Goal: Task Accomplishment & Management: Complete application form

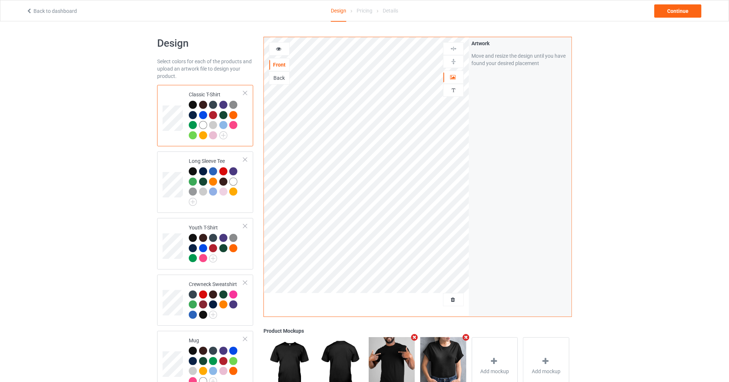
click at [179, 103] on td at bounding box center [174, 116] width 22 height 56
click at [456, 295] on div at bounding box center [453, 299] width 21 height 13
click at [451, 300] on span "Delete all designs" at bounding box center [436, 300] width 39 height 6
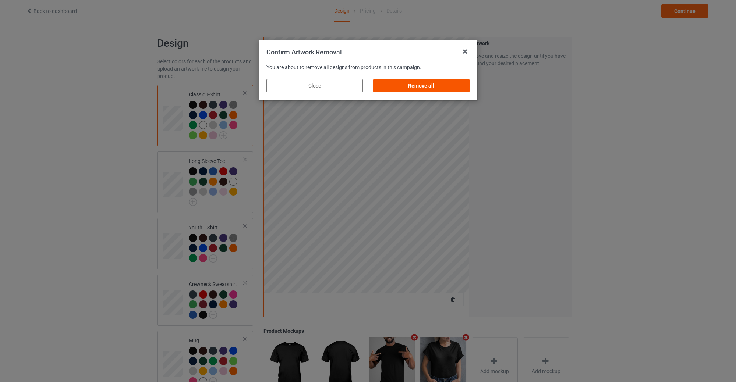
click at [446, 91] on div "Remove all" at bounding box center [421, 85] width 96 height 13
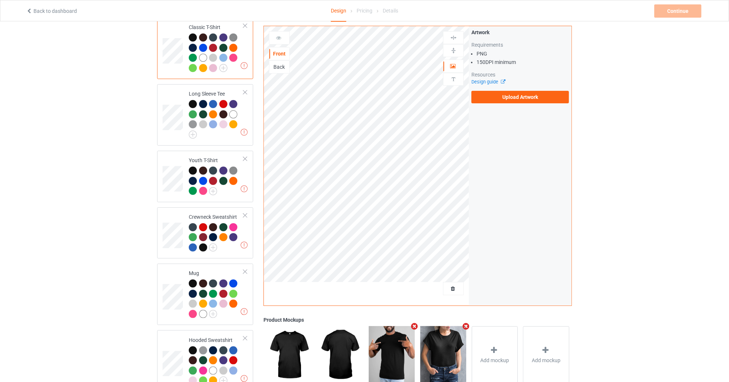
scroll to position [66, 0]
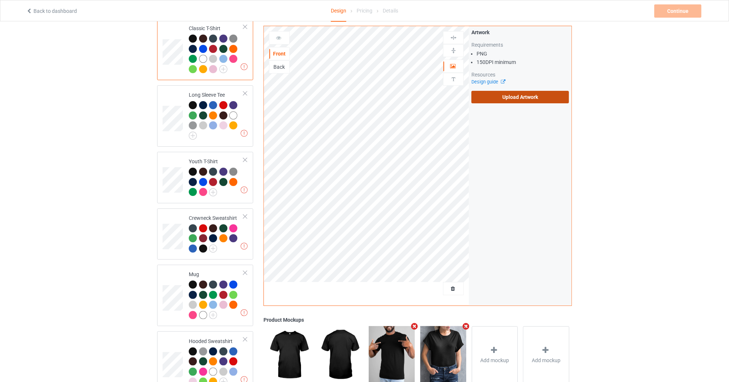
click at [510, 96] on label "Upload Artwork" at bounding box center [520, 97] width 98 height 13
click at [0, 0] on input "Upload Artwork" at bounding box center [0, 0] width 0 height 0
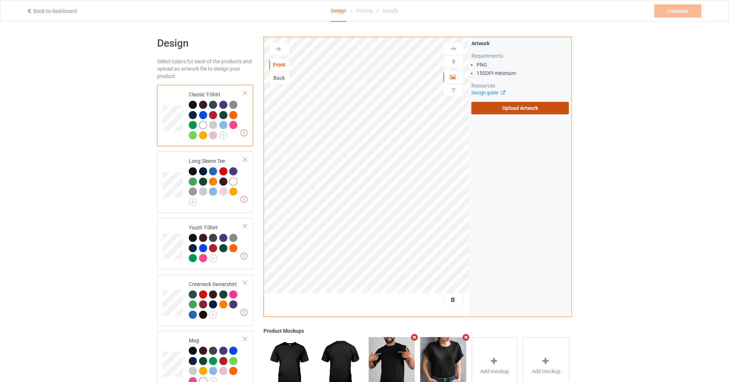
click at [489, 109] on label "Upload Artwork" at bounding box center [520, 108] width 98 height 13
click at [0, 0] on input "Upload Artwork" at bounding box center [0, 0] width 0 height 0
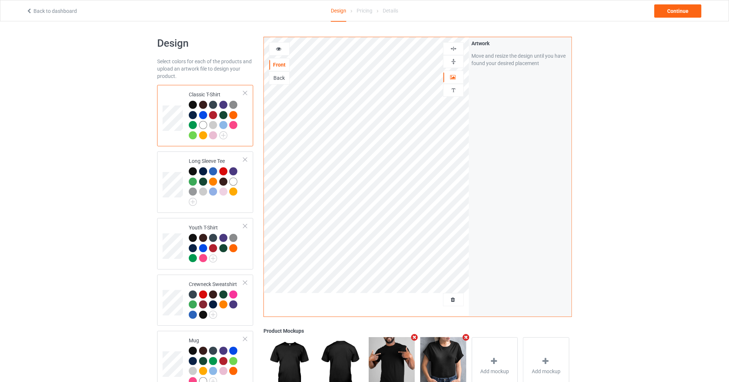
click at [283, 48] on div at bounding box center [279, 48] width 20 height 7
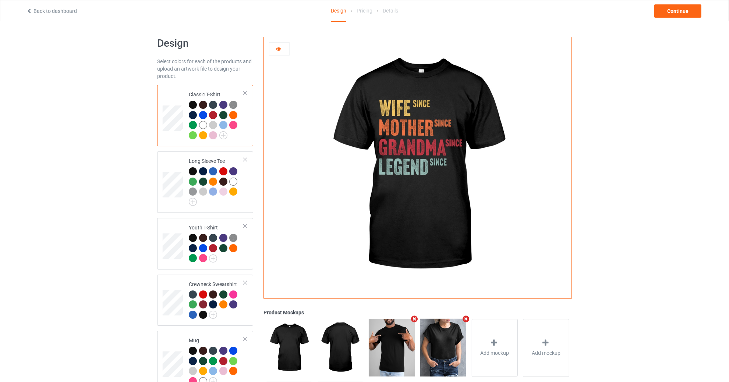
click at [276, 50] on icon at bounding box center [279, 47] width 6 height 5
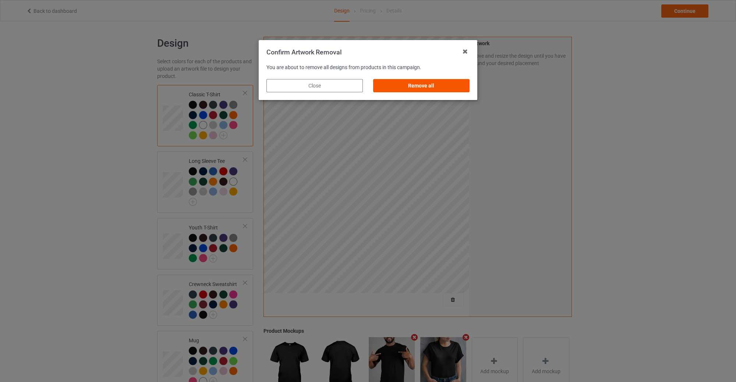
click at [421, 87] on div "Remove all" at bounding box center [421, 85] width 96 height 13
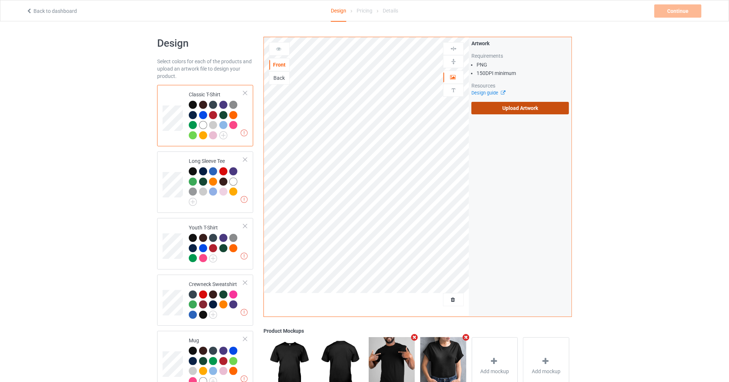
click at [500, 107] on label "Upload Artwork" at bounding box center [520, 108] width 98 height 13
click at [0, 0] on input "Upload Artwork" at bounding box center [0, 0] width 0 height 0
click at [535, 105] on label "Upload Artwork" at bounding box center [520, 108] width 98 height 13
click at [0, 0] on input "Upload Artwork" at bounding box center [0, 0] width 0 height 0
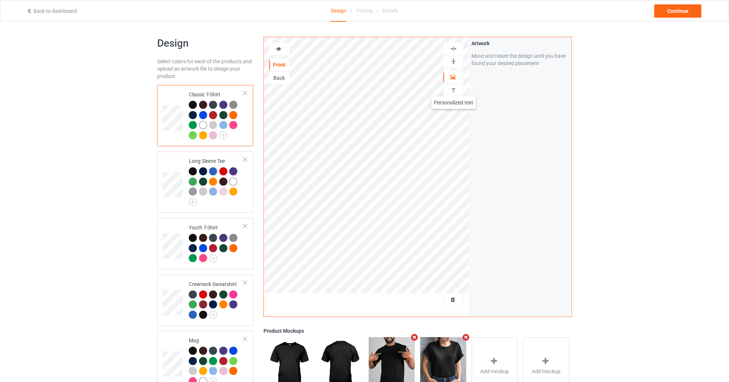
click at [454, 88] on img at bounding box center [453, 90] width 7 height 7
click at [447, 87] on div at bounding box center [453, 90] width 20 height 7
click at [504, 57] on div "Add text" at bounding box center [520, 56] width 98 height 13
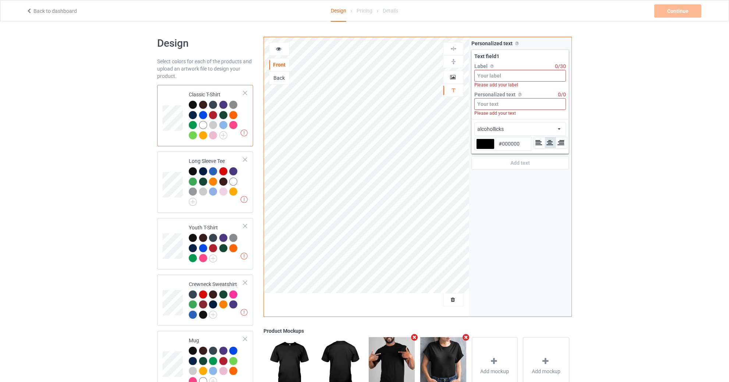
click at [506, 76] on input at bounding box center [520, 76] width 92 height 12
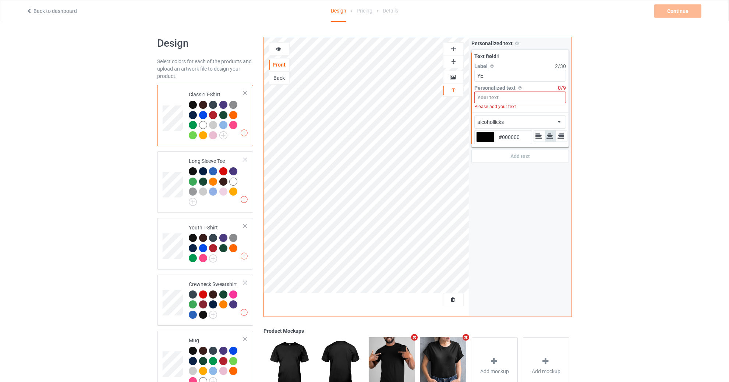
type input "Y"
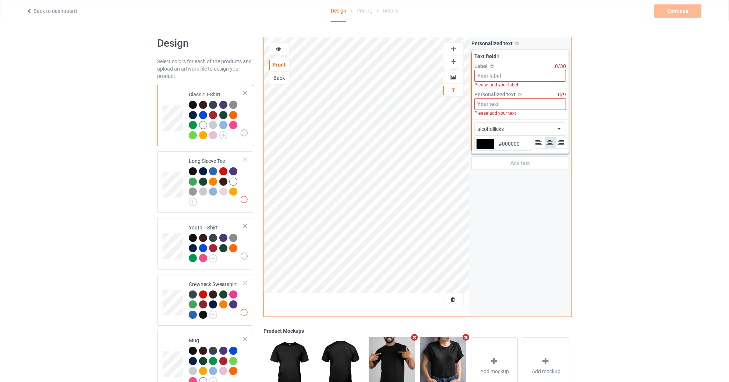
type input "E"
type input "Ư"
type input "WIFE YEAR"
click at [514, 98] on input at bounding box center [520, 98] width 92 height 12
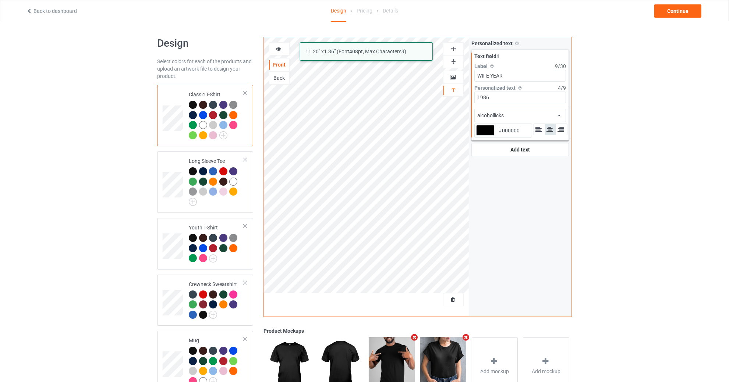
type input "1986"
click at [481, 129] on div at bounding box center [485, 130] width 18 height 11
click at [481, 136] on input "#000000" at bounding box center [485, 141] width 18 height 10
click at [509, 127] on input "#000000" at bounding box center [514, 130] width 36 height 13
paste input "F1D57E"
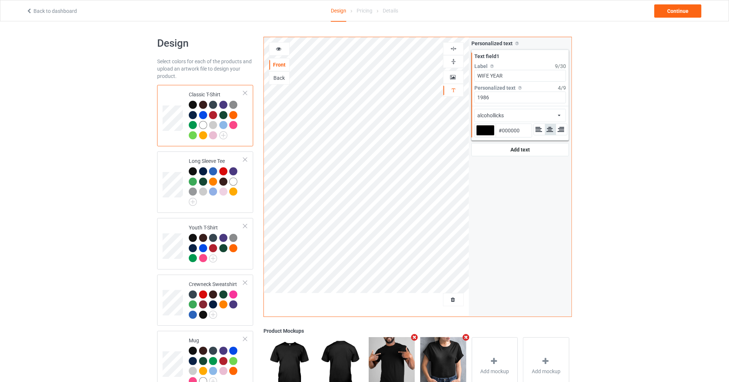
type input "#f1d57e"
type input "#F1D57E"
type input "#f1d57e"
type input "#F1D57E"
click at [536, 132] on icon at bounding box center [539, 129] width 8 height 7
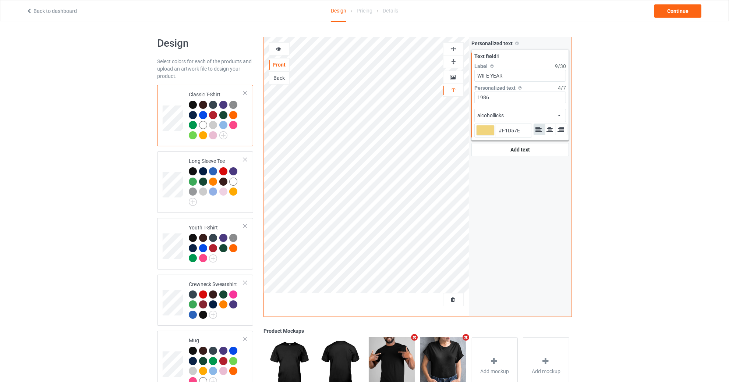
click at [530, 120] on div "alcohollicks african airstream aladdin alcohollicks [PERSON_NAME] almontesnow a…" at bounding box center [520, 115] width 92 height 13
click at [552, 131] on img at bounding box center [547, 130] width 25 height 8
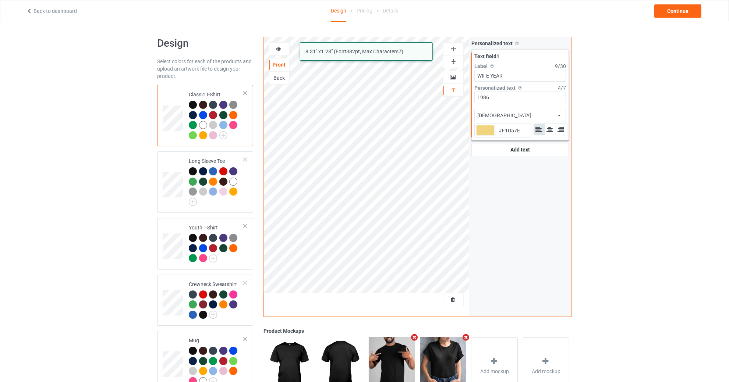
click at [538, 112] on div "african african airstream aladdin alcohollicks [PERSON_NAME] almontesnow anglic…" at bounding box center [520, 115] width 92 height 13
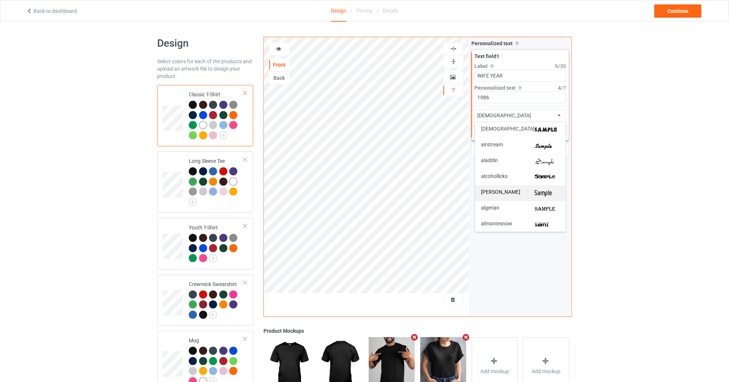
click at [535, 191] on img at bounding box center [547, 194] width 25 height 8
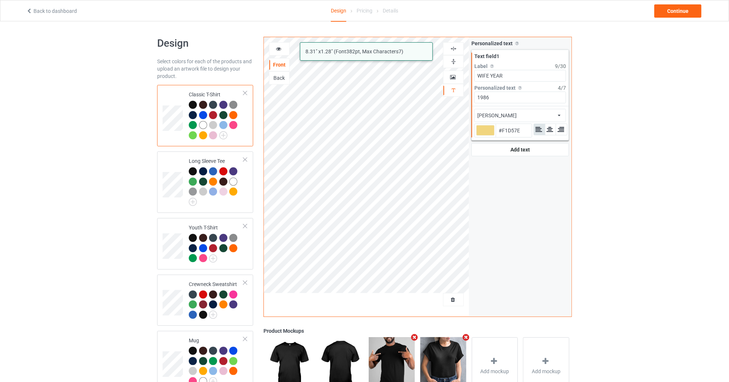
click at [540, 112] on div "[PERSON_NAME] airstream aladdin alcohollicks [PERSON_NAME] almontesnow anglican…" at bounding box center [520, 115] width 92 height 13
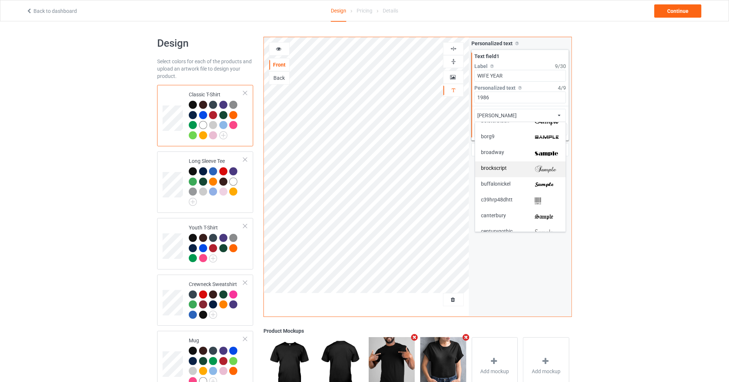
scroll to position [321, 0]
click at [546, 156] on img at bounding box center [547, 157] width 25 height 8
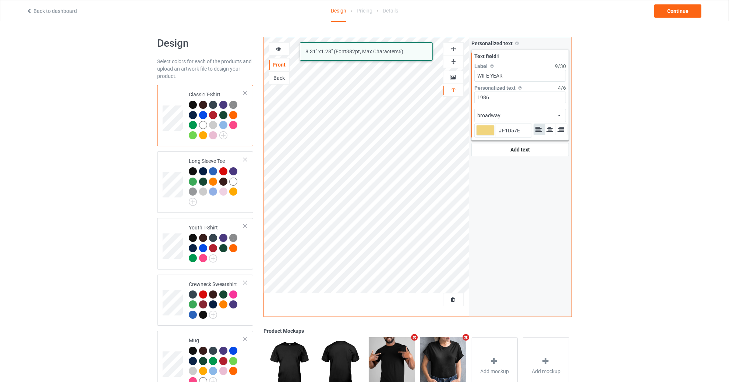
click at [554, 112] on div "broadway african airstream aladdin alcohollicks [PERSON_NAME] almontesnow angli…" at bounding box center [520, 115] width 92 height 13
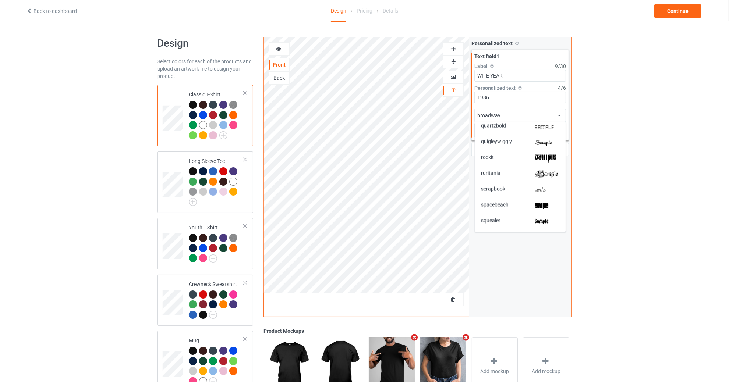
scroll to position [1379, 0]
click at [554, 188] on img at bounding box center [547, 191] width 25 height 8
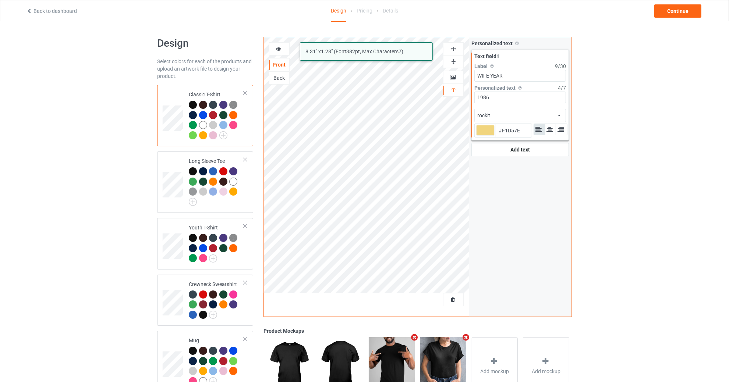
click at [514, 114] on div "rockit african airstream aladdin alcohollicks [PERSON_NAME] almontesnow anglica…" at bounding box center [520, 115] width 92 height 13
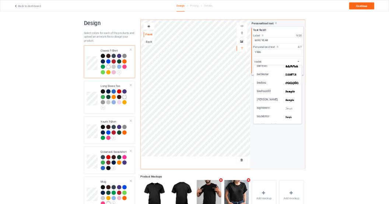
scroll to position [184, 0]
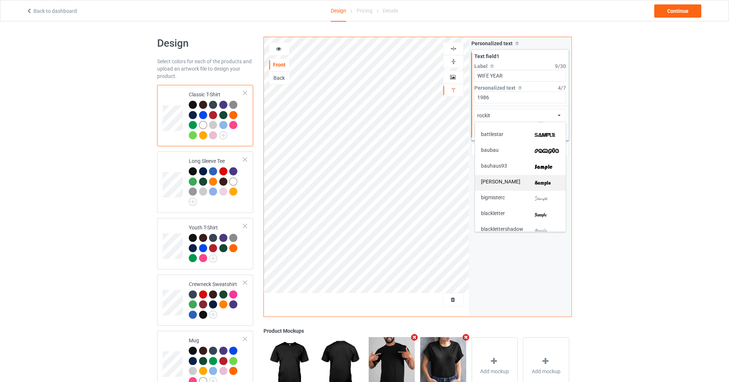
click at [536, 180] on img at bounding box center [547, 183] width 25 height 8
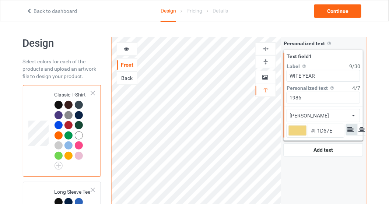
type input "#f1d57e"
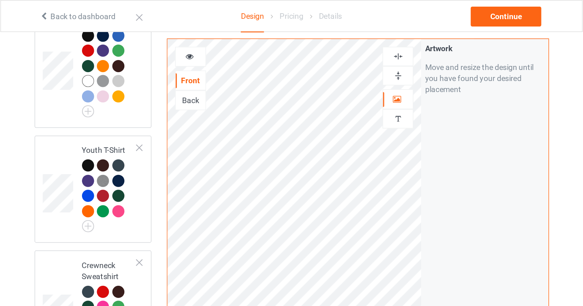
scroll to position [178, 0]
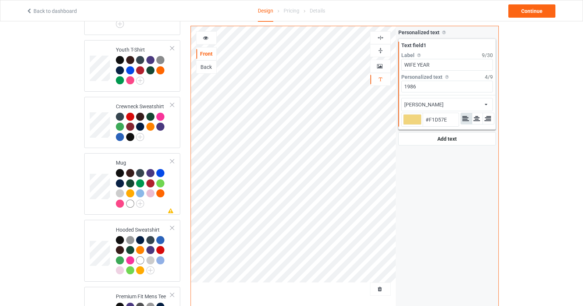
type input "#f1d57e"
click at [405, 185] on div "Personalized text Allow customers to personalize text with your choice of fonts…" at bounding box center [447, 166] width 103 height 280
click at [438, 205] on div "Personalized text Allow customers to personalize text with your choice of fonts…" at bounding box center [447, 166] width 103 height 280
click at [442, 141] on div "Add text" at bounding box center [448, 138] width 98 height 13
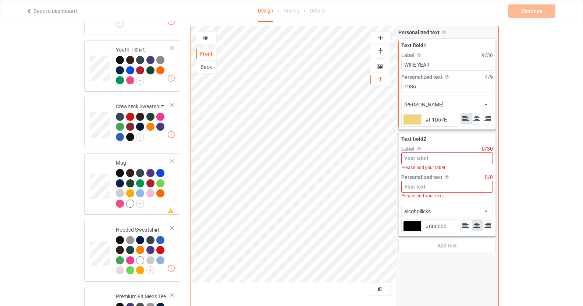
click at [432, 156] on input at bounding box center [447, 158] width 92 height 12
click at [440, 60] on input "WIFE YEAR" at bounding box center [447, 65] width 92 height 12
click at [434, 163] on input at bounding box center [447, 158] width 92 height 12
type input "#f1d57e"
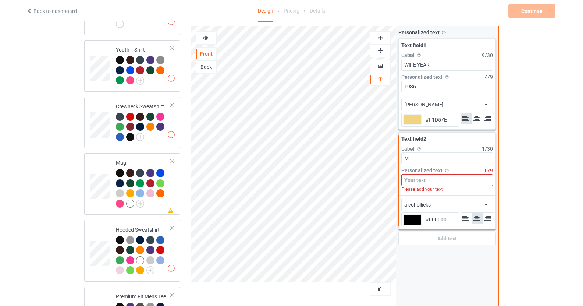
type input "Mt"
type input "#f1d57e"
type input "Mtoh"
type input "#f1d57e"
type input "Mtohe"
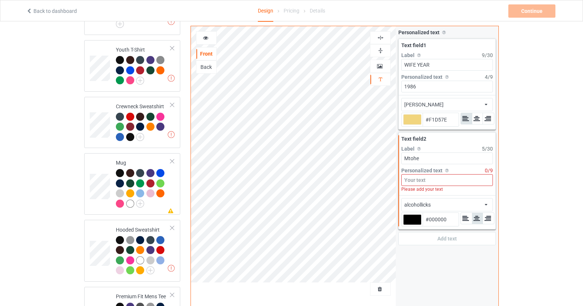
type input "#f1d57e"
type input "Mtoh"
type input "#f1d57e"
type input "Mto"
type input "#f1d57e"
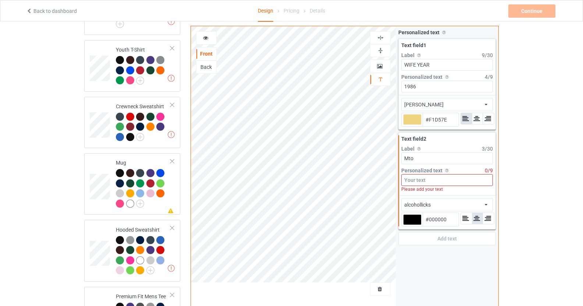
type input "Mt"
type input "#f1d57e"
type input "M"
type input "#f1d57e"
type input "MO"
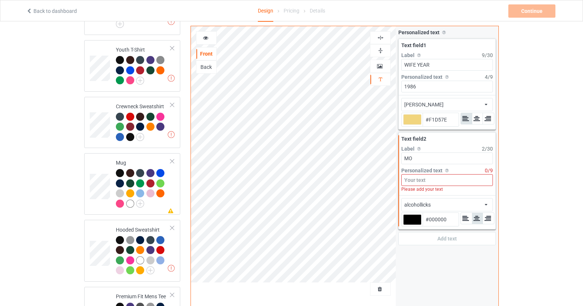
type input "#f1d57e"
type input "M"
type input "#f1d57e"
type input "Mo"
type input "#f1d57e"
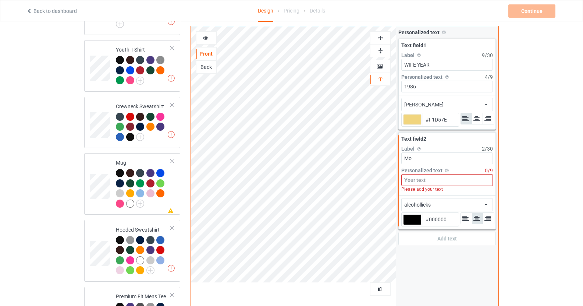
type input "Mot"
type input "#f1d57e"
type input "Mothe"
type input "#f1d57e"
type input "Mother"
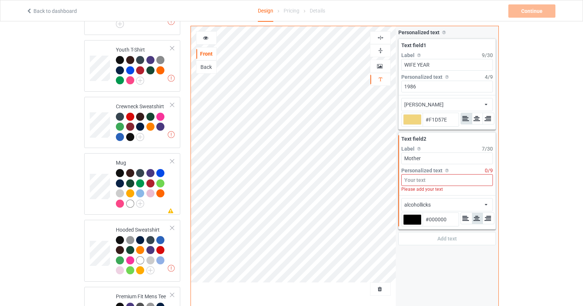
type input "#f1d57e"
type input "Mother y"
type input "#f1d57e"
type input "Mother ye"
type input "#f1d57e"
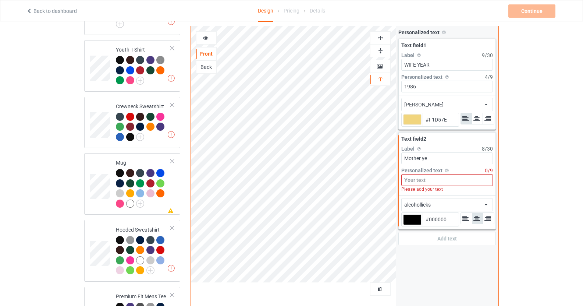
type input "Mother yea"
type input "#f1d57e"
type input "Mother year"
type input "#f1d57e"
type input "Mother yea"
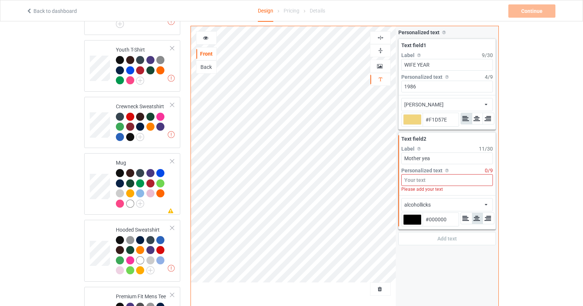
type input "#f1d57e"
type input "Mother ye"
type input "#f1d57e"
type input "Mother y"
type input "#f1d57e"
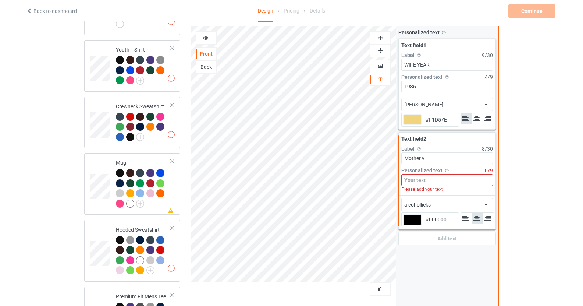
type input "Mother"
type input "#f1d57e"
type input "Mother Y"
type input "#f1d57e"
type input "Mother [PERSON_NAME]"
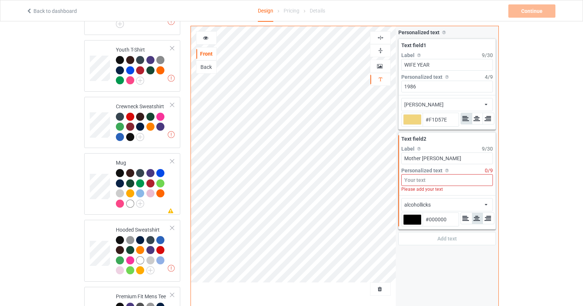
type input "#f1d57e"
type input "Mother Yea"
type input "#f1d57e"
type input "Mother Year"
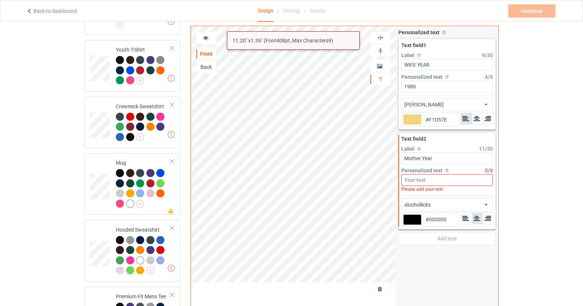
click at [436, 177] on input at bounding box center [447, 180] width 92 height 12
type input "#f1d57e"
type input "1"
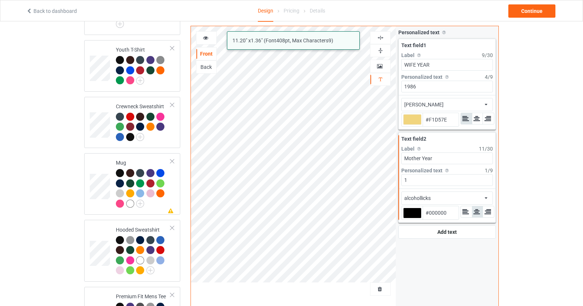
type input "#f1d57e"
type input "19"
type input "#f1d57e"
type input "198"
type input "#f1d57e"
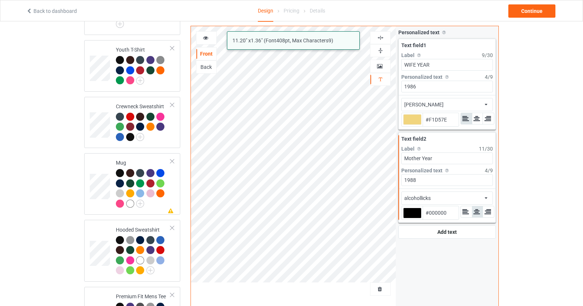
type input "1988"
click at [414, 211] on div at bounding box center [412, 213] width 18 height 11
click at [414, 218] on input "#000000" at bounding box center [412, 223] width 18 height 10
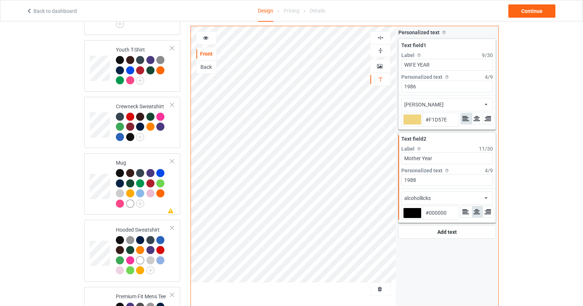
type input "#f1d57e"
type input "#5c3737"
type input "#5C3737"
type input "#5c3737"
click at [482, 249] on div "Personalized text Allow customers to personalize text with your choice of fonts…" at bounding box center [447, 166] width 103 height 280
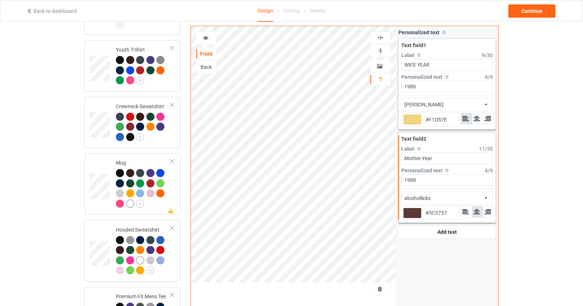
type input "#f1d57e"
type input "#5c3737"
click at [440, 217] on input "#5C3737" at bounding box center [441, 212] width 36 height 13
type input "#f1d57e"
type input "#5c3737"
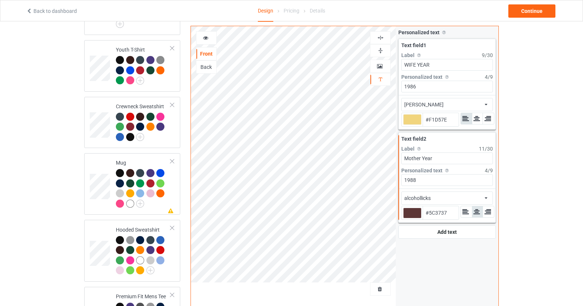
paste input "ED8C5A"
type input "#f1d57e"
type input "#ed8c5a"
type input "#ED8C5A"
click at [439, 279] on div "Personalized text Allow customers to personalize text with your choice of fonts…" at bounding box center [447, 166] width 103 height 280
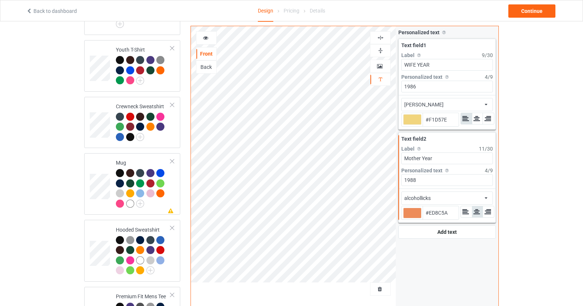
type input "#f1d57e"
type input "#ed8c5a"
type input "#f1d57e"
type input "#ed8c5a"
type input "#f1d57e"
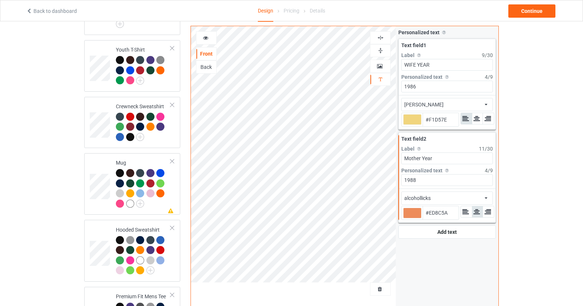
type input "#ed8c5a"
type input "#f1d57e"
type input "#ed8c5a"
type input "#f1d57e"
type input "#ed8c5a"
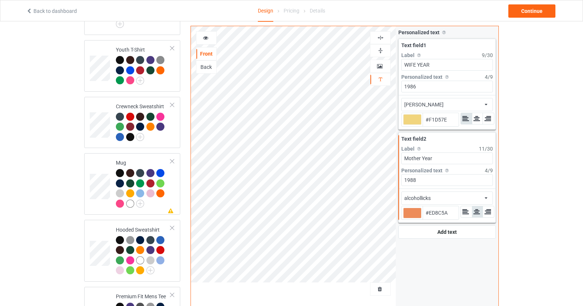
type input "#f1d57e"
type input "#ed8c5a"
type input "#f1d57e"
type input "#ed8c5a"
type input "#f1d57e"
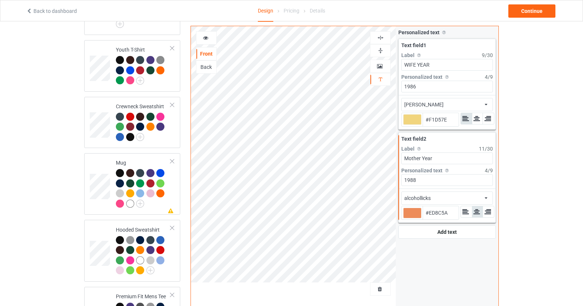
type input "#ed8c5a"
type input "#f1d57e"
type input "#ed8c5a"
type input "#f1d57e"
type input "#ed8c5a"
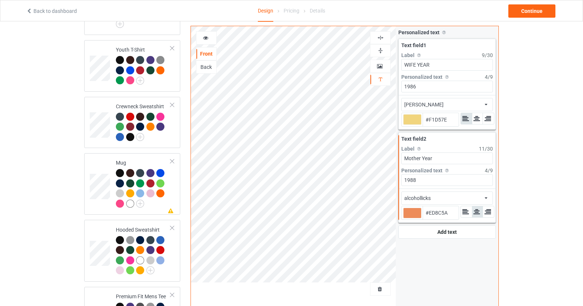
type input "#f1d57e"
type input "#ed8c5a"
type input "#f1d57e"
type input "#ed8c5a"
type input "#f1d57e"
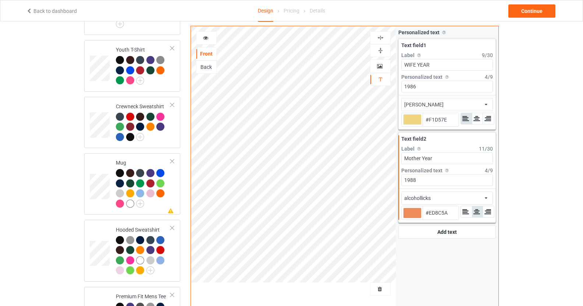
type input "#ed8c5a"
type input "#f1d57e"
type input "#ed8c5a"
type input "#f1d57e"
type input "#ed8c5a"
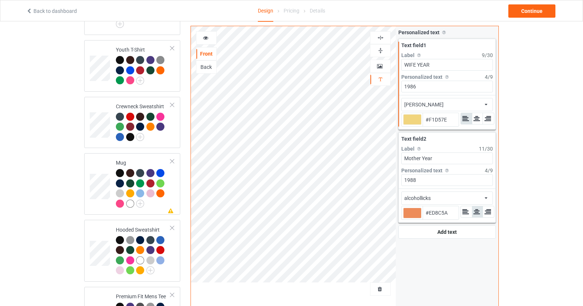
type input "#f1d57e"
type input "#ed8c5a"
type input "#f1d57e"
type input "#ed8c5a"
type input "#f1d57e"
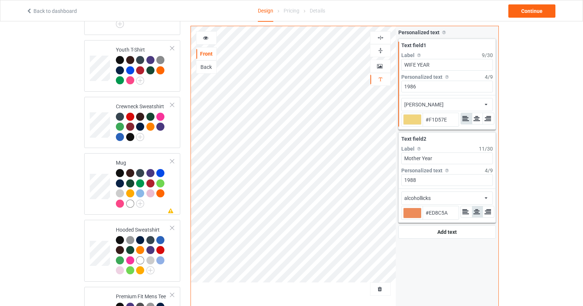
type input "#ed8c5a"
type input "#f1d57e"
type input "#ed8c5a"
type input "#f1d57e"
type input "#ed8c5a"
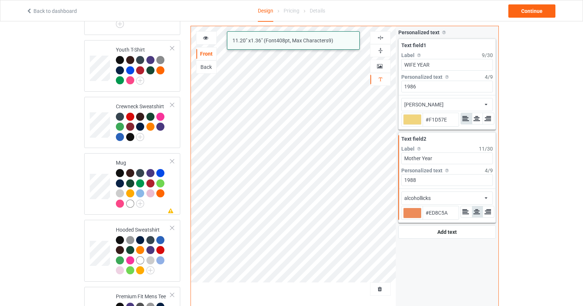
type input "#f1d57e"
type input "#ed8c5a"
type input "#f1d57e"
type input "#ed8c5a"
type input "#f1d57e"
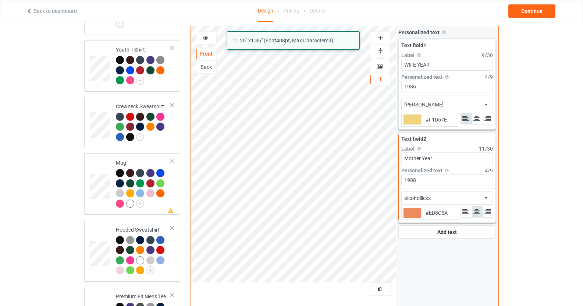
type input "#ed8c5a"
type input "#f1d57e"
type input "#ed8c5a"
type input "#f1d57e"
type input "#ed8c5a"
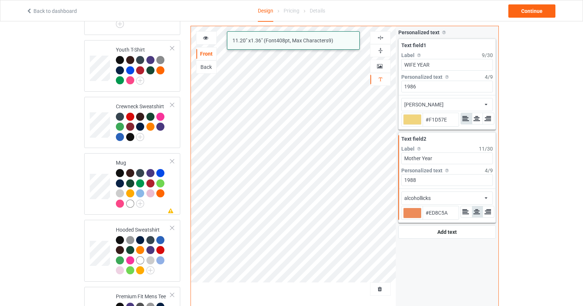
type input "#f1d57e"
type input "#ed8c5a"
type input "#f1d57e"
type input "#ed8c5a"
type input "#f1d57e"
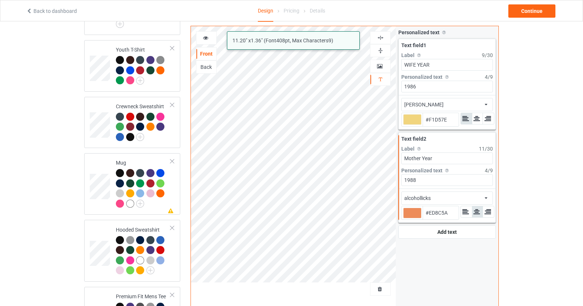
type input "#ed8c5a"
type input "#f1d57e"
type input "#ed8c5a"
type input "#f1d57e"
type input "#ed8c5a"
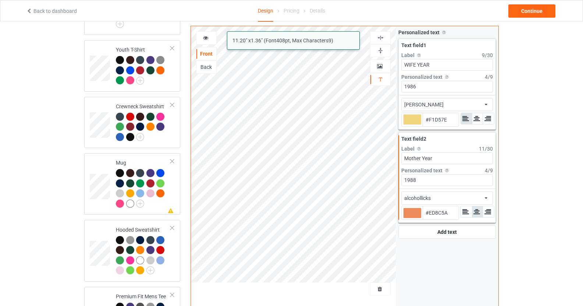
type input "#f1d57e"
type input "#ed8c5a"
type input "#f1d57e"
type input "#ed8c5a"
type input "#f1d57e"
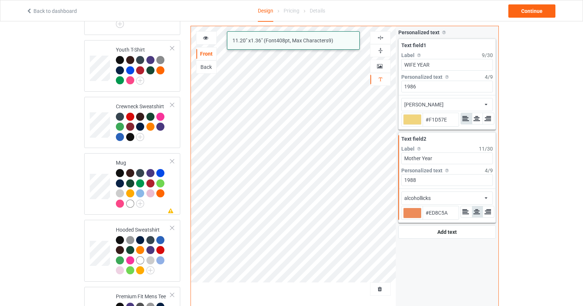
type input "#ed8c5a"
type input "#f1d57e"
type input "#ed8c5a"
type input "#f1d57e"
type input "#ed8c5a"
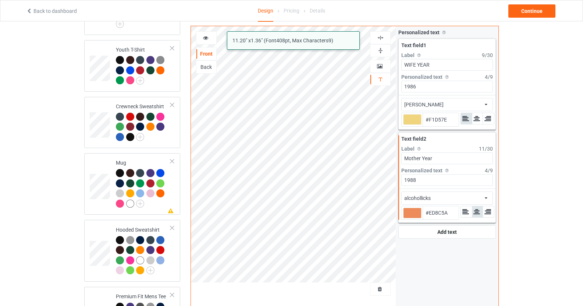
type input "#f1d57e"
type input "#ed8c5a"
type input "#f1d57e"
type input "#ed8c5a"
type input "#f1d57e"
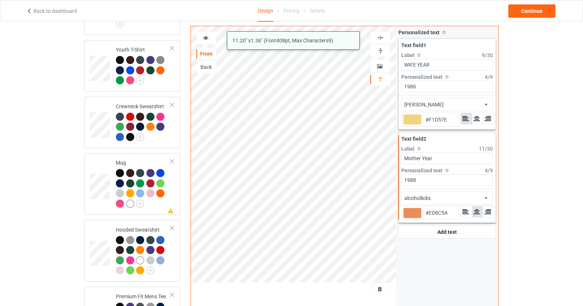
type input "#ed8c5a"
type input "#f1d57e"
type input "#ed8c5a"
type input "#f1d57e"
type input "#ed8c5a"
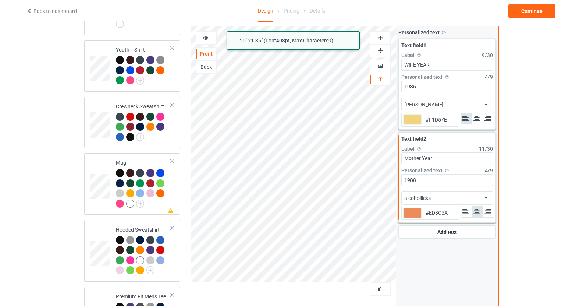
type input "#f1d57e"
type input "#ed8c5a"
type input "#f1d57e"
type input "#ed8c5a"
type input "#f1d57e"
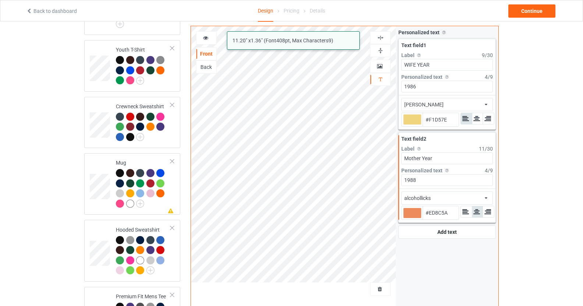
type input "#ed8c5a"
type input "#f1d57e"
type input "#ed8c5a"
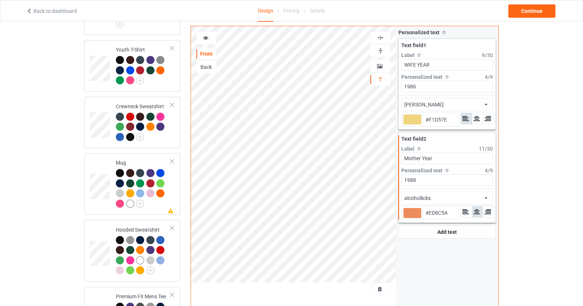
type input "#f1d57e"
type input "#ed8c5a"
click at [467, 215] on icon at bounding box center [466, 211] width 8 height 7
type input "#f1d57e"
type input "#ed8c5a"
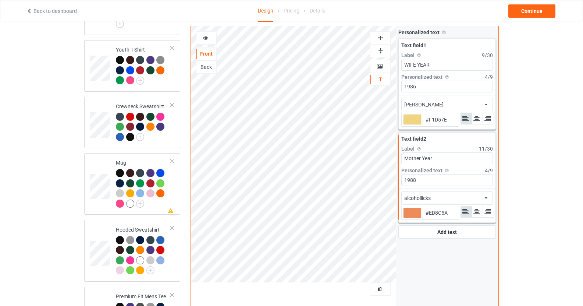
type input "#f1d57e"
type input "#ed8c5a"
type input "#f1d57e"
type input "#ed8c5a"
type input "#f1d57e"
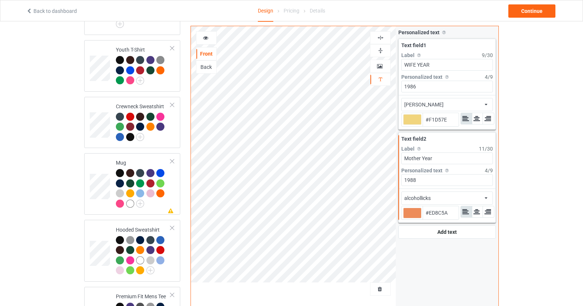
type input "#ed8c5a"
type input "#f1d57e"
type input "#ed8c5a"
type input "#f1d57e"
type input "#ed8c5a"
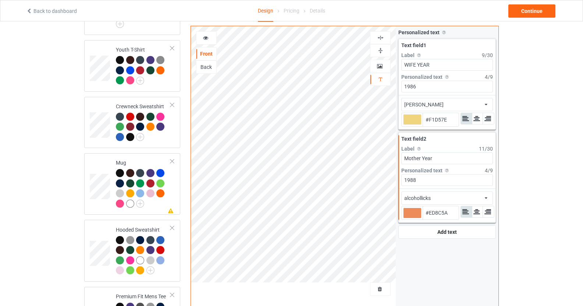
type input "#f1d57e"
type input "#ed8c5a"
type input "#f1d57e"
type input "#ed8c5a"
type input "#f1d57e"
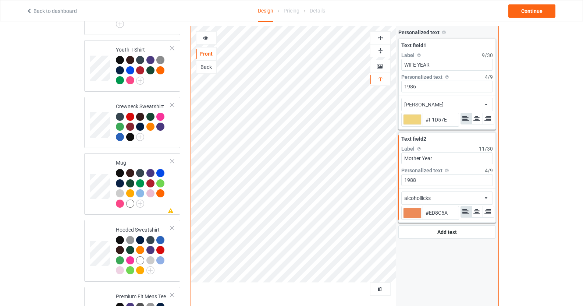
type input "#ed8c5a"
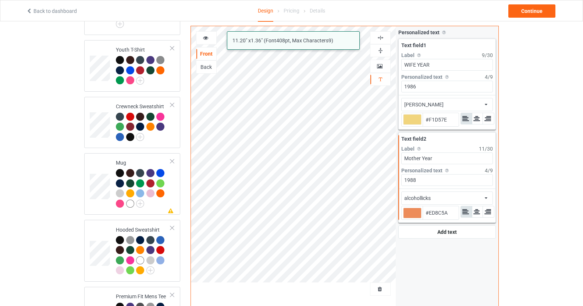
type input "#f1d57e"
type input "#ed8c5a"
type input "#f1d57e"
type input "#ed8c5a"
type input "#f1d57e"
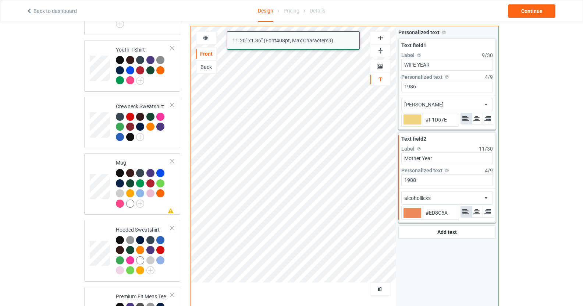
type input "#ed8c5a"
type input "#f1d57e"
type input "#ed8c5a"
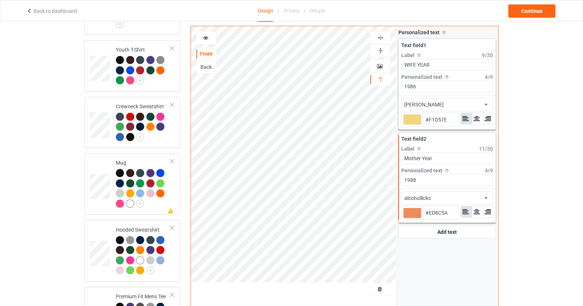
type input "#f1d57e"
type input "#ed8c5a"
type input "#f1d57e"
type input "#ed8c5a"
click at [451, 196] on div "alcohollicks african airstream aladdin alcohollicks [PERSON_NAME] almontesnow a…" at bounding box center [447, 197] width 92 height 13
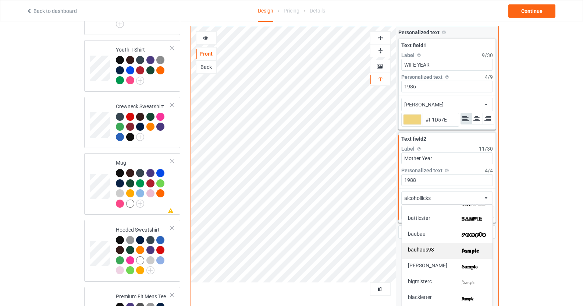
scroll to position [183, 0]
click at [422, 266] on span "[PERSON_NAME]" at bounding box center [427, 267] width 39 height 8
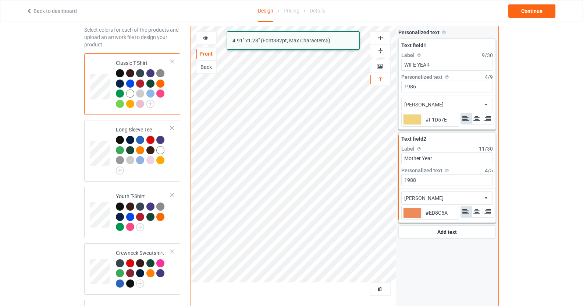
scroll to position [31, 0]
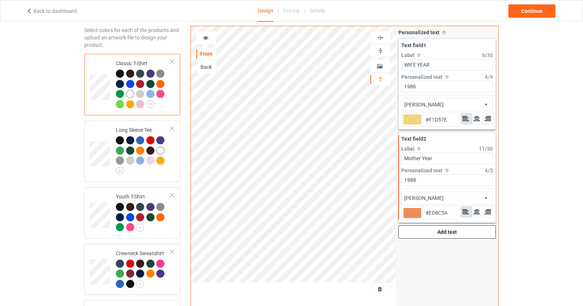
click at [457, 234] on div "Add text" at bounding box center [448, 231] width 98 height 13
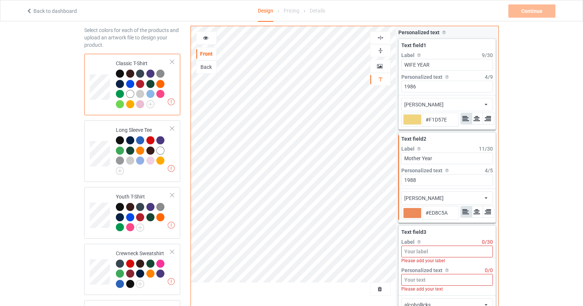
drag, startPoint x: 437, startPoint y: 256, endPoint x: 431, endPoint y: 251, distance: 7.8
click at [437, 255] on input at bounding box center [447, 251] width 92 height 12
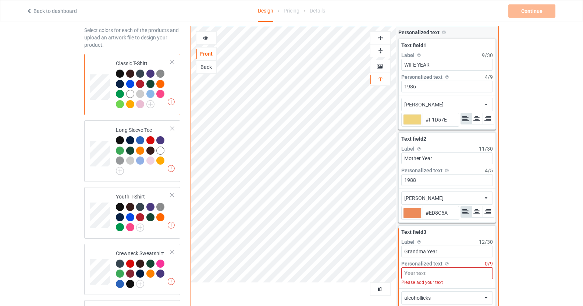
click at [439, 281] on div "Please add your text" at bounding box center [447, 282] width 92 height 7
click at [439, 277] on input at bounding box center [447, 273] width 92 height 12
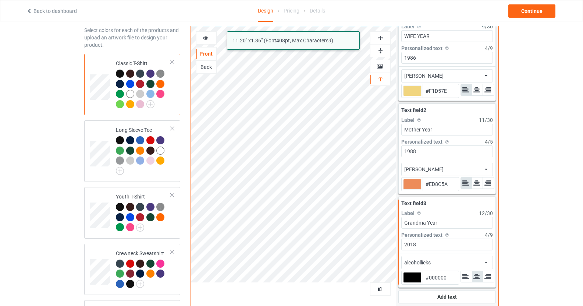
scroll to position [32, 0]
click at [422, 56] on input "1986" at bounding box center [447, 58] width 92 height 12
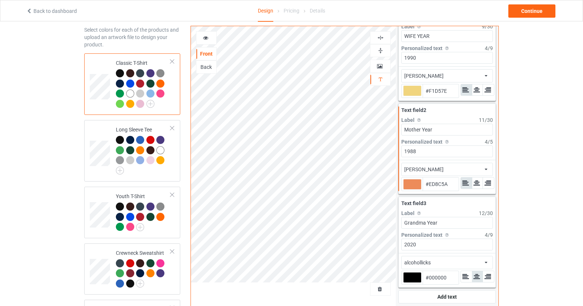
click at [431, 150] on input "1988" at bounding box center [447, 151] width 92 height 12
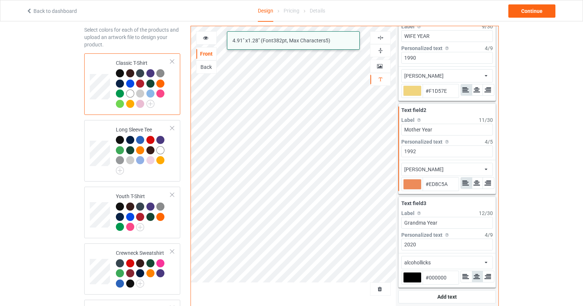
click at [450, 247] on input "2020" at bounding box center [447, 244] width 92 height 12
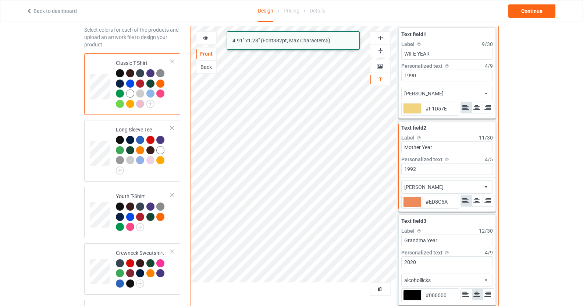
scroll to position [31, 0]
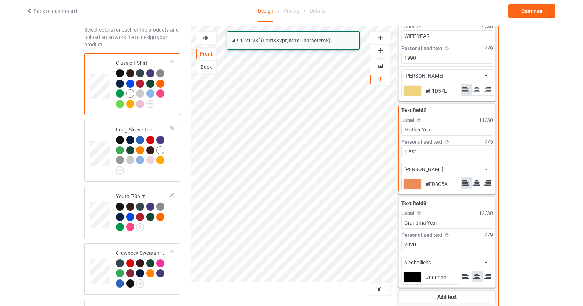
click at [433, 246] on input "2020" at bounding box center [447, 244] width 92 height 12
click at [409, 278] on div at bounding box center [412, 277] width 18 height 11
click at [409, 283] on input "#000000" at bounding box center [412, 288] width 18 height 10
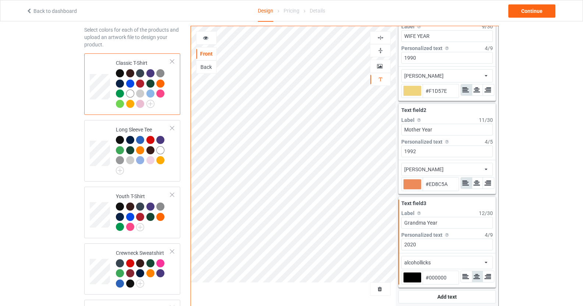
click at [453, 279] on input "#000000" at bounding box center [441, 277] width 36 height 13
paste input "D44C5A"
click at [436, 262] on div "alcohollicks african airstream aladdin alcohollicks [PERSON_NAME] almontesnow a…" at bounding box center [447, 262] width 92 height 13
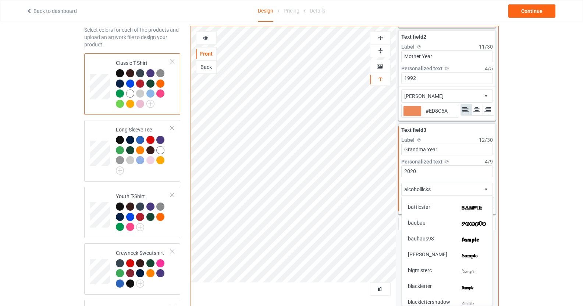
scroll to position [186, 0]
click at [467, 255] on img at bounding box center [474, 255] width 25 height 8
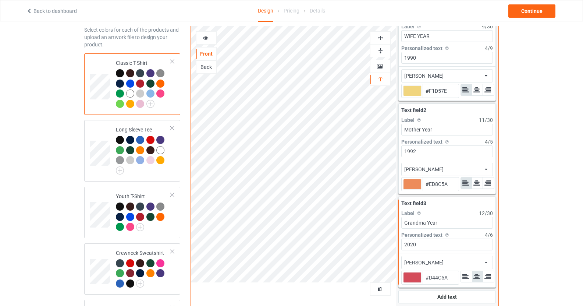
click at [466, 275] on icon at bounding box center [466, 276] width 8 height 7
click at [488, 274] on icon at bounding box center [488, 276] width 8 height 7
click at [468, 277] on icon at bounding box center [466, 276] width 8 height 7
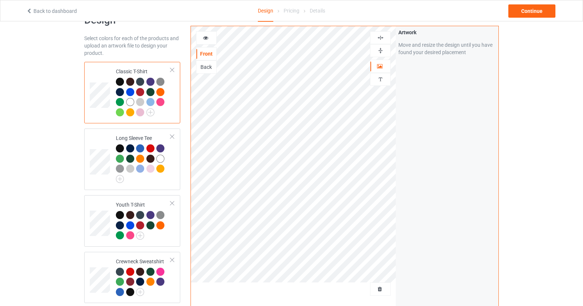
scroll to position [0, 0]
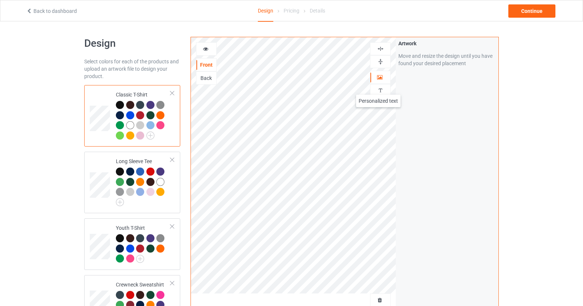
click at [379, 87] on img at bounding box center [380, 90] width 7 height 7
click at [384, 52] on div at bounding box center [380, 48] width 21 height 13
click at [384, 56] on div at bounding box center [380, 61] width 21 height 13
click at [384, 51] on div at bounding box center [381, 48] width 20 height 7
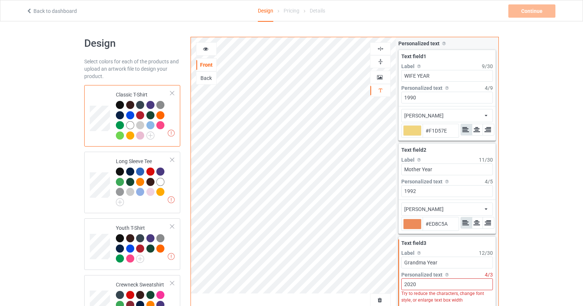
click at [477, 221] on icon at bounding box center [477, 222] width 8 height 7
click at [464, 226] on icon at bounding box center [466, 222] width 8 height 7
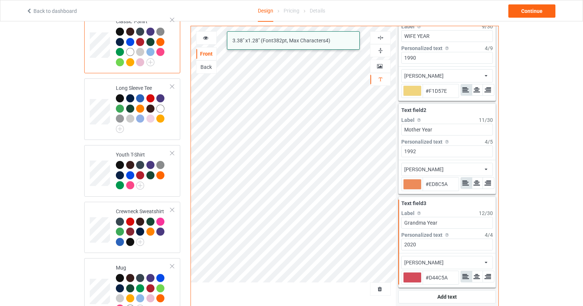
scroll to position [31, 0]
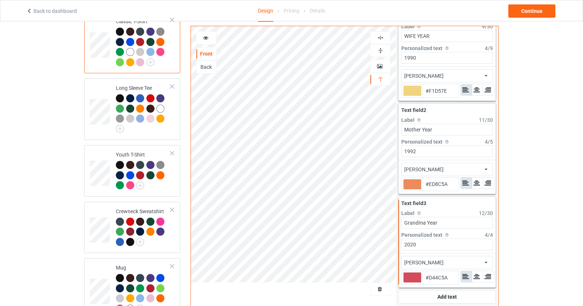
click at [449, 259] on div "[PERSON_NAME] african airstream aladdin alcohollicks [PERSON_NAME] almontesnow …" at bounding box center [447, 262] width 92 height 13
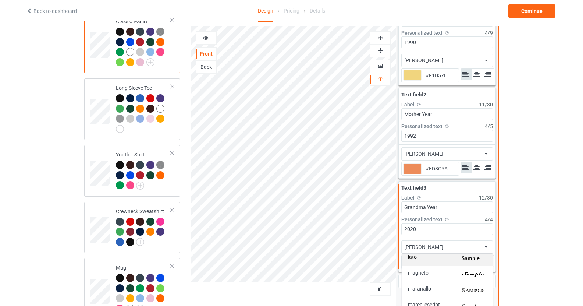
scroll to position [0, 0]
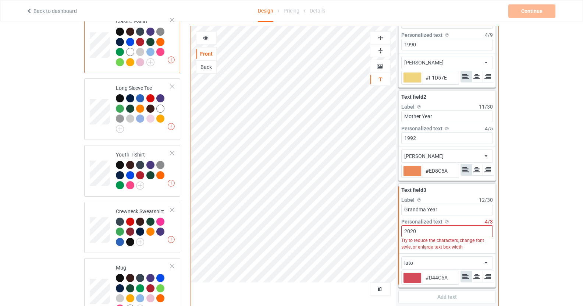
click at [469, 264] on div "lato african airstream aladdin alcohollicks [PERSON_NAME] almontesnow anglicant…" at bounding box center [447, 262] width 92 height 13
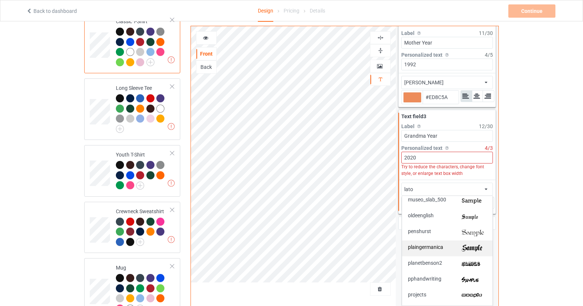
scroll to position [1285, 0]
click at [471, 198] on img at bounding box center [474, 201] width 25 height 8
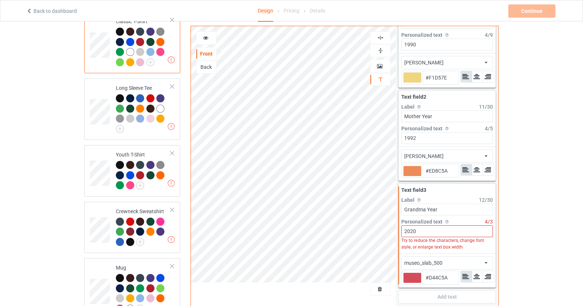
click at [472, 261] on div "museo_slab_500 african airstream aladdin alcohollicks [PERSON_NAME] almontesnow…" at bounding box center [447, 262] width 92 height 13
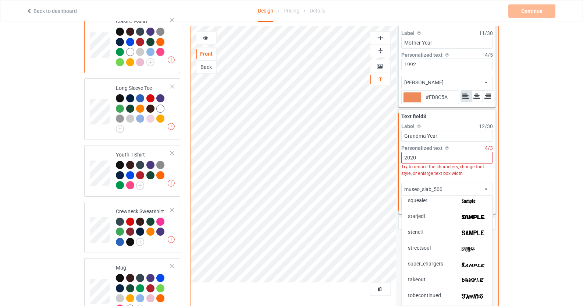
scroll to position [1505, 0]
click at [473, 233] on img at bounding box center [474, 233] width 25 height 8
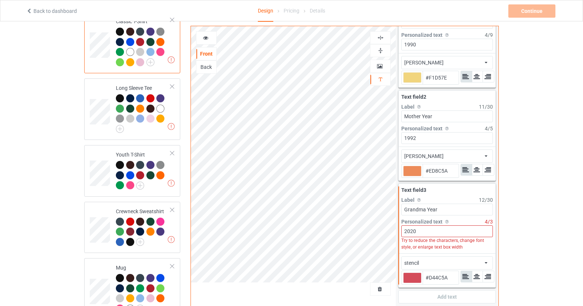
click at [485, 262] on icon at bounding box center [486, 261] width 3 height 4
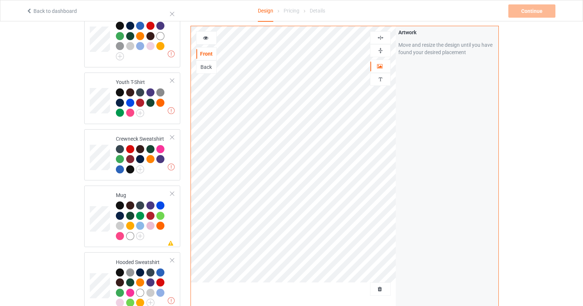
scroll to position [145, 0]
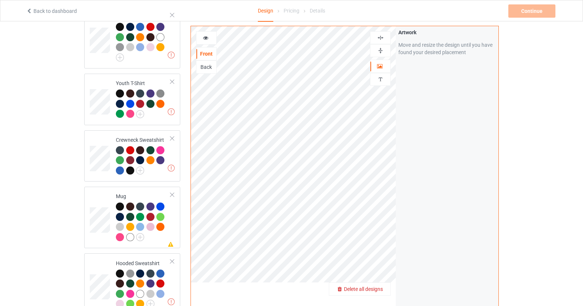
click at [382, 291] on span "Delete all designs" at bounding box center [363, 289] width 39 height 6
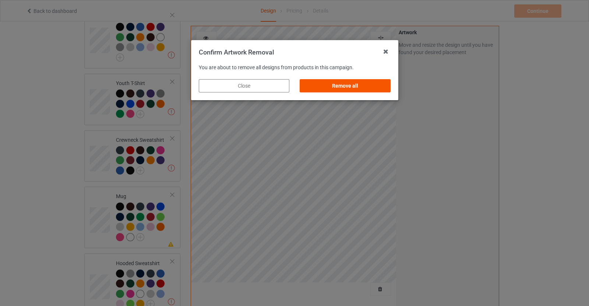
click at [356, 79] on div "Remove all" at bounding box center [345, 85] width 91 height 13
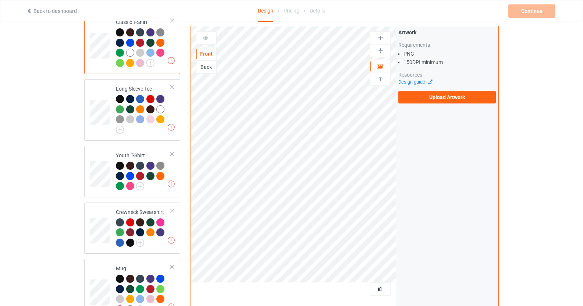
scroll to position [71, 0]
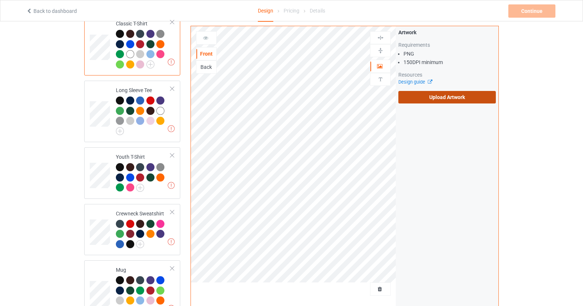
click at [443, 96] on label "Upload Artwork" at bounding box center [448, 97] width 98 height 13
click at [0, 0] on input "Upload Artwork" at bounding box center [0, 0] width 0 height 0
click at [434, 100] on label "Upload Artwork" at bounding box center [448, 97] width 98 height 13
click at [0, 0] on input "Upload Artwork" at bounding box center [0, 0] width 0 height 0
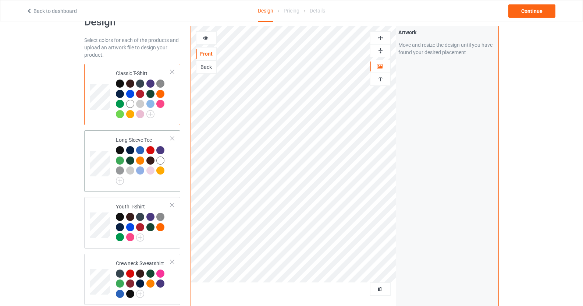
scroll to position [0, 0]
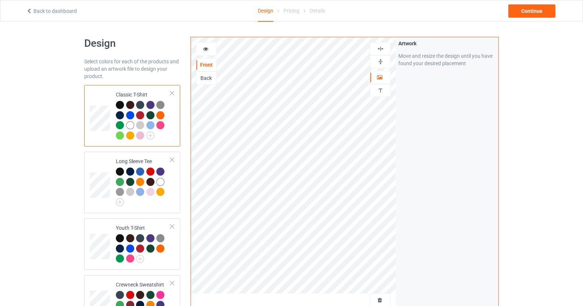
click at [210, 76] on div "Back" at bounding box center [206, 77] width 20 height 7
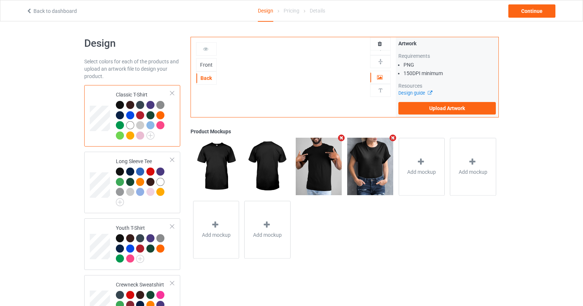
click at [211, 65] on div "Front" at bounding box center [206, 64] width 20 height 7
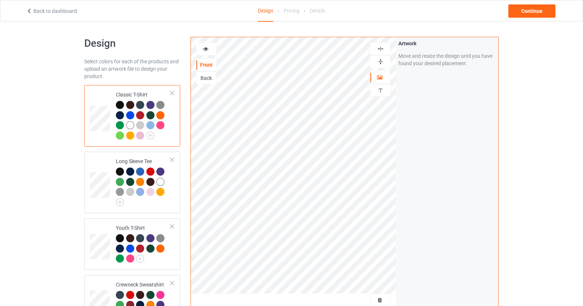
click at [213, 53] on div at bounding box center [206, 48] width 21 height 13
click at [210, 66] on div "Front" at bounding box center [206, 64] width 20 height 7
click at [384, 91] on img at bounding box center [380, 90] width 7 height 7
click at [382, 92] on img at bounding box center [380, 90] width 7 height 7
click at [132, 106] on div at bounding box center [130, 105] width 8 height 8
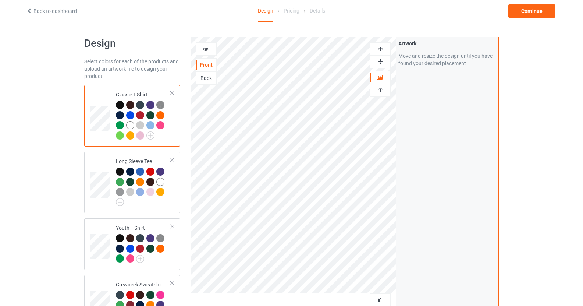
click at [212, 49] on div at bounding box center [206, 48] width 20 height 7
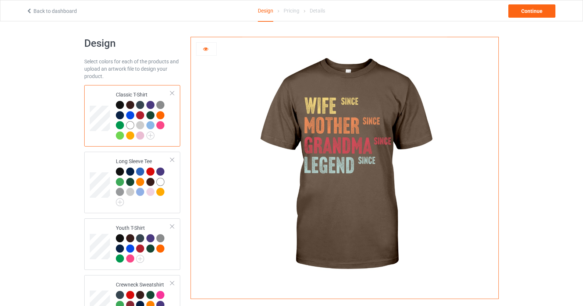
click at [139, 108] on div at bounding box center [140, 105] width 8 height 8
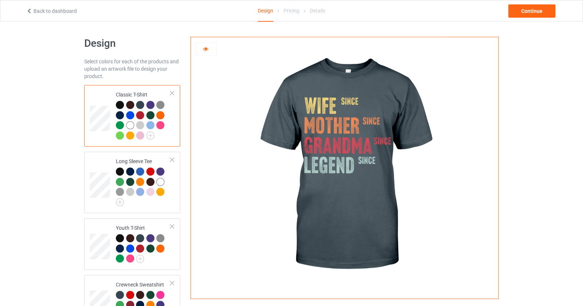
click at [163, 124] on div at bounding box center [160, 125] width 8 height 8
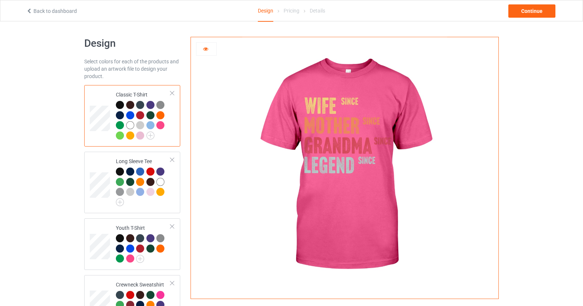
click at [141, 116] on div at bounding box center [140, 115] width 8 height 8
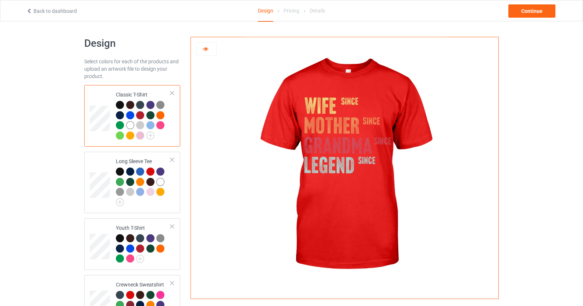
click at [160, 114] on div at bounding box center [160, 115] width 8 height 8
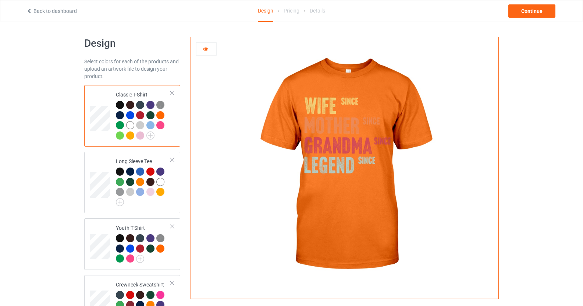
click at [130, 134] on div at bounding box center [130, 135] width 8 height 8
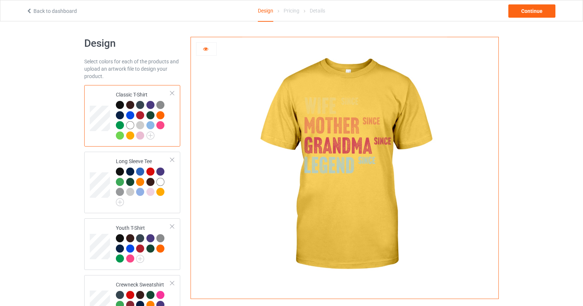
click at [131, 126] on div at bounding box center [130, 125] width 8 height 8
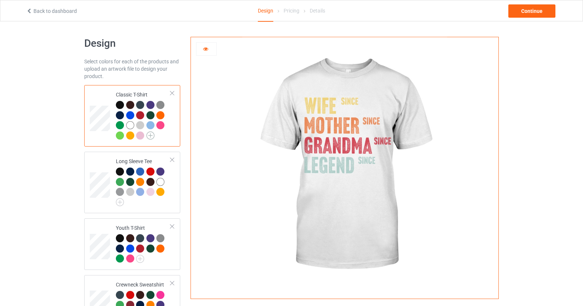
click at [154, 135] on img at bounding box center [150, 135] width 8 height 8
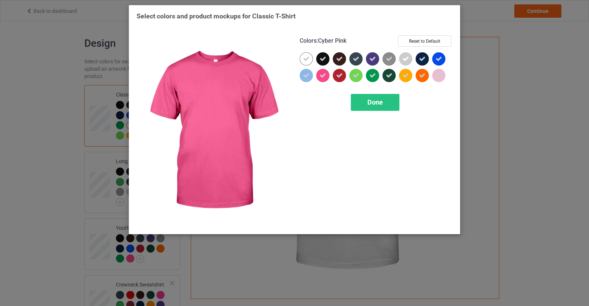
click at [324, 77] on icon at bounding box center [322, 75] width 7 height 7
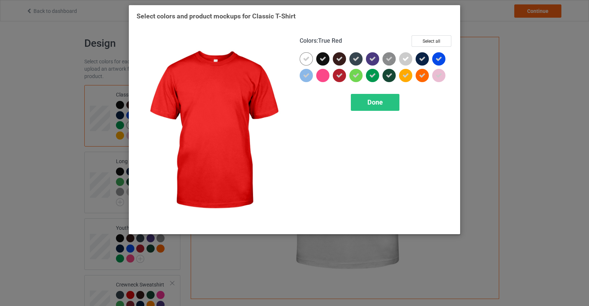
click at [338, 74] on icon at bounding box center [339, 75] width 7 height 7
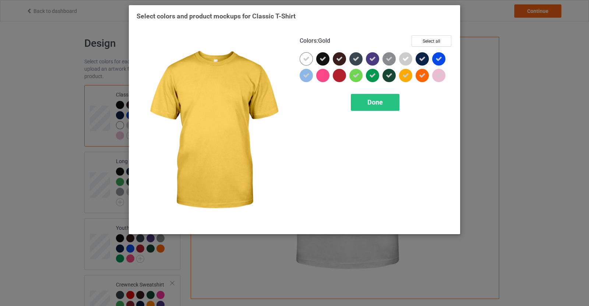
click at [409, 75] on div at bounding box center [405, 75] width 13 height 13
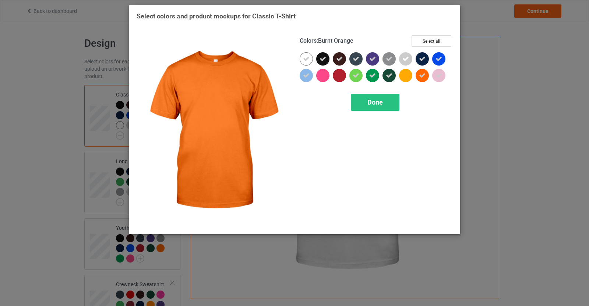
click at [421, 74] on icon at bounding box center [422, 75] width 7 height 7
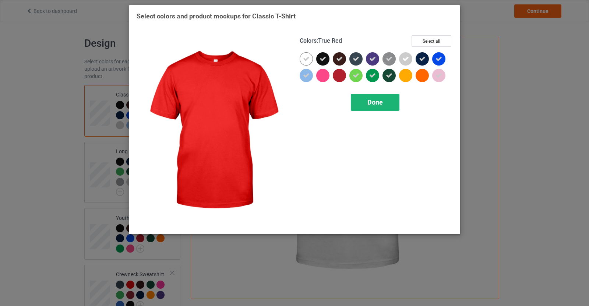
click at [372, 102] on span "Done" at bounding box center [374, 102] width 15 height 8
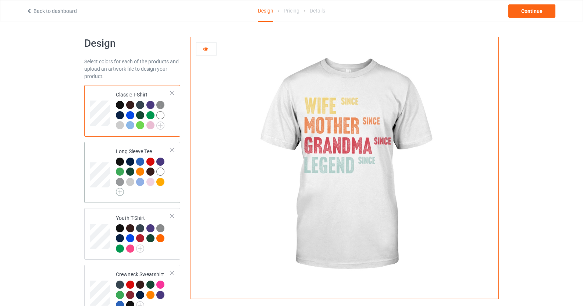
click at [121, 190] on img at bounding box center [120, 192] width 8 height 8
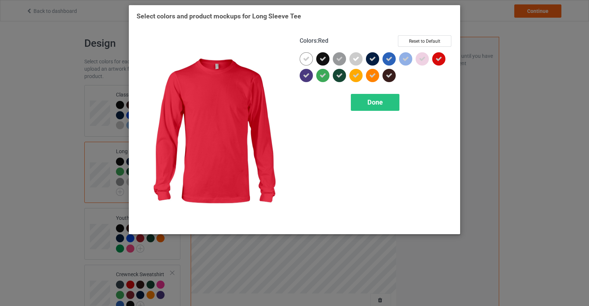
click at [438, 60] on icon at bounding box center [438, 59] width 7 height 7
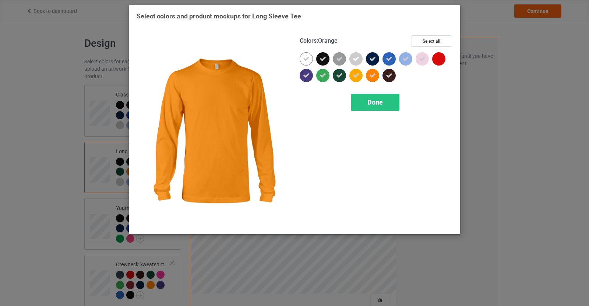
click at [374, 77] on icon at bounding box center [372, 75] width 7 height 7
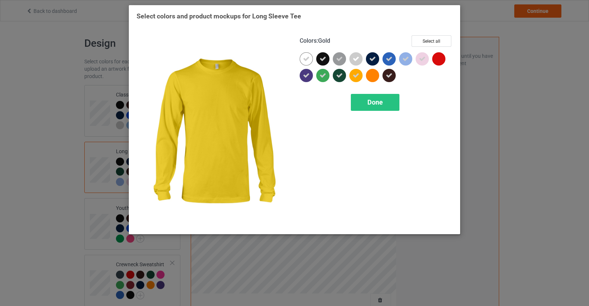
click at [357, 77] on icon at bounding box center [356, 75] width 7 height 7
click at [376, 102] on span "Done" at bounding box center [374, 102] width 15 height 8
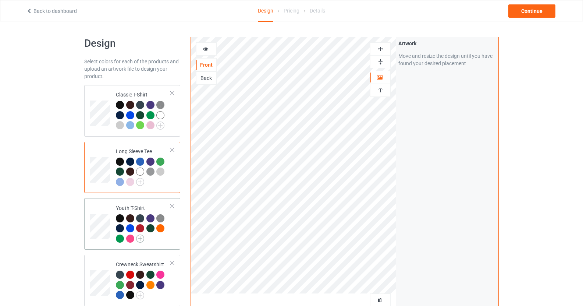
click at [140, 234] on img at bounding box center [140, 238] width 8 height 8
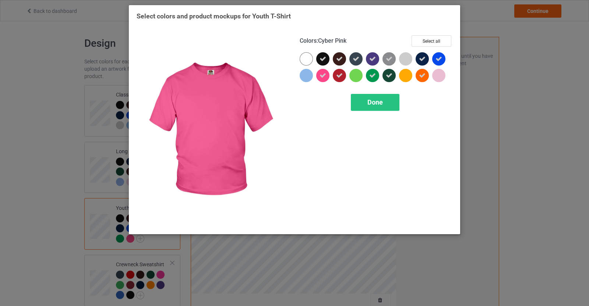
click at [324, 77] on icon at bounding box center [322, 75] width 7 height 7
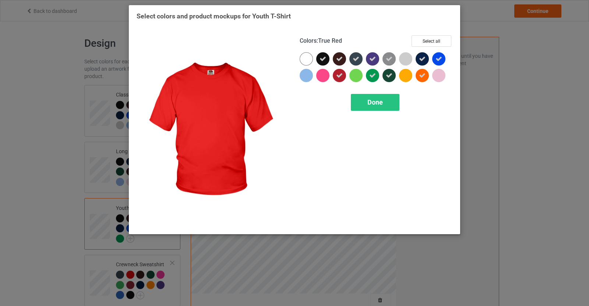
click at [337, 74] on icon at bounding box center [339, 75] width 7 height 7
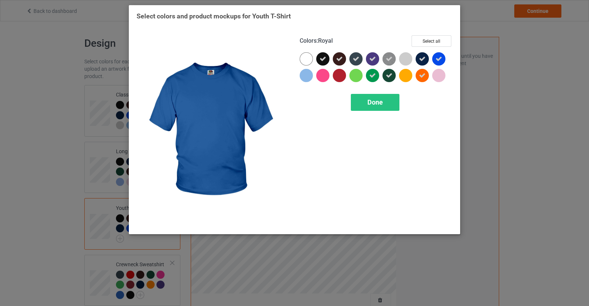
click at [440, 57] on icon at bounding box center [438, 59] width 7 height 7
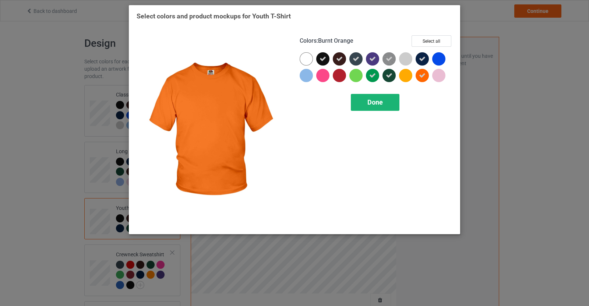
click at [385, 105] on div "Done" at bounding box center [375, 102] width 49 height 17
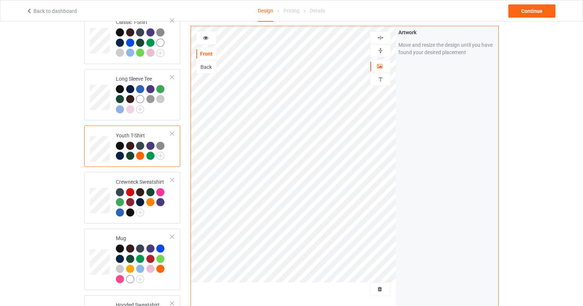
scroll to position [73, 0]
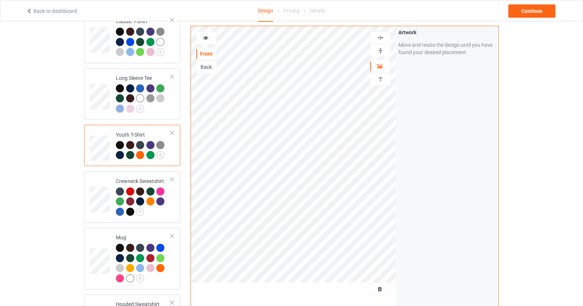
click at [176, 132] on div "Youth T-Shirt" at bounding box center [132, 145] width 96 height 41
click at [173, 131] on div at bounding box center [172, 132] width 5 height 5
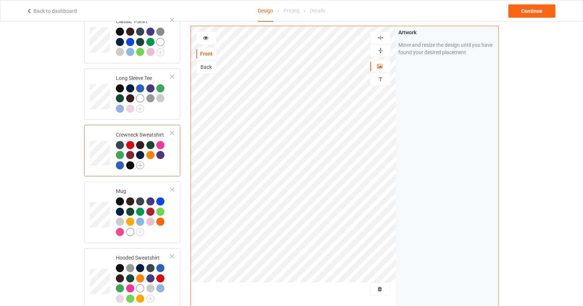
click at [142, 165] on img at bounding box center [140, 165] width 8 height 8
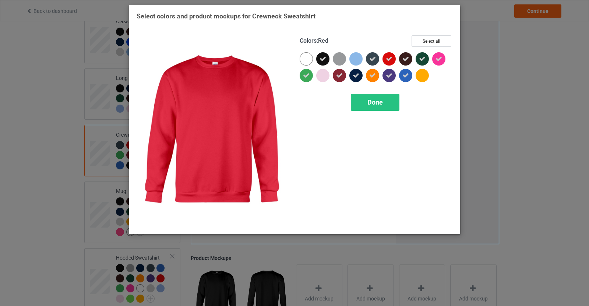
click at [390, 59] on icon at bounding box center [389, 59] width 7 height 7
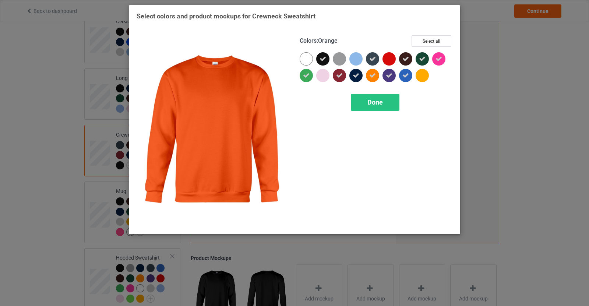
click at [376, 75] on div at bounding box center [372, 75] width 13 height 13
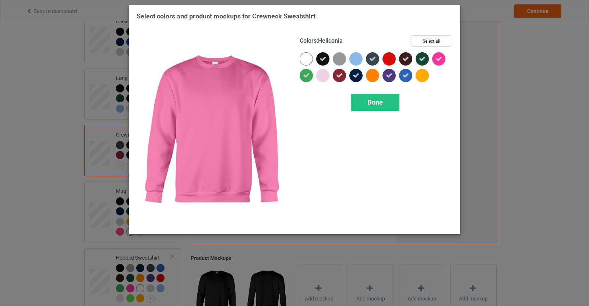
drag, startPoint x: 436, startPoint y: 58, endPoint x: 406, endPoint y: 83, distance: 38.6
click at [435, 58] on icon at bounding box center [438, 59] width 7 height 7
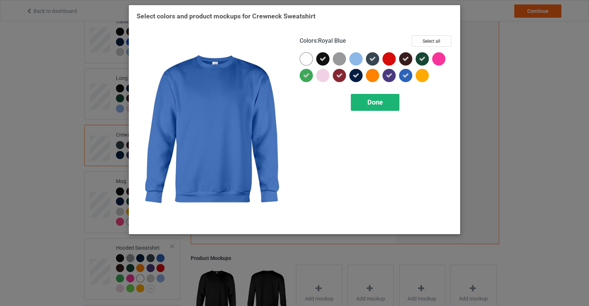
click at [371, 101] on span "Done" at bounding box center [374, 102] width 15 height 8
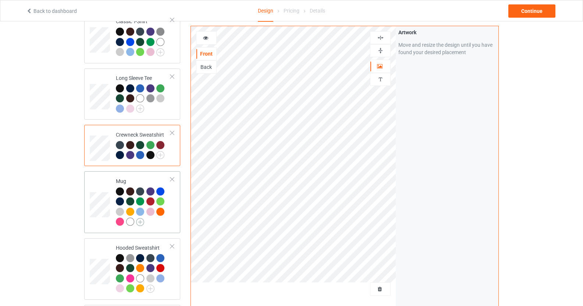
click at [141, 221] on img at bounding box center [140, 222] width 8 height 8
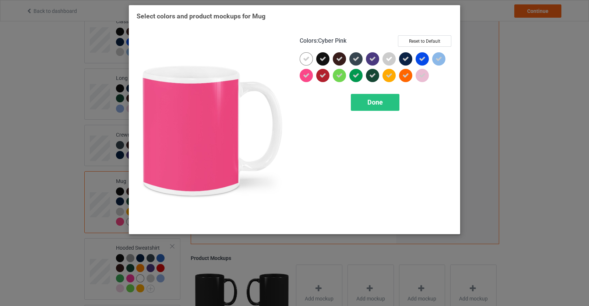
click at [306, 73] on icon at bounding box center [306, 75] width 7 height 7
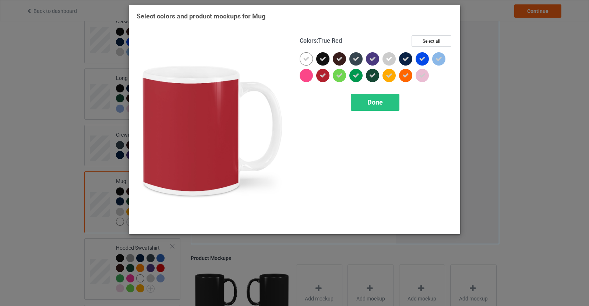
click at [330, 74] on div at bounding box center [324, 77] width 17 height 17
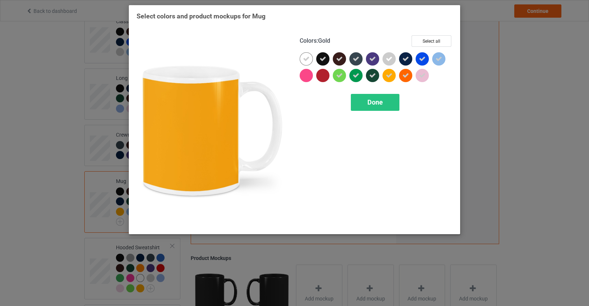
drag, startPoint x: 391, startPoint y: 76, endPoint x: 395, endPoint y: 76, distance: 4.4
click at [392, 76] on icon at bounding box center [389, 75] width 7 height 7
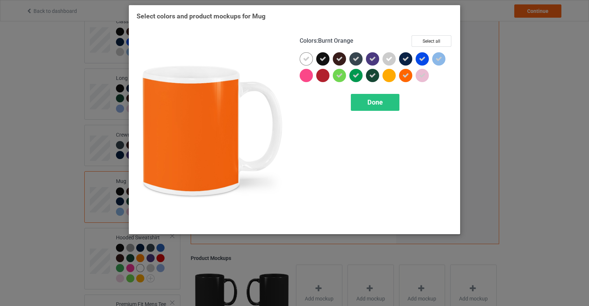
click at [405, 74] on icon at bounding box center [405, 75] width 7 height 7
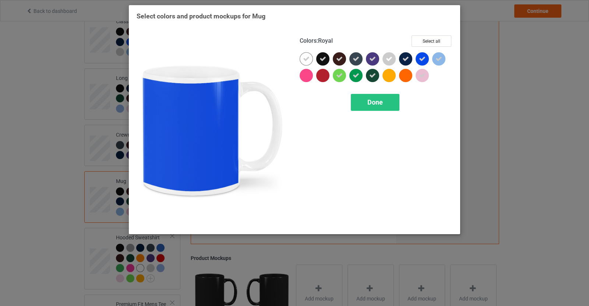
click at [421, 56] on icon at bounding box center [422, 59] width 7 height 7
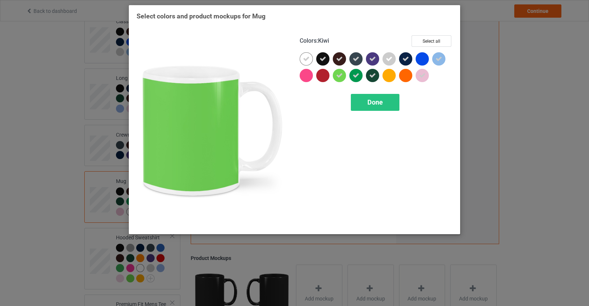
click at [341, 77] on icon at bounding box center [339, 75] width 7 height 7
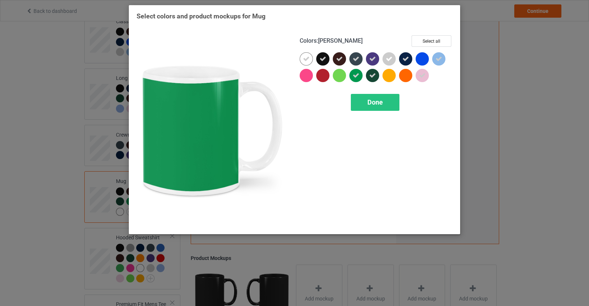
click at [365, 74] on div at bounding box center [357, 77] width 17 height 17
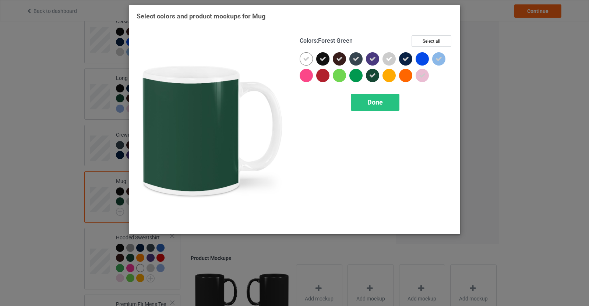
click at [374, 75] on icon at bounding box center [372, 75] width 7 height 7
click at [375, 98] on div "Done" at bounding box center [375, 102] width 49 height 17
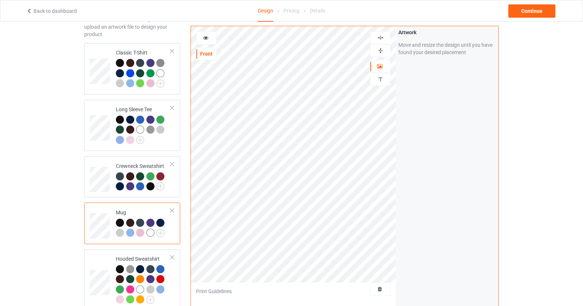
scroll to position [36, 0]
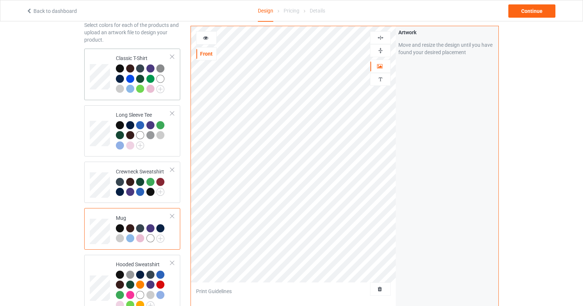
click at [115, 64] on td "Classic T-Shirt" at bounding box center [143, 75] width 63 height 46
click at [384, 78] on div at bounding box center [381, 79] width 20 height 7
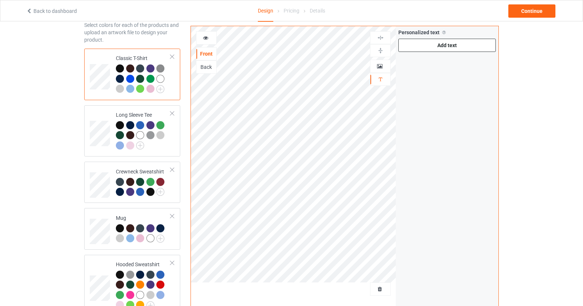
click at [463, 45] on div "Add text" at bounding box center [448, 45] width 98 height 13
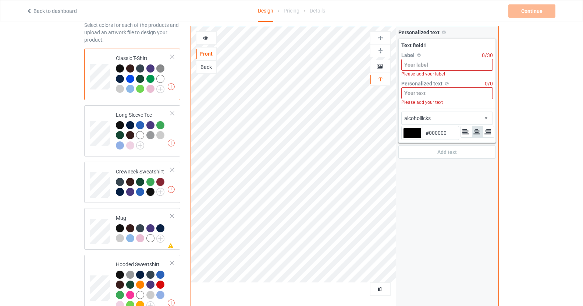
click at [431, 63] on input at bounding box center [447, 65] width 92 height 12
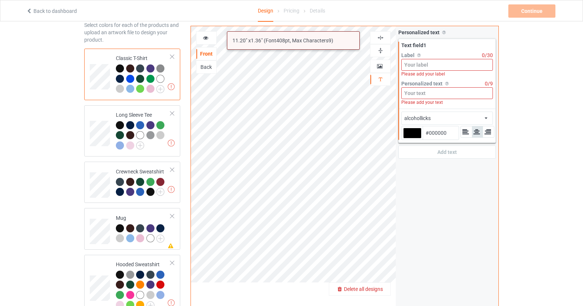
click at [430, 94] on input at bounding box center [447, 93] width 92 height 12
click at [437, 134] on input "#000000" at bounding box center [441, 132] width 36 height 13
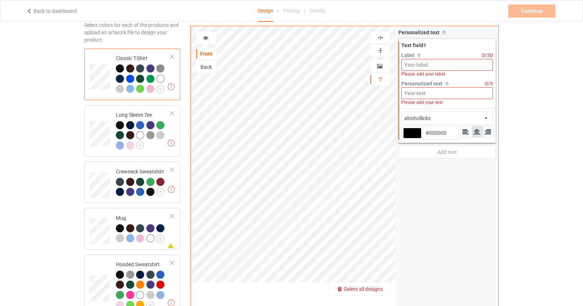
paste input "F1D57E"
click at [437, 134] on input "#F1D57E" at bounding box center [441, 132] width 36 height 13
click at [424, 57] on label "Label Personalized text label on the campaign buy page" at bounding box center [441, 55] width 81 height 7
click at [424, 63] on input at bounding box center [447, 65] width 92 height 12
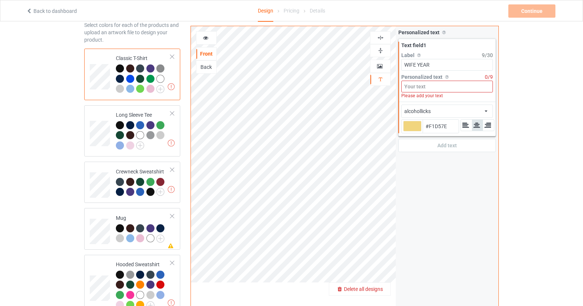
click at [442, 63] on input "WIFE YEAR" at bounding box center [447, 65] width 92 height 12
click at [439, 65] on input "WIFE YEAR" at bounding box center [447, 65] width 92 height 12
drag, startPoint x: 440, startPoint y: 67, endPoint x: 406, endPoint y: 66, distance: 33.9
click at [406, 66] on input "WIFE YEAR" at bounding box center [447, 65] width 92 height 12
drag, startPoint x: 435, startPoint y: 63, endPoint x: 386, endPoint y: 64, distance: 48.6
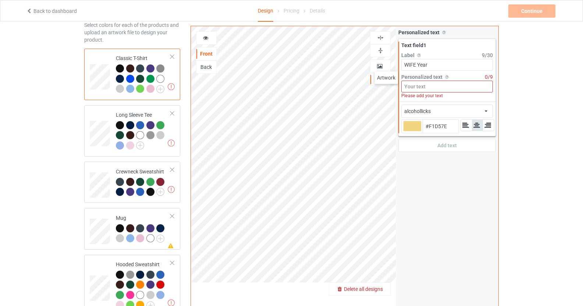
click at [386, 64] on div "alcohollicks african [PERSON_NAME] rockit [PERSON_NAME] [PERSON_NAME] museo_sla…" at bounding box center [345, 166] width 308 height 280
click at [433, 68] on input "WIFE Year" at bounding box center [447, 65] width 92 height 12
click at [367, 66] on div "alcohollicks african [PERSON_NAME] rockit [PERSON_NAME] [PERSON_NAME] museo_sla…" at bounding box center [345, 166] width 308 height 280
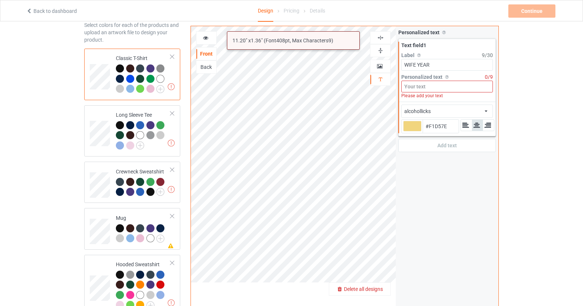
click at [411, 87] on input at bounding box center [447, 87] width 92 height 12
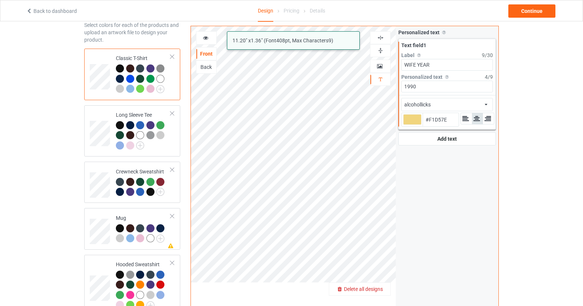
click at [437, 109] on div "alcohollicks african airstream aladdin alcohollicks [PERSON_NAME] almontesnow a…" at bounding box center [447, 104] width 92 height 13
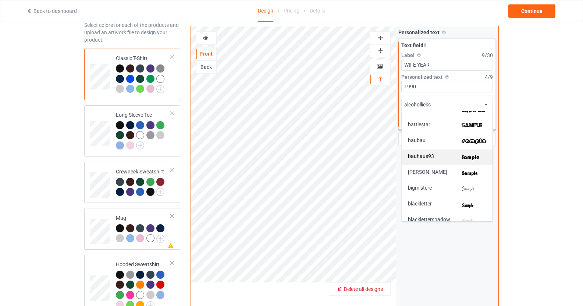
scroll to position [183, 0]
click at [470, 173] on img at bounding box center [474, 173] width 25 height 8
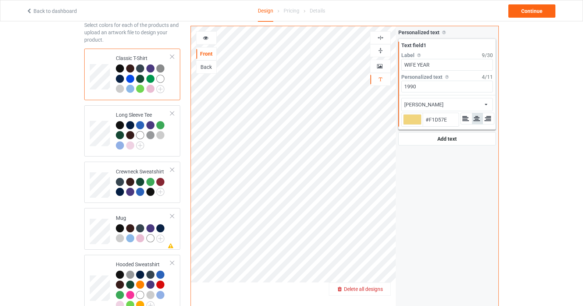
click at [464, 118] on icon at bounding box center [466, 118] width 8 height 7
click at [467, 135] on div "Add text" at bounding box center [448, 138] width 98 height 13
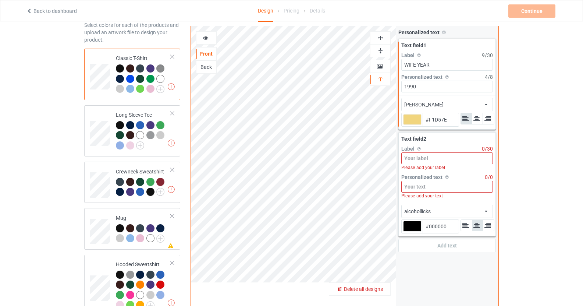
click at [430, 159] on input at bounding box center [447, 158] width 92 height 12
click at [483, 118] on div at bounding box center [488, 118] width 11 height 11
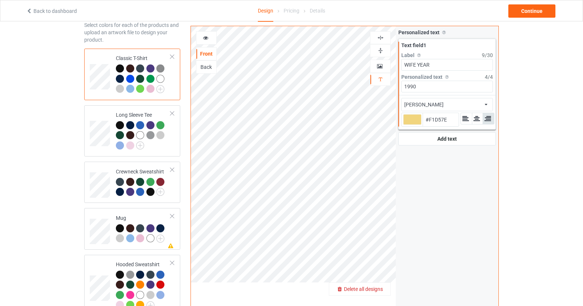
click at [468, 120] on icon at bounding box center [466, 118] width 8 height 7
click at [465, 119] on icon at bounding box center [466, 118] width 8 height 7
click at [453, 134] on div "Add text" at bounding box center [448, 138] width 98 height 13
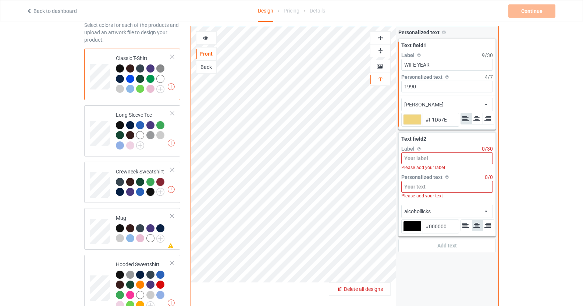
click at [447, 157] on input at bounding box center [447, 158] width 92 height 12
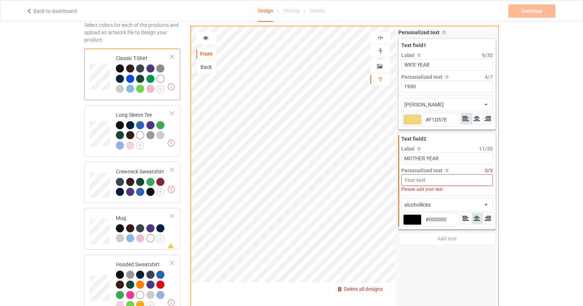
click at [444, 178] on input at bounding box center [447, 180] width 92 height 12
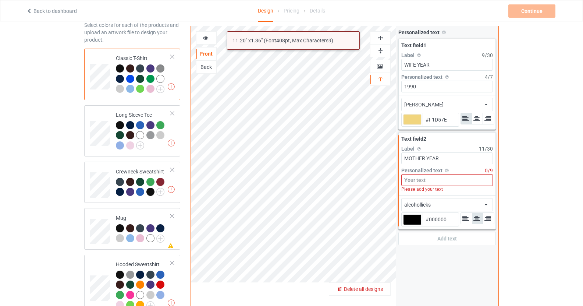
paste input "ed8c5a"
click at [416, 220] on div at bounding box center [412, 219] width 18 height 11
click at [416, 225] on input "#000000" at bounding box center [412, 230] width 18 height 10
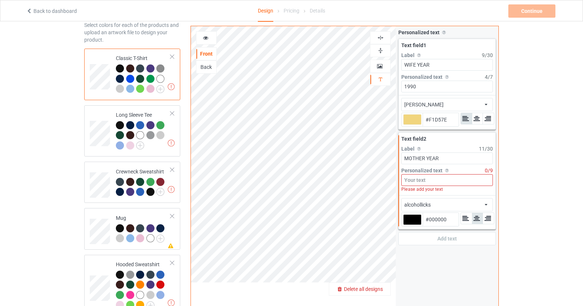
click at [483, 253] on div "Personalized text Allow customers to personalize text with your choice of fonts…" at bounding box center [447, 166] width 103 height 280
click at [442, 225] on input "#000000" at bounding box center [441, 219] width 36 height 13
paste input "ED8C5A"
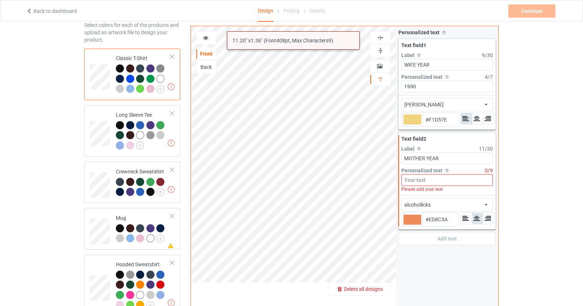
click at [437, 178] on input at bounding box center [447, 180] width 92 height 12
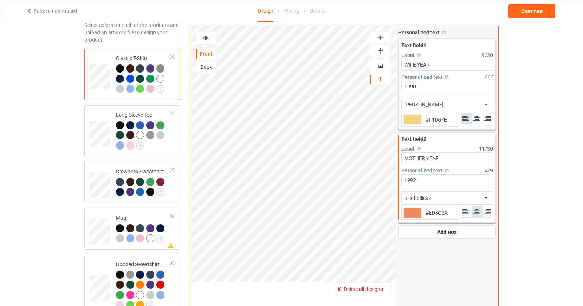
click at [459, 199] on div "alcohollicks african airstream aladdin alcohollicks [PERSON_NAME] almontesnow a…" at bounding box center [447, 197] width 92 height 13
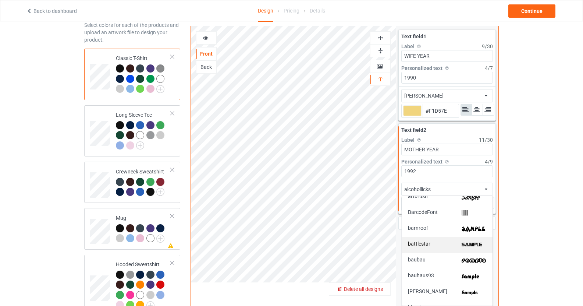
scroll to position [149, 0]
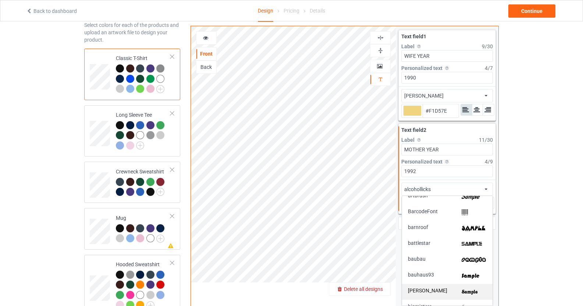
click at [474, 290] on img at bounding box center [474, 292] width 25 height 8
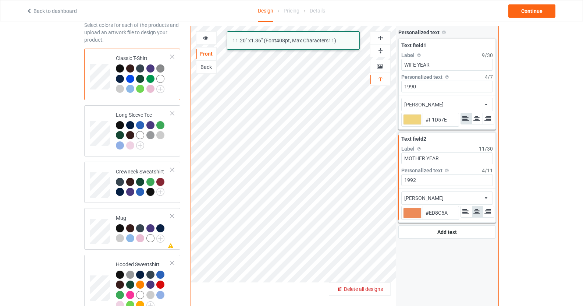
scroll to position [0, 0]
drag, startPoint x: 457, startPoint y: 142, endPoint x: 457, endPoint y: 149, distance: 7.0
click at [457, 149] on div "Text field 2 Label Personalized text label on the campaign buy page 11 / 30 MOT…" at bounding box center [447, 160] width 97 height 56
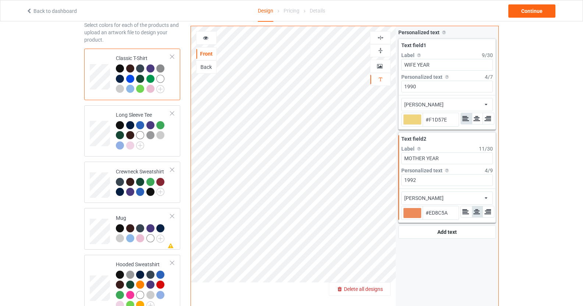
click at [464, 215] on icon at bounding box center [466, 211] width 8 height 7
click at [463, 238] on div "Add text" at bounding box center [448, 231] width 98 height 13
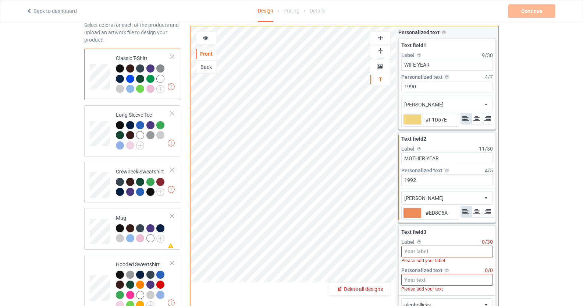
click at [450, 255] on input at bounding box center [447, 251] width 92 height 12
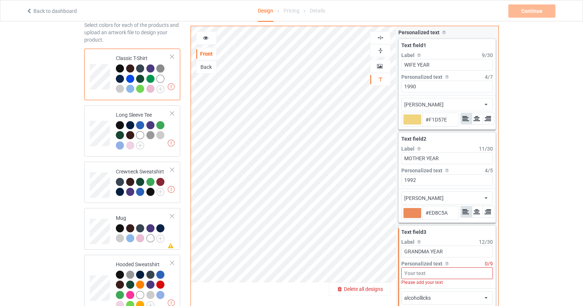
click at [442, 276] on input at bounding box center [447, 273] width 92 height 12
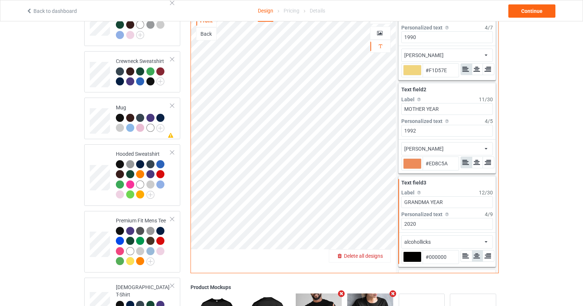
scroll to position [31, 0]
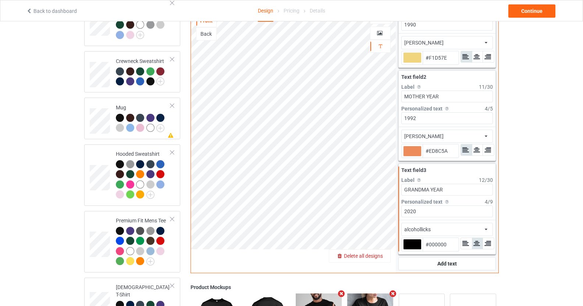
click at [440, 238] on input "#000000" at bounding box center [441, 244] width 36 height 13
paste input "D44C5A"
click at [453, 224] on div "alcohollicks african airstream aladdin alcohollicks [PERSON_NAME] almontesnow a…" at bounding box center [447, 229] width 92 height 13
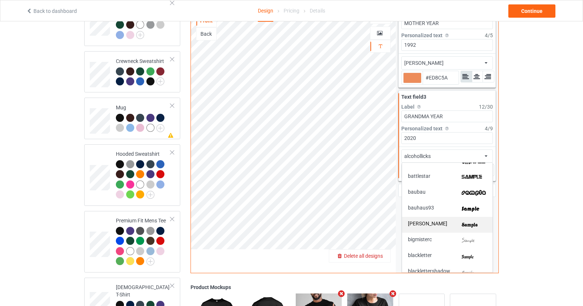
scroll to position [184, 0]
click at [465, 220] on img at bounding box center [474, 224] width 25 height 8
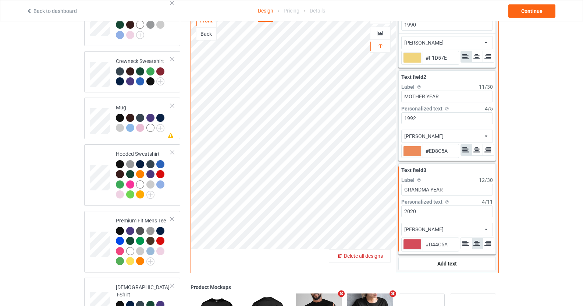
scroll to position [31, 0]
click at [485, 240] on icon at bounding box center [488, 243] width 8 height 7
click at [439, 259] on div "Add text" at bounding box center [448, 263] width 98 height 13
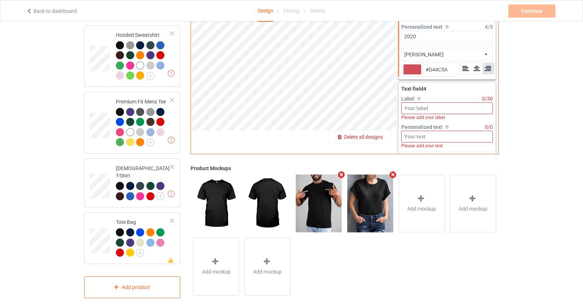
scroll to position [138, 0]
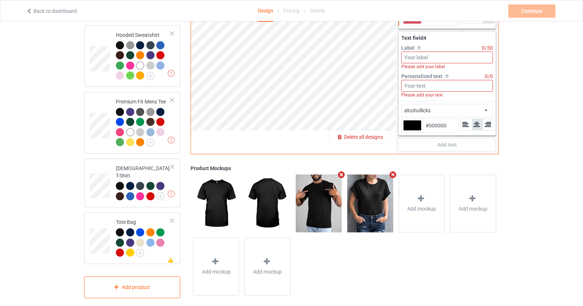
click at [444, 52] on input at bounding box center [447, 58] width 92 height 12
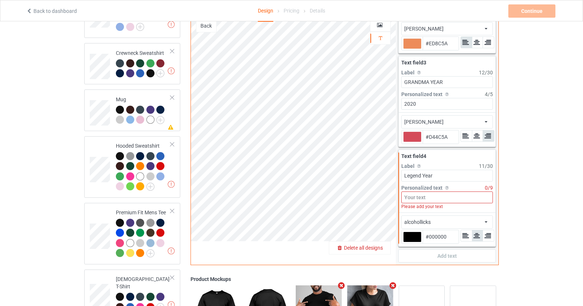
scroll to position [131, 0]
click at [442, 169] on input "Legend Year" at bounding box center [447, 175] width 92 height 12
click at [438, 215] on div "alcohollicks african airstream aladdin alcohollicks [PERSON_NAME] almontesnow a…" at bounding box center [447, 221] width 92 height 13
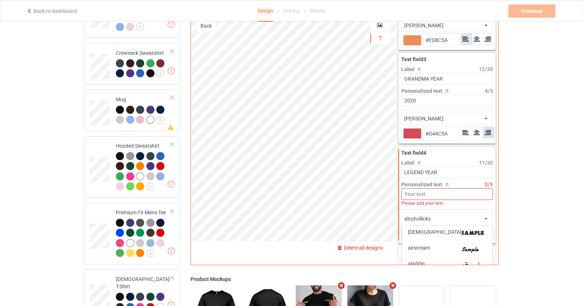
click at [435, 188] on input at bounding box center [447, 194] width 92 height 12
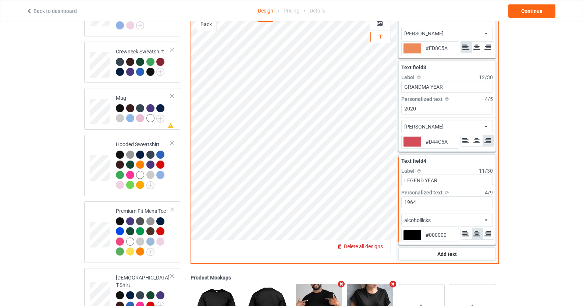
scroll to position [157, 0]
click at [447, 228] on input "#000000" at bounding box center [441, 234] width 36 height 13
paste input "B2D0CB"
click at [432, 213] on div "alcohollicks african airstream aladdin alcohollicks [PERSON_NAME] almontesnow a…" at bounding box center [447, 219] width 92 height 13
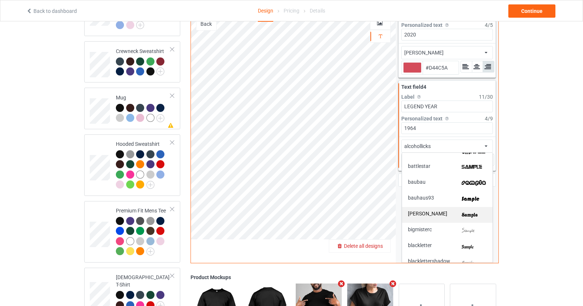
scroll to position [184, 0]
click at [472, 210] on img at bounding box center [474, 214] width 25 height 8
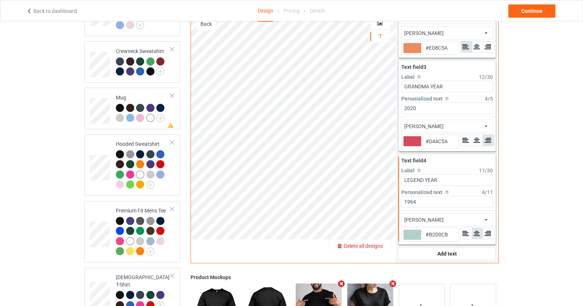
scroll to position [124, 0]
click at [489, 230] on icon at bounding box center [488, 233] width 8 height 7
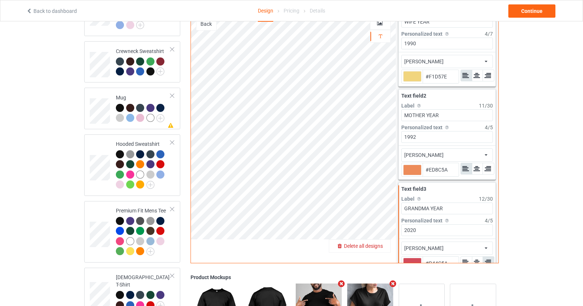
click at [420, 226] on input "2020" at bounding box center [447, 230] width 92 height 12
click at [523, 111] on div "Design Select colors for each of the products and upload an artwork file to des…" at bounding box center [291, 144] width 583 height 558
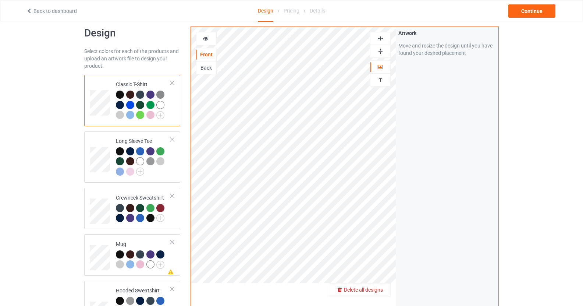
scroll to position [10, 0]
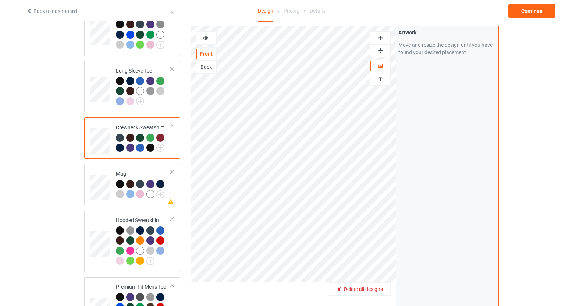
scroll to position [83, 0]
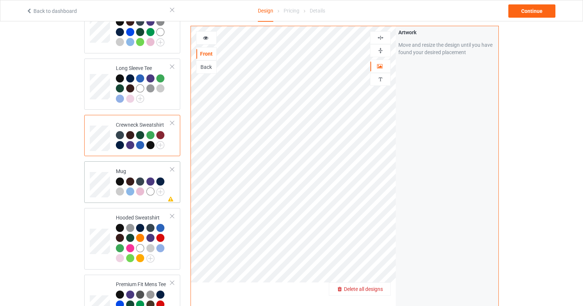
click at [98, 171] on td at bounding box center [101, 181] width 22 height 35
click at [89, 87] on div "Long Sleeve Tee" at bounding box center [132, 85] width 96 height 52
click at [204, 38] on icon at bounding box center [206, 36] width 6 height 5
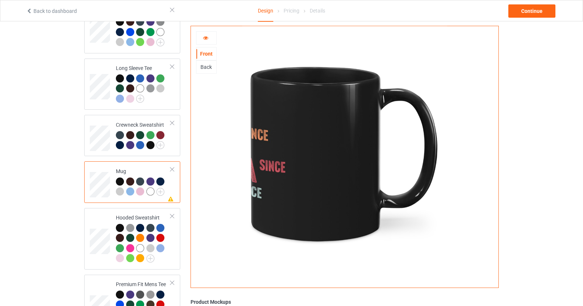
click at [212, 56] on div "Front" at bounding box center [206, 53] width 20 height 7
click at [209, 40] on div at bounding box center [206, 37] width 20 height 7
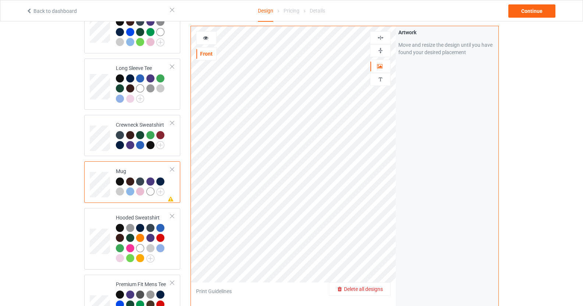
click at [211, 37] on div at bounding box center [206, 37] width 20 height 7
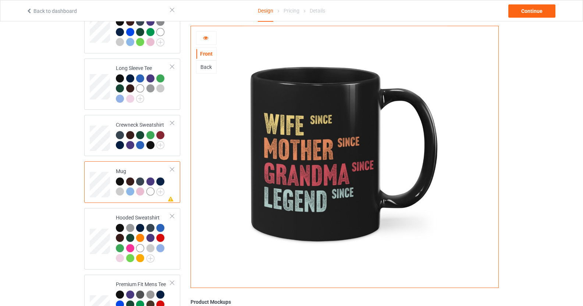
click at [212, 41] on div at bounding box center [206, 37] width 20 height 7
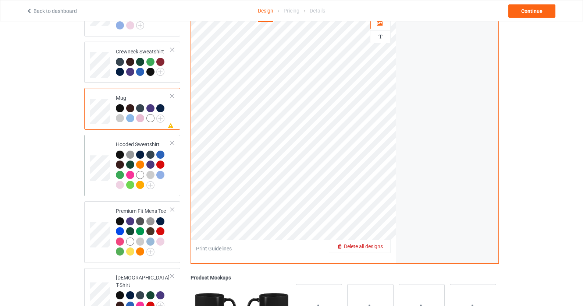
scroll to position [157, 0]
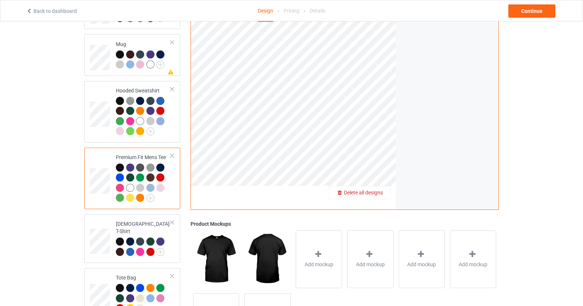
scroll to position [266, 0]
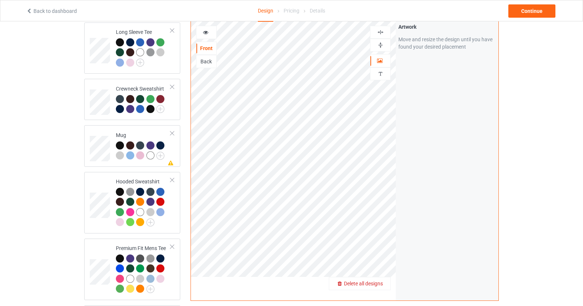
scroll to position [119, 0]
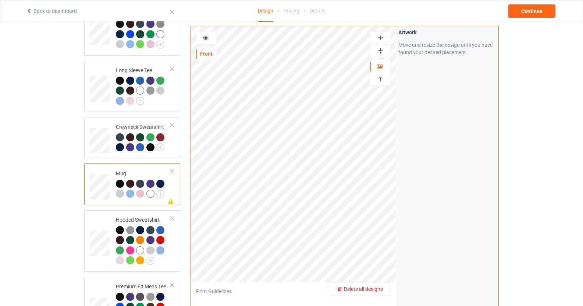
scroll to position [82, 0]
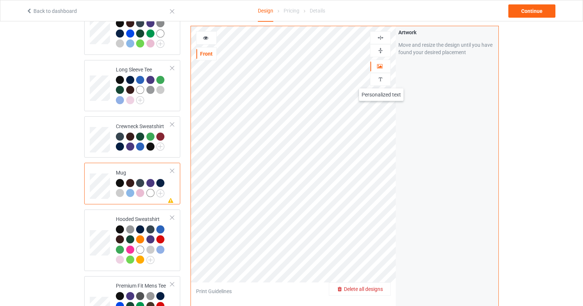
click at [382, 81] on img at bounding box center [380, 79] width 7 height 7
click at [462, 45] on div "Add text" at bounding box center [448, 45] width 98 height 13
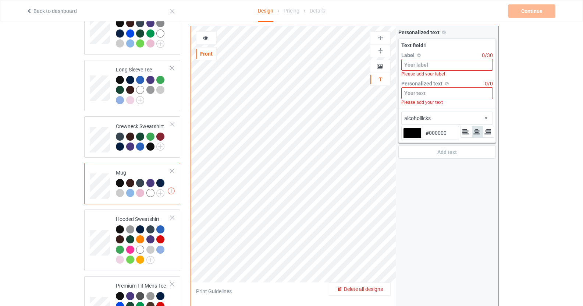
click at [431, 66] on input at bounding box center [447, 65] width 92 height 12
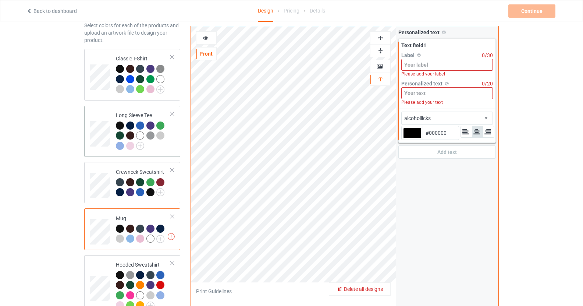
scroll to position [0, 0]
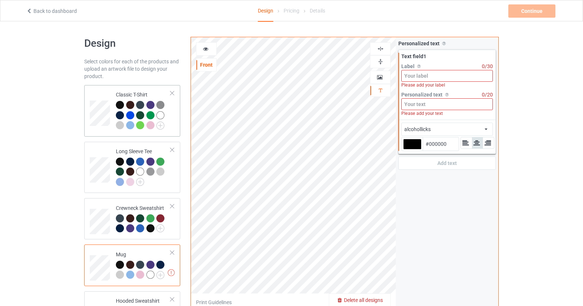
click at [87, 110] on div "Classic T-Shirt" at bounding box center [132, 111] width 96 height 52
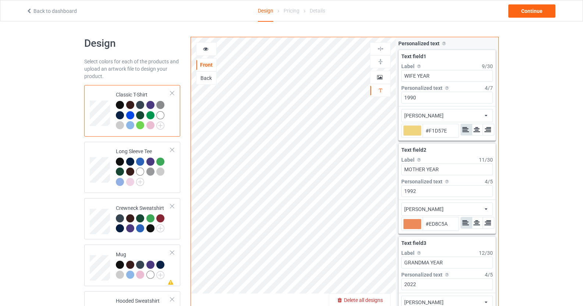
click at [454, 80] on input "WIFE YEAR" at bounding box center [447, 76] width 92 height 12
click at [439, 129] on input "#F1D57E" at bounding box center [441, 130] width 36 height 13
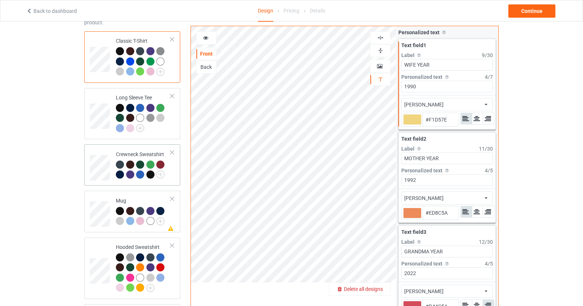
scroll to position [110, 0]
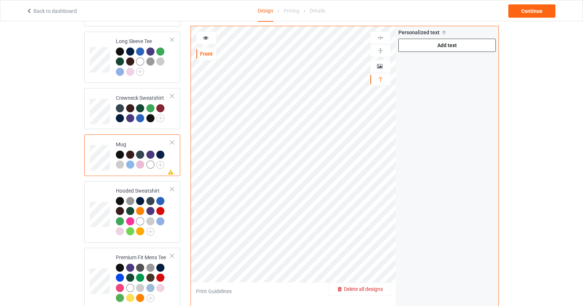
click at [452, 40] on div "Add text" at bounding box center [448, 45] width 98 height 13
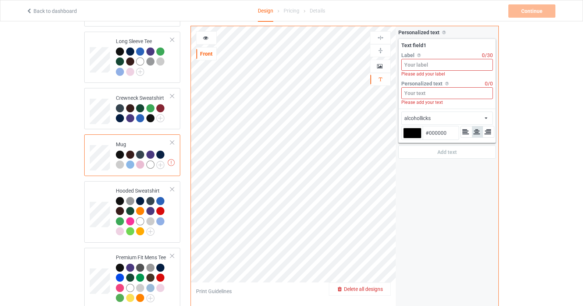
click at [432, 127] on input "#000000" at bounding box center [441, 132] width 36 height 13
paste input "F1D57E"
drag, startPoint x: 432, startPoint y: 127, endPoint x: 431, endPoint y: 54, distance: 72.5
click at [429, 63] on div "Text field 1 Label Personalized text label on the campaign buy page 0 / 30 Plea…" at bounding box center [448, 91] width 98 height 104
click at [432, 59] on input at bounding box center [447, 65] width 92 height 12
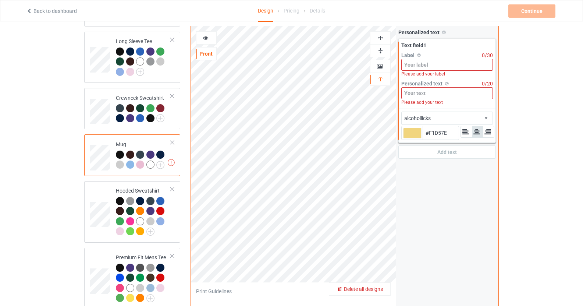
click at [432, 59] on input at bounding box center [447, 65] width 92 height 12
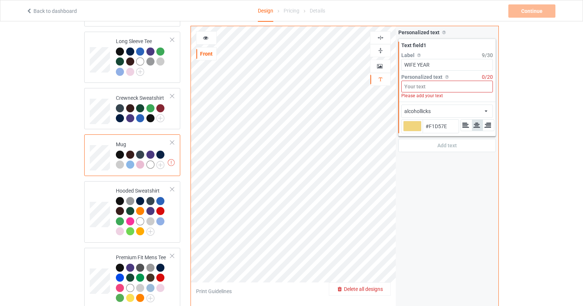
click at [435, 92] on div "Please add your text" at bounding box center [447, 95] width 92 height 7
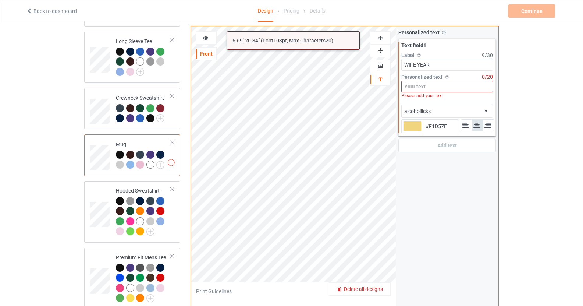
click at [436, 84] on input at bounding box center [447, 87] width 92 height 12
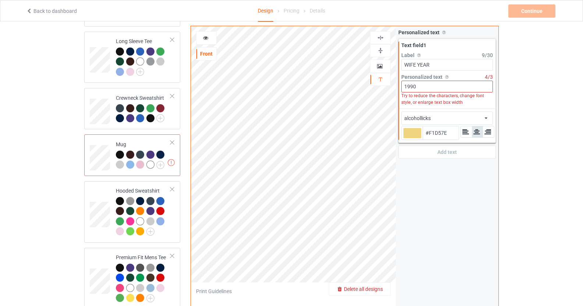
click at [460, 130] on div at bounding box center [477, 133] width 36 height 14
click at [471, 133] on div at bounding box center [466, 131] width 11 height 11
click at [467, 126] on div at bounding box center [466, 131] width 11 height 11
click at [476, 113] on div "alcohollicks african airstream aladdin alcohollicks [PERSON_NAME] almontesnow a…" at bounding box center [447, 117] width 92 height 13
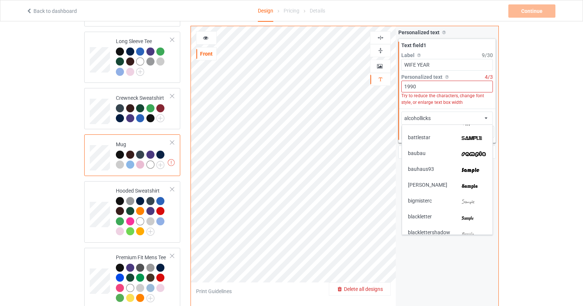
scroll to position [184, 0]
click at [472, 183] on img at bounding box center [474, 186] width 25 height 8
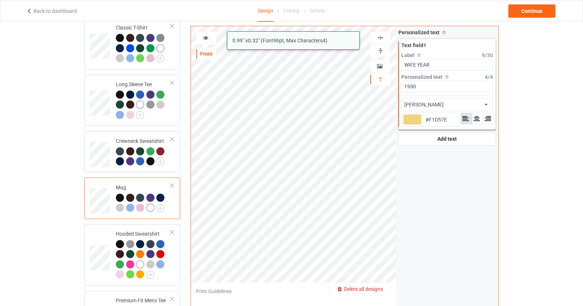
scroll to position [0, 0]
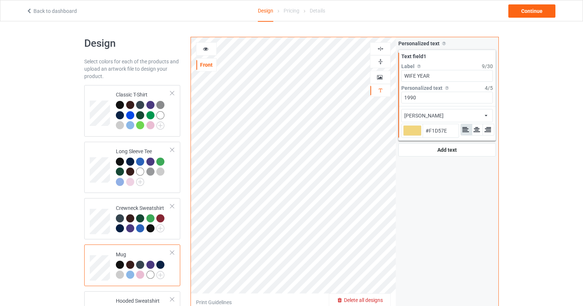
click at [207, 49] on icon at bounding box center [206, 47] width 6 height 5
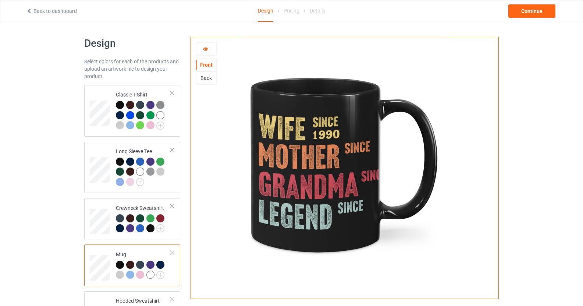
click at [208, 83] on div "Back" at bounding box center [206, 77] width 21 height 13
click at [208, 79] on div "Back" at bounding box center [206, 77] width 20 height 7
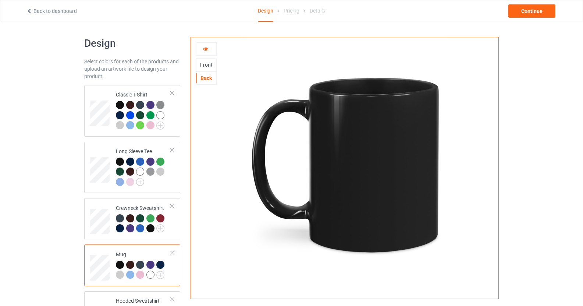
click at [209, 59] on div "Front" at bounding box center [206, 64] width 21 height 13
click at [209, 61] on div "Front" at bounding box center [206, 64] width 21 height 13
click at [208, 50] on icon at bounding box center [206, 47] width 6 height 5
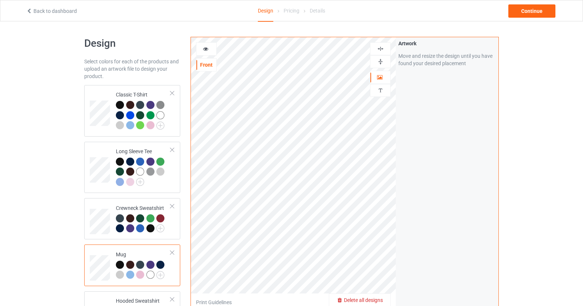
click at [211, 50] on div at bounding box center [206, 48] width 20 height 7
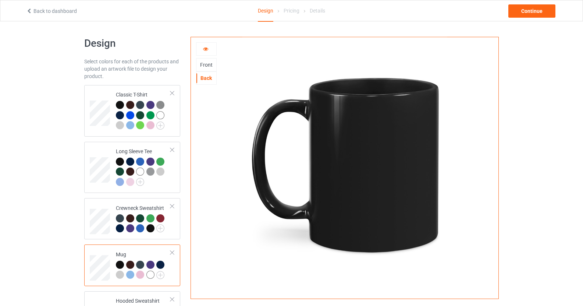
click at [210, 61] on div "Front" at bounding box center [206, 64] width 21 height 13
click at [210, 65] on div "Front" at bounding box center [206, 64] width 20 height 7
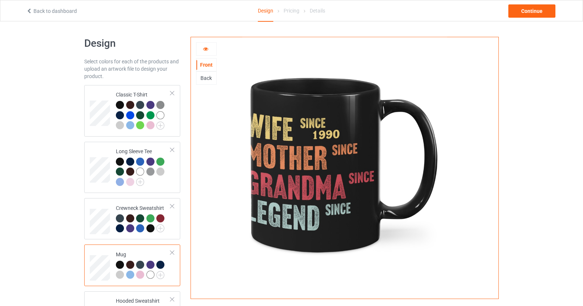
click at [208, 52] on div at bounding box center [206, 48] width 20 height 7
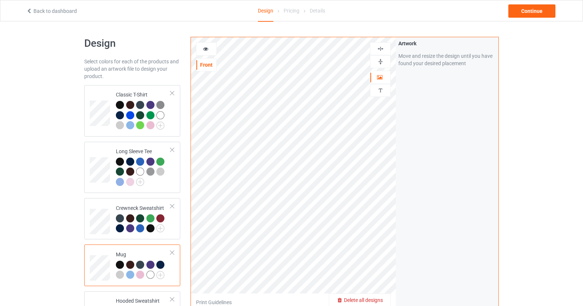
click at [209, 50] on div at bounding box center [206, 48] width 20 height 7
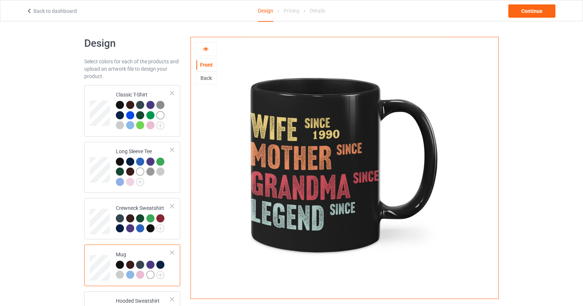
click at [209, 50] on div at bounding box center [206, 48] width 20 height 7
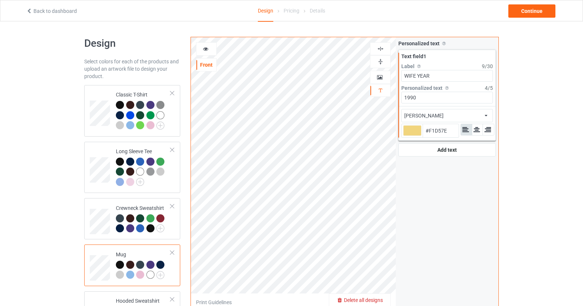
click at [210, 47] on div at bounding box center [206, 48] width 20 height 7
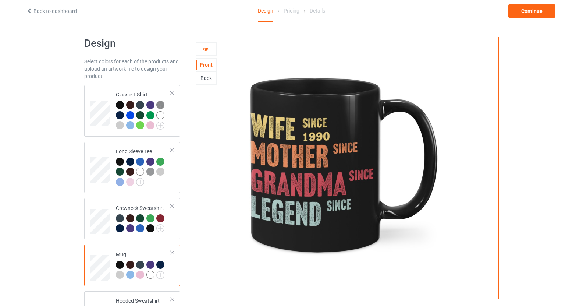
click at [212, 52] on div at bounding box center [206, 48] width 20 height 7
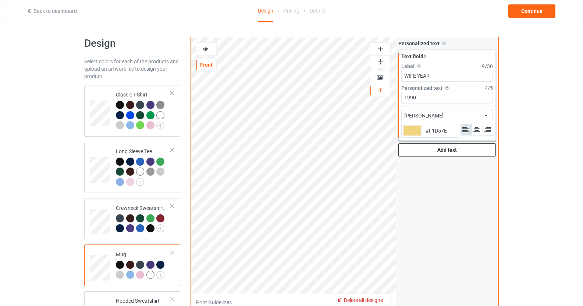
click at [465, 153] on div "Add text" at bounding box center [448, 149] width 98 height 13
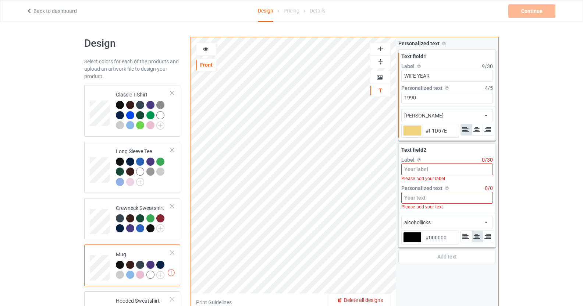
click at [444, 172] on input at bounding box center [447, 169] width 92 height 12
click at [448, 171] on input at bounding box center [447, 169] width 92 height 12
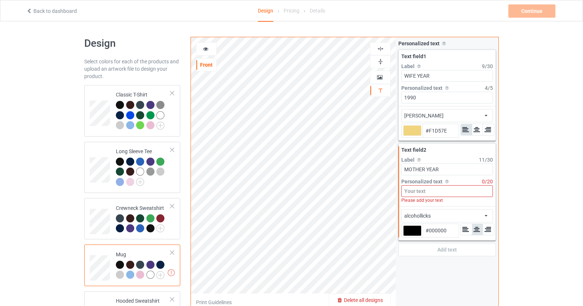
click at [431, 191] on input at bounding box center [447, 191] width 92 height 12
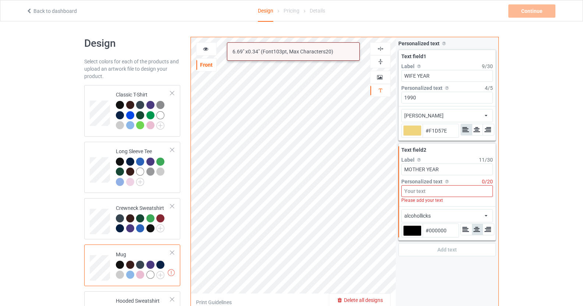
paste input "ed8c5a"
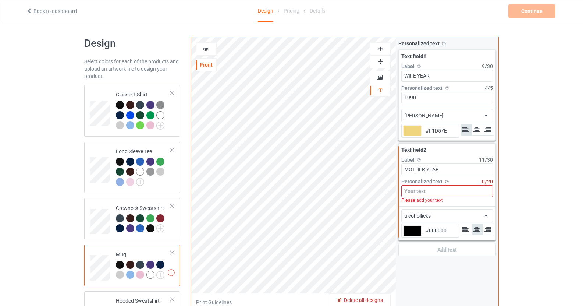
click at [436, 234] on input "#000000" at bounding box center [441, 230] width 36 height 13
paste input "ED8C5A"
click at [434, 215] on div "alcohollicks african airstream aladdin alcohollicks [PERSON_NAME] almontesnow a…" at bounding box center [447, 215] width 92 height 13
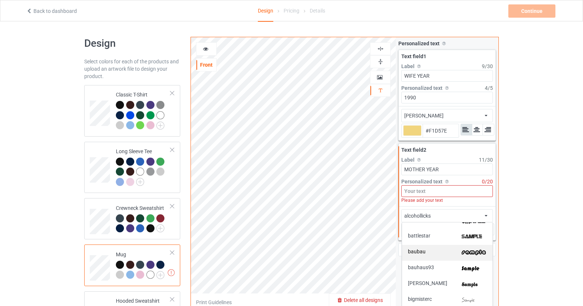
scroll to position [183, 0]
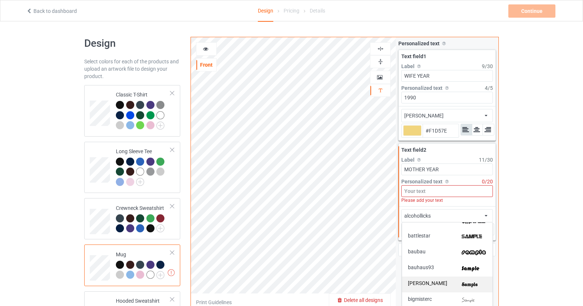
click at [469, 284] on img at bounding box center [474, 284] width 25 height 8
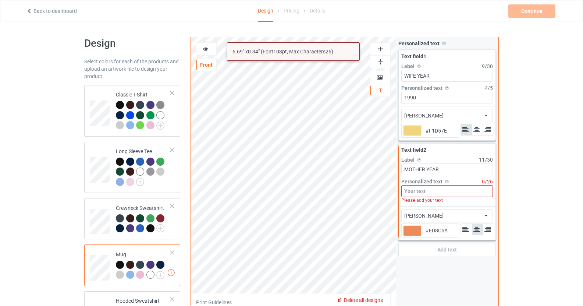
click at [423, 194] on input at bounding box center [447, 191] width 92 height 12
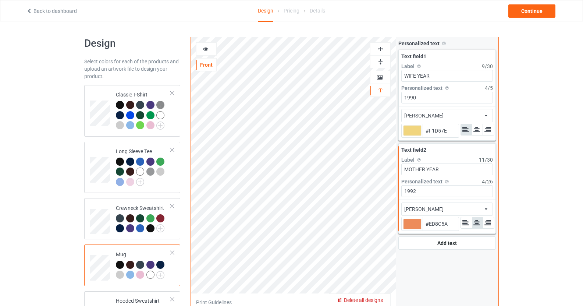
click at [464, 224] on icon at bounding box center [466, 222] width 8 height 7
click at [416, 167] on input "MOTHER YEAR" at bounding box center [447, 169] width 92 height 12
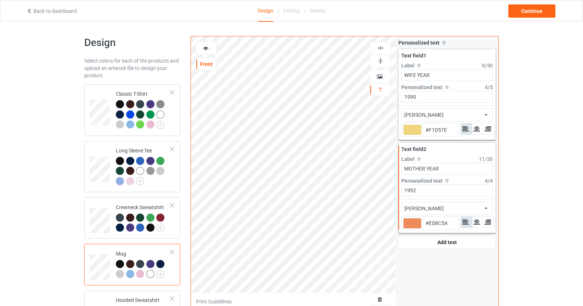
scroll to position [0, 0]
click at [205, 53] on div at bounding box center [206, 48] width 21 height 13
click at [207, 49] on icon at bounding box center [206, 47] width 6 height 5
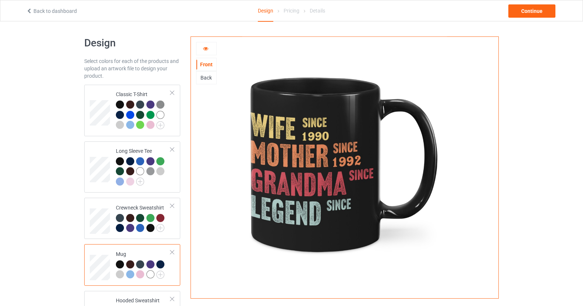
click at [207, 49] on icon at bounding box center [206, 47] width 6 height 5
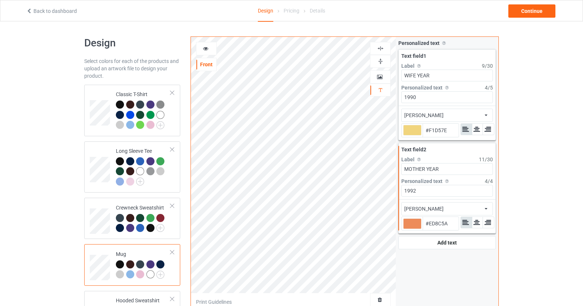
click at [215, 51] on div at bounding box center [206, 48] width 20 height 7
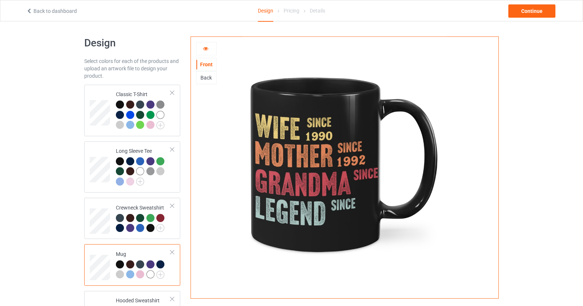
click at [215, 51] on div at bounding box center [206, 48] width 20 height 7
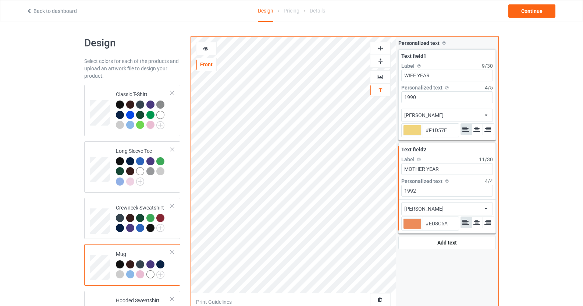
click at [206, 48] on icon at bounding box center [206, 47] width 6 height 5
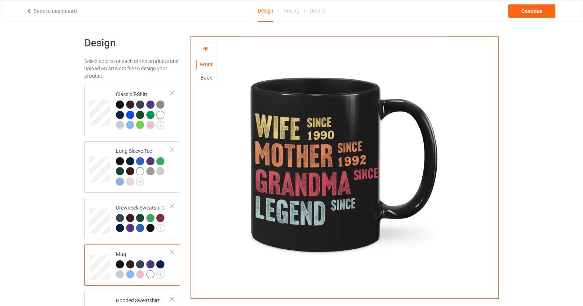
click at [206, 47] on icon at bounding box center [206, 47] width 6 height 5
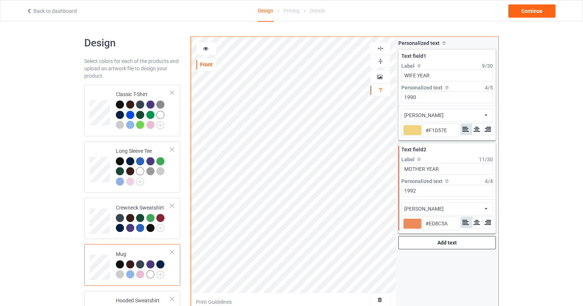
click at [464, 243] on div "Add text" at bounding box center [448, 242] width 98 height 13
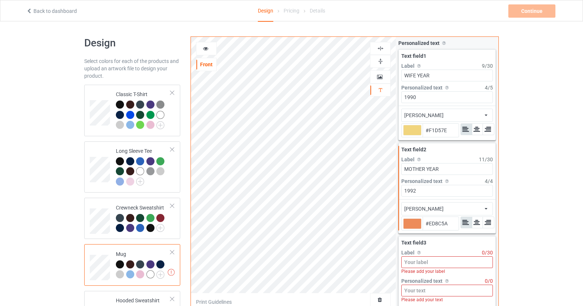
click at [437, 263] on input at bounding box center [447, 262] width 92 height 12
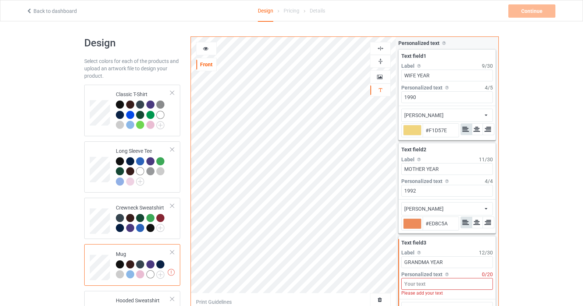
click at [429, 282] on input at bounding box center [447, 284] width 92 height 12
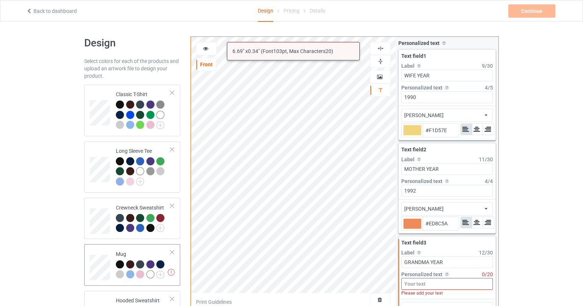
click at [428, 284] on input at bounding box center [447, 284] width 92 height 12
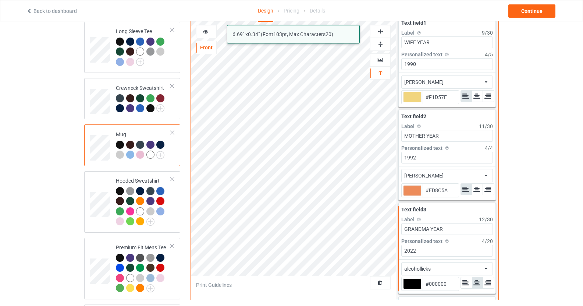
scroll to position [26, 0]
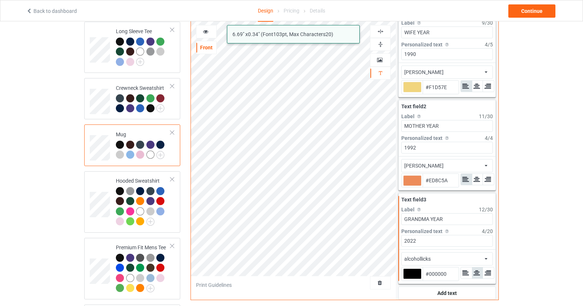
click at [447, 269] on input "#000000" at bounding box center [441, 273] width 36 height 13
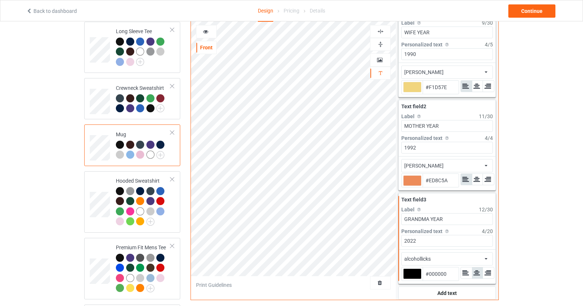
paste input "D44C5A"
click at [440, 257] on div "alcohollicks african airstream aladdin alcohollicks [PERSON_NAME] almontesnow a…" at bounding box center [447, 258] width 92 height 13
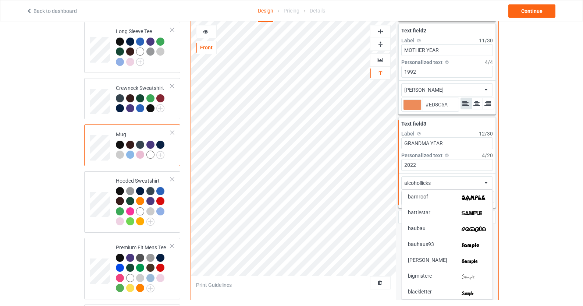
scroll to position [184, 0]
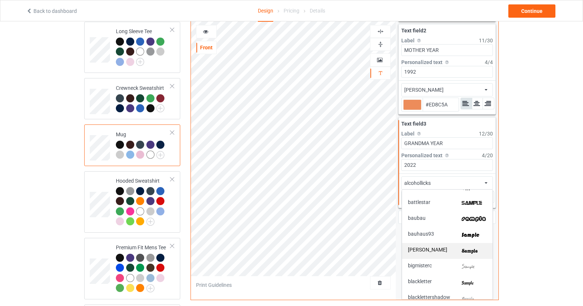
click at [476, 247] on img at bounding box center [474, 251] width 25 height 8
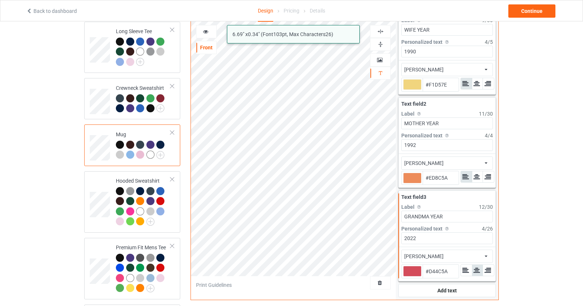
scroll to position [31, 0]
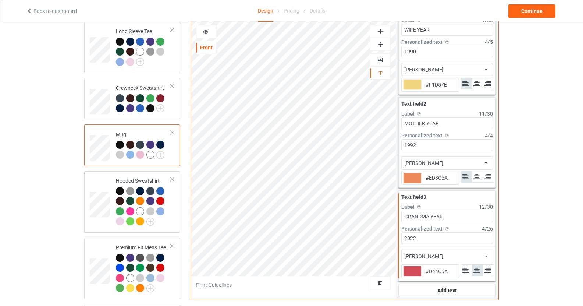
click at [465, 267] on icon at bounding box center [466, 270] width 8 height 7
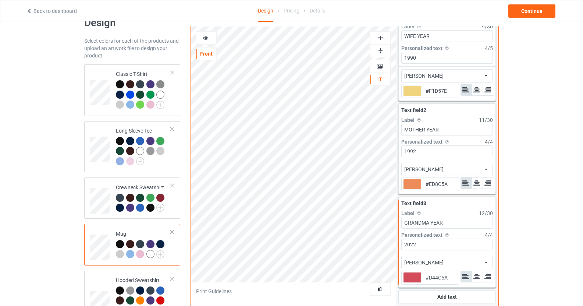
scroll to position [0, 0]
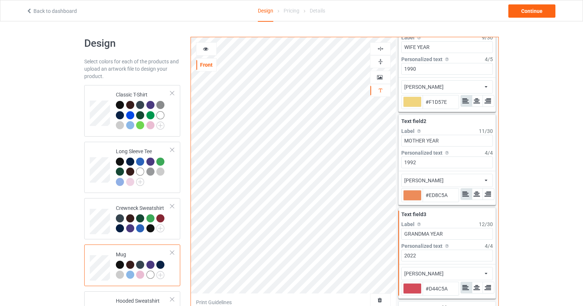
click at [208, 49] on icon at bounding box center [206, 47] width 6 height 5
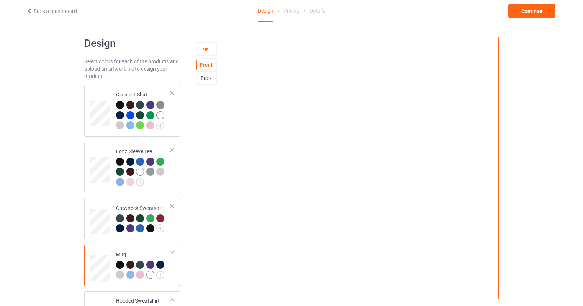
click at [208, 49] on icon at bounding box center [206, 47] width 6 height 5
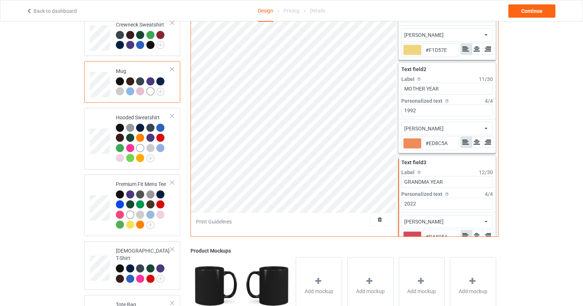
scroll to position [184, 0]
click at [224, 217] on div "Print Guidelines" at bounding box center [214, 220] width 36 height 7
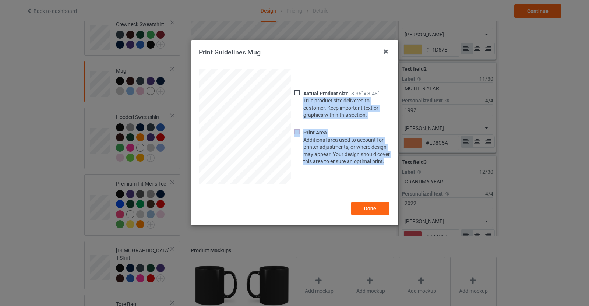
drag, startPoint x: 387, startPoint y: 161, endPoint x: 304, endPoint y: 100, distance: 102.4
click at [304, 100] on div "Actual Product size - 8.36'' x 3.48'' True product size delivered to customer. …" at bounding box center [344, 127] width 101 height 85
click at [307, 163] on div "Print Area Additional area used to account for printer adjustments, or where de…" at bounding box center [348, 148] width 95 height 36
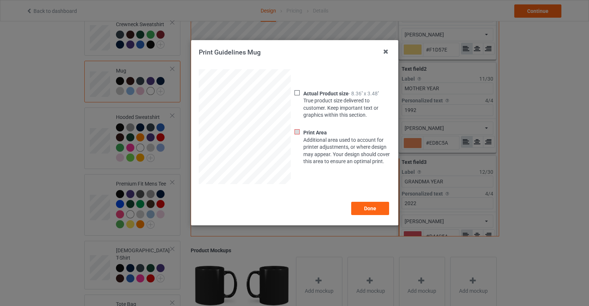
click at [298, 90] on img at bounding box center [296, 92] width 5 height 5
click at [388, 53] on icon at bounding box center [386, 52] width 12 height 12
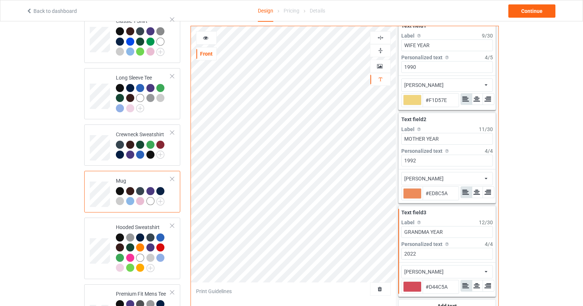
scroll to position [31, 0]
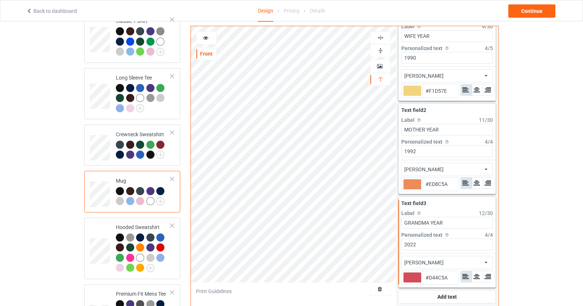
click at [203, 34] on div at bounding box center [206, 37] width 21 height 13
click at [211, 39] on div at bounding box center [206, 37] width 20 height 7
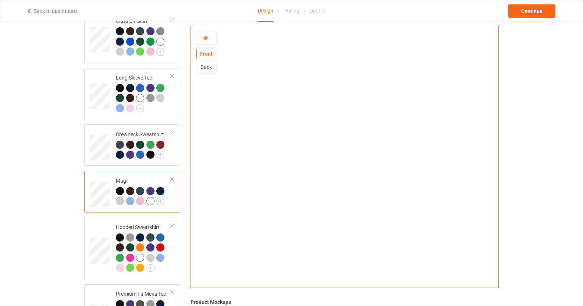
click at [265, 10] on div "Design" at bounding box center [265, 10] width 15 height 21
click at [207, 35] on icon at bounding box center [206, 36] width 6 height 5
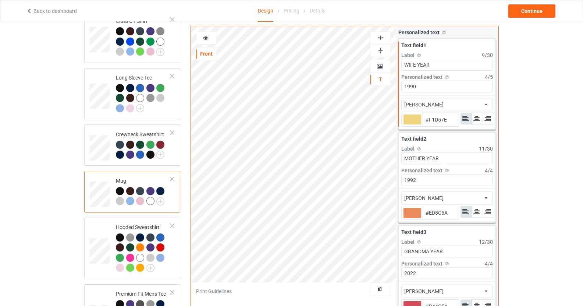
click at [198, 42] on div at bounding box center [206, 37] width 21 height 13
click at [210, 36] on div at bounding box center [206, 37] width 20 height 7
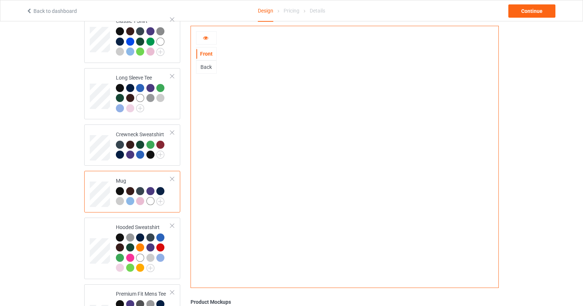
click at [210, 36] on div at bounding box center [206, 37] width 20 height 7
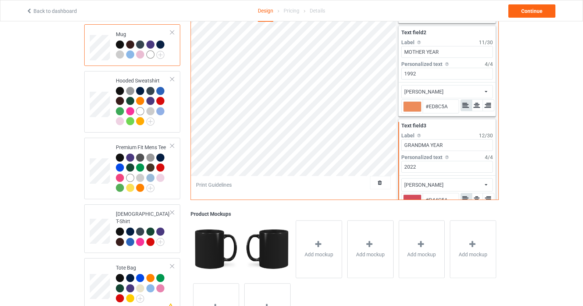
scroll to position [221, 0]
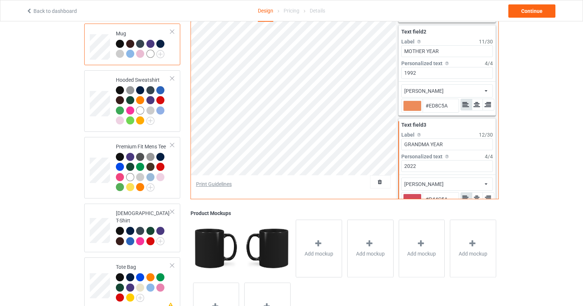
click at [221, 180] on div "Print Guidelines" at bounding box center [214, 183] width 36 height 7
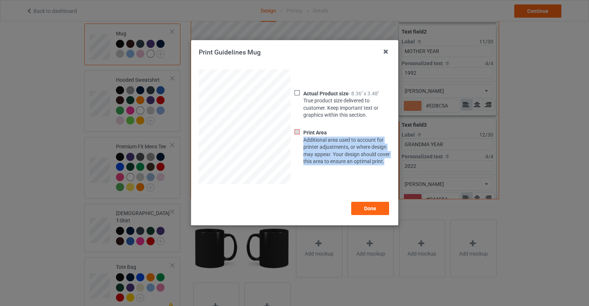
drag, startPoint x: 388, startPoint y: 160, endPoint x: 303, endPoint y: 142, distance: 86.5
click at [303, 142] on div "Print Area Additional area used to account for printer adjustments, or where de…" at bounding box center [348, 148] width 95 height 36
copy div "Additional area used to account for printer adjustments, or where design may ap…"
click at [376, 203] on button "Done" at bounding box center [370, 208] width 38 height 13
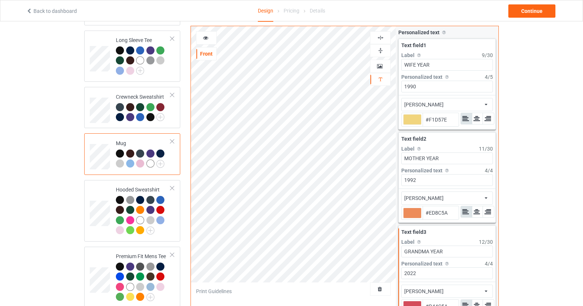
scroll to position [111, 0]
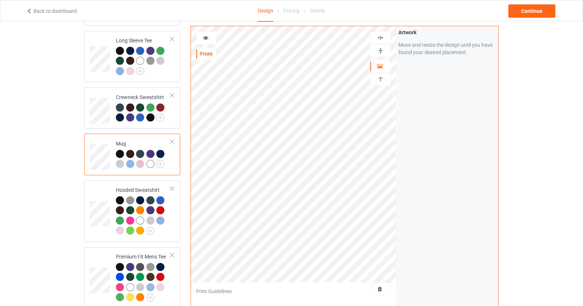
click at [208, 34] on icon at bounding box center [206, 36] width 6 height 5
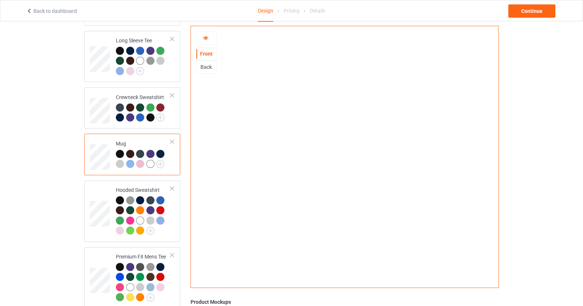
click at [208, 33] on div at bounding box center [206, 37] width 21 height 13
click at [211, 36] on div at bounding box center [206, 37] width 20 height 7
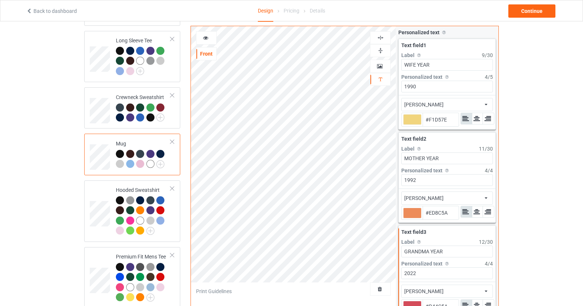
click at [215, 34] on div at bounding box center [206, 37] width 20 height 7
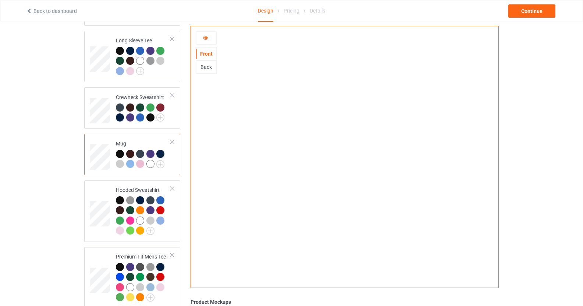
click at [215, 34] on div at bounding box center [206, 37] width 21 height 13
click at [212, 36] on div at bounding box center [206, 37] width 20 height 7
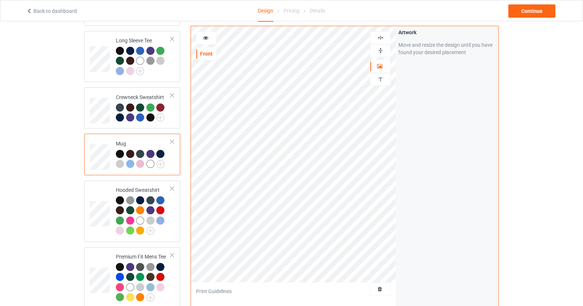
click at [208, 34] on icon at bounding box center [206, 36] width 6 height 5
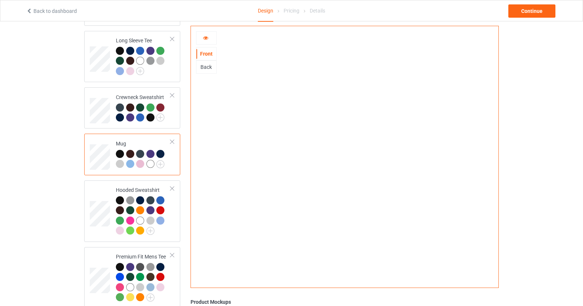
click at [208, 34] on icon at bounding box center [206, 36] width 6 height 5
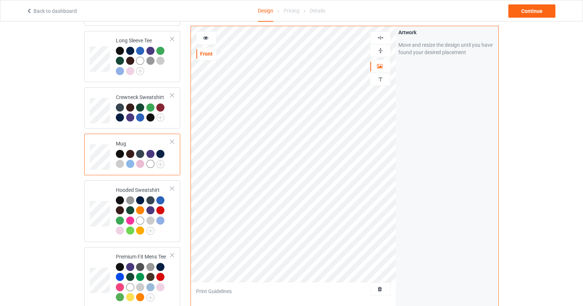
click at [211, 34] on div at bounding box center [206, 37] width 20 height 7
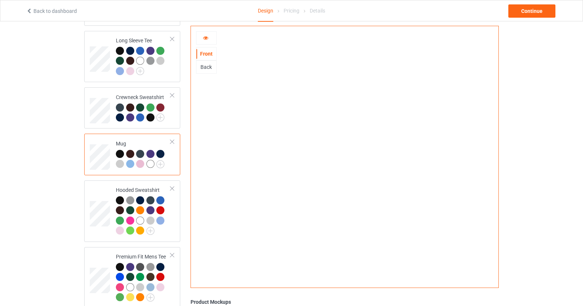
click at [211, 34] on div at bounding box center [206, 37] width 21 height 13
click at [210, 36] on div at bounding box center [206, 37] width 20 height 7
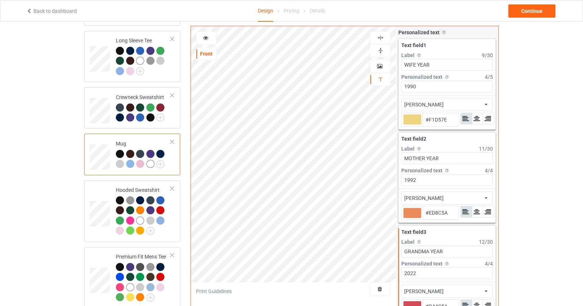
click at [215, 36] on div at bounding box center [206, 37] width 20 height 7
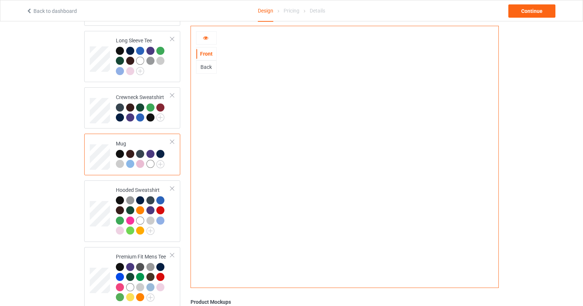
click at [215, 36] on div at bounding box center [206, 37] width 20 height 7
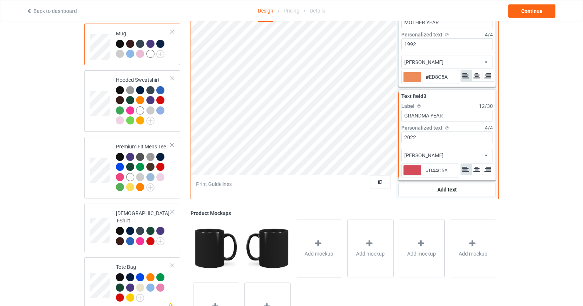
scroll to position [221, 0]
click at [455, 186] on div "Add text" at bounding box center [448, 189] width 98 height 13
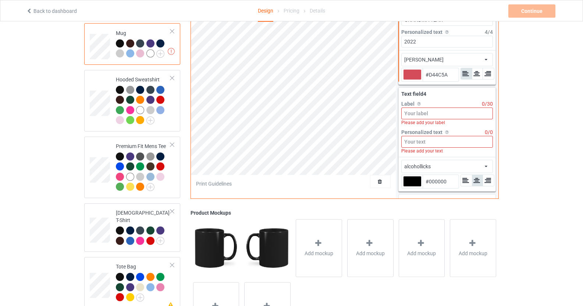
scroll to position [138, 0]
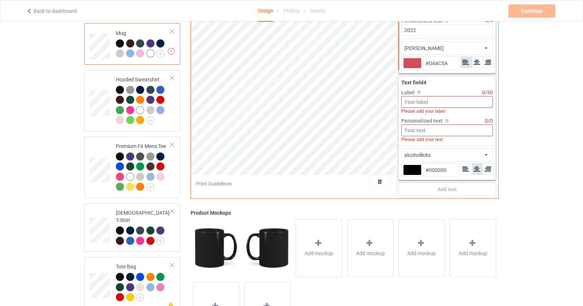
click at [442, 97] on input at bounding box center [447, 102] width 92 height 12
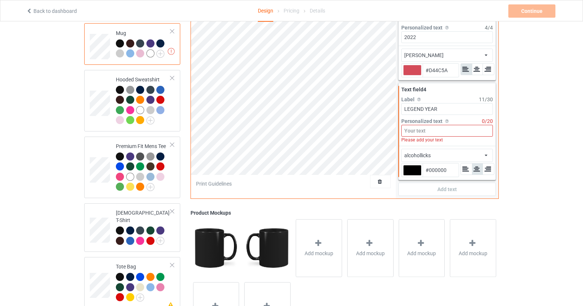
click at [412, 125] on input at bounding box center [447, 131] width 92 height 12
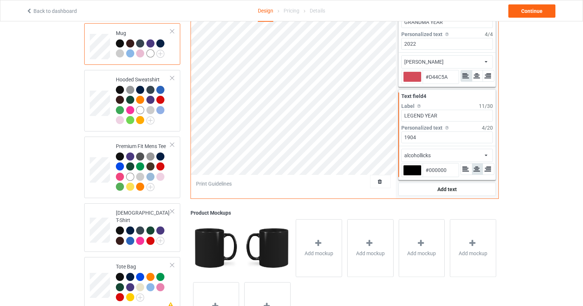
click at [433, 163] on input "#000000" at bounding box center [441, 169] width 36 height 13
paste input "B2D0CB"
click at [462, 150] on div "alcohollicks african airstream aladdin alcohollicks [PERSON_NAME] almontesnow a…" at bounding box center [447, 155] width 92 height 13
click at [483, 149] on div "alcohollicks african airstream aladdin alcohollicks [PERSON_NAME] almontesnow a…" at bounding box center [447, 155] width 92 height 13
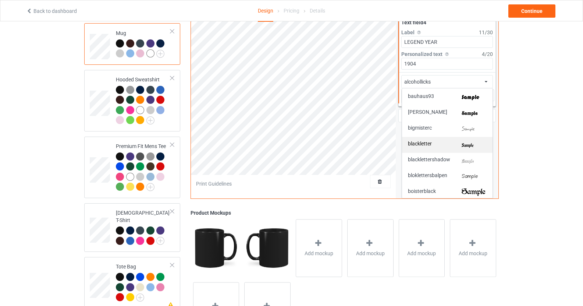
scroll to position [221, 0]
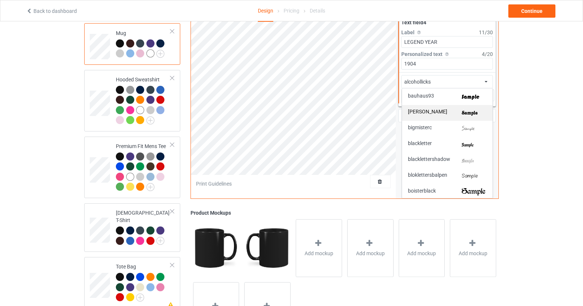
click at [464, 109] on img at bounding box center [474, 113] width 25 height 8
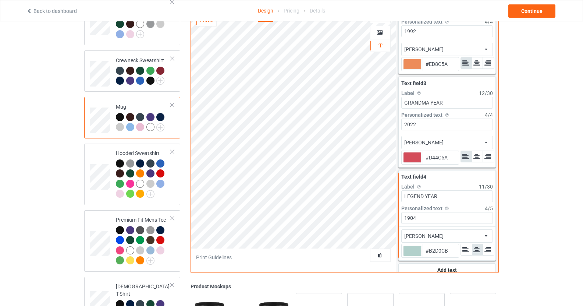
scroll to position [124, 0]
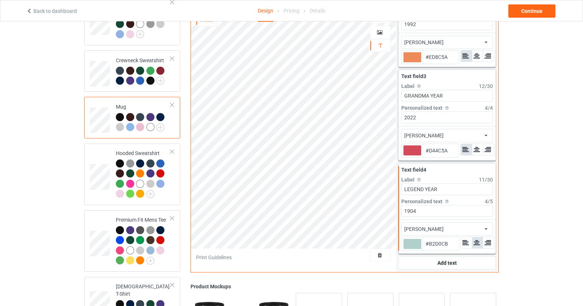
click at [428, 205] on input "1904" at bounding box center [447, 211] width 92 height 12
click at [415, 205] on input "1904" at bounding box center [447, 211] width 92 height 12
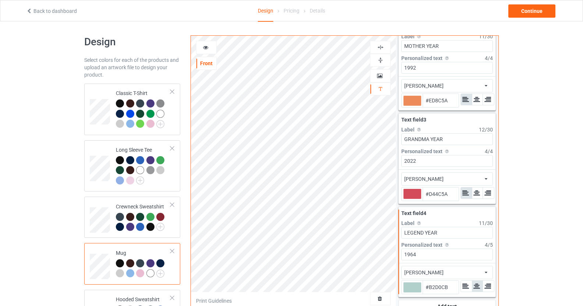
scroll to position [1, 0]
click at [210, 47] on div at bounding box center [206, 47] width 20 height 7
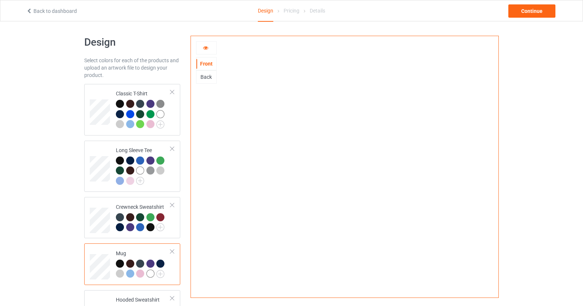
click at [210, 48] on div at bounding box center [206, 47] width 20 height 7
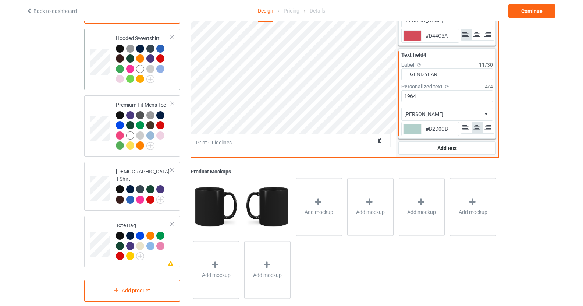
scroll to position [266, 0]
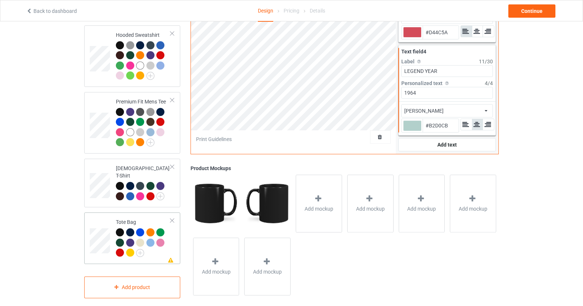
click at [111, 222] on td at bounding box center [101, 238] width 22 height 46
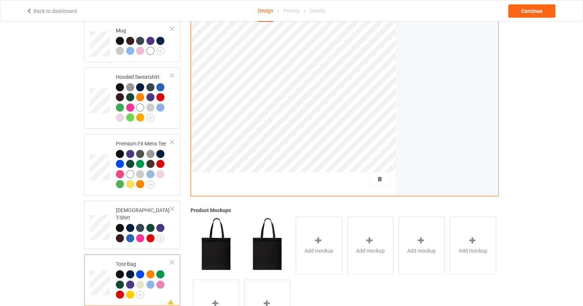
scroll to position [266, 0]
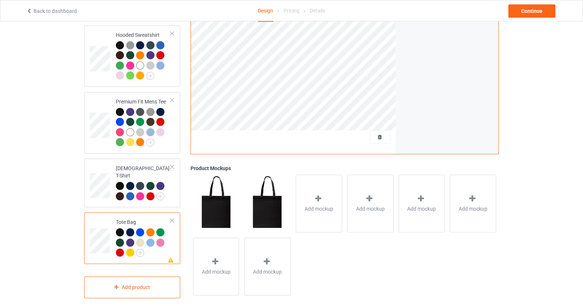
click at [176, 212] on div "Please check the personalized design Tote Bag" at bounding box center [132, 238] width 96 height 52
click at [173, 218] on div at bounding box center [172, 220] width 5 height 5
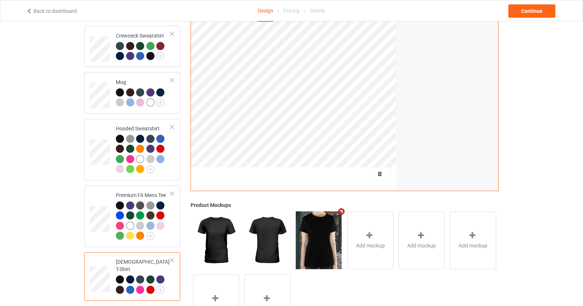
scroll to position [173, 0]
click at [151, 170] on img at bounding box center [150, 169] width 8 height 8
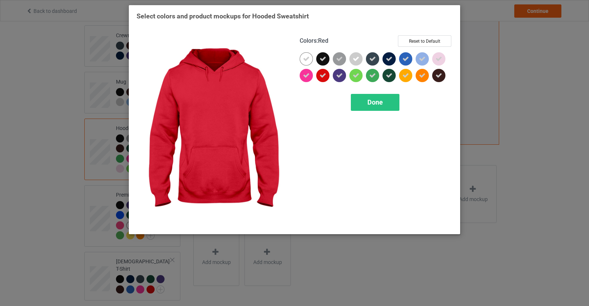
click at [320, 75] on icon at bounding box center [322, 75] width 7 height 7
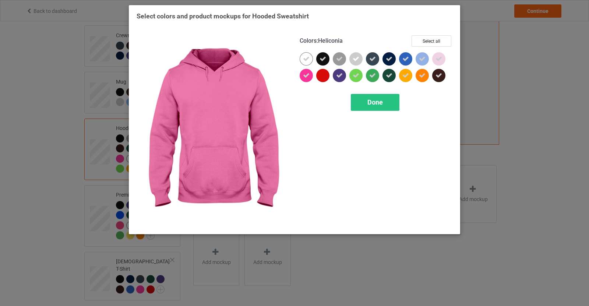
click at [311, 76] on div at bounding box center [306, 75] width 13 height 13
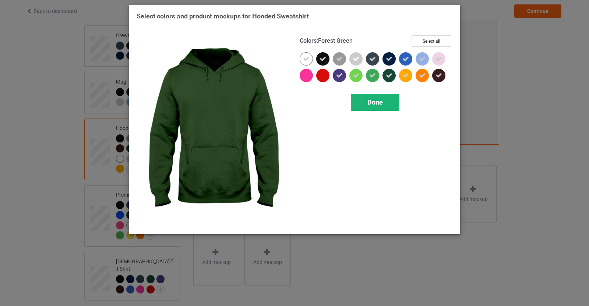
click at [382, 100] on span "Done" at bounding box center [374, 102] width 15 height 8
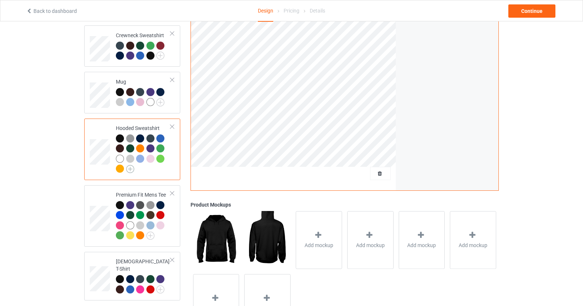
click at [130, 169] on img at bounding box center [130, 169] width 8 height 8
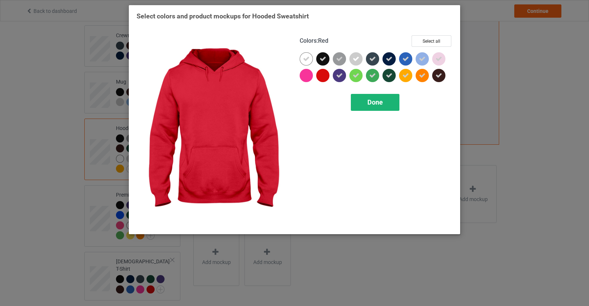
click at [376, 104] on span "Done" at bounding box center [374, 102] width 15 height 8
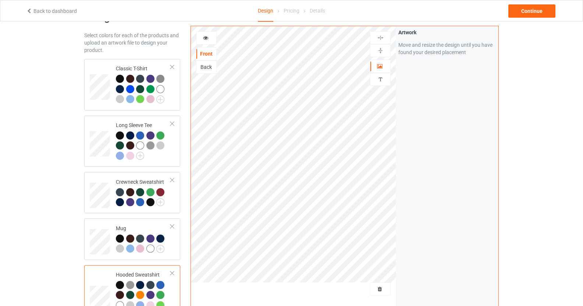
scroll to position [26, 0]
click at [159, 89] on div at bounding box center [160, 89] width 8 height 8
click at [160, 90] on div at bounding box center [160, 89] width 8 height 8
click at [207, 36] on icon at bounding box center [206, 36] width 6 height 5
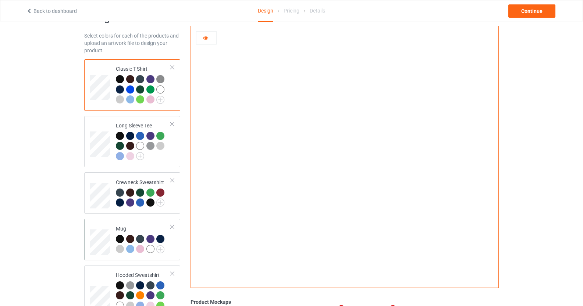
click at [149, 235] on div at bounding box center [150, 239] width 8 height 8
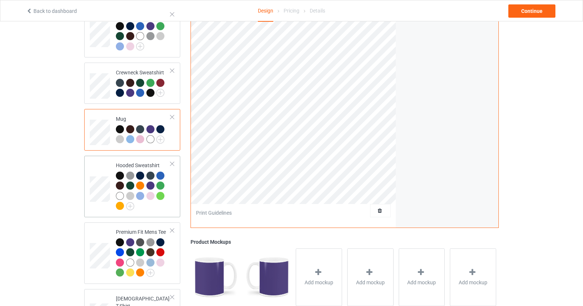
scroll to position [136, 0]
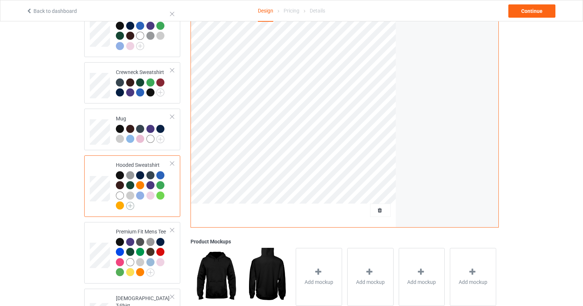
click at [127, 207] on img at bounding box center [130, 206] width 8 height 8
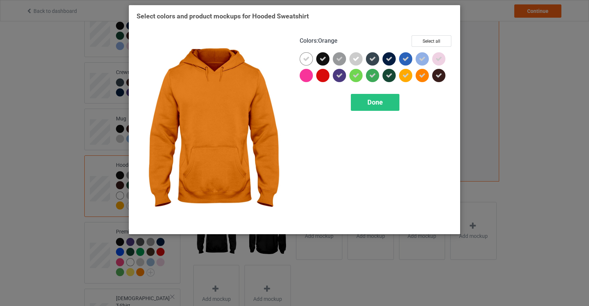
drag, startPoint x: 422, startPoint y: 74, endPoint x: 406, endPoint y: 78, distance: 16.5
click at [422, 73] on icon at bounding box center [422, 75] width 7 height 7
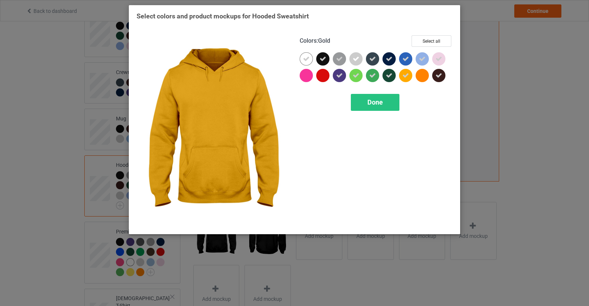
click at [406, 78] on icon at bounding box center [405, 75] width 7 height 7
click at [378, 105] on span "Done" at bounding box center [374, 102] width 15 height 8
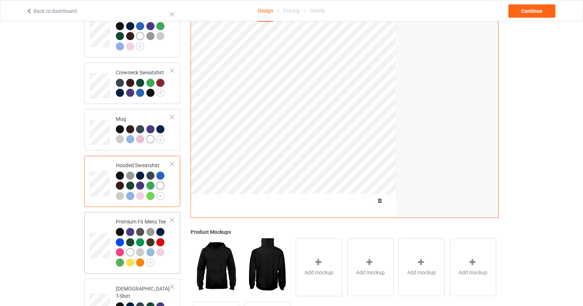
scroll to position [136, 0]
click at [162, 186] on div at bounding box center [160, 185] width 8 height 8
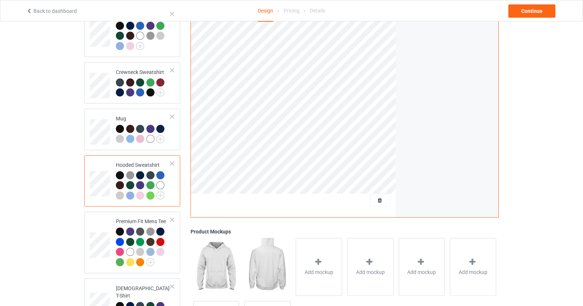
click at [160, 185] on div at bounding box center [160, 185] width 8 height 8
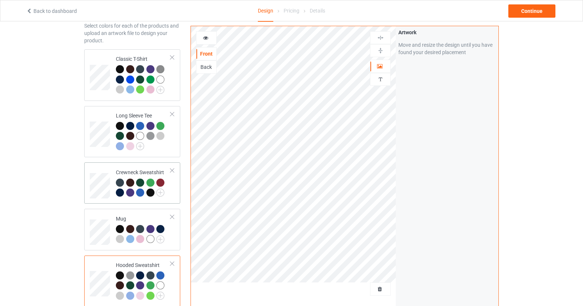
scroll to position [36, 0]
click at [158, 282] on div at bounding box center [160, 285] width 8 height 8
click at [160, 277] on div at bounding box center [160, 275] width 8 height 8
click at [123, 69] on div at bounding box center [120, 69] width 8 height 8
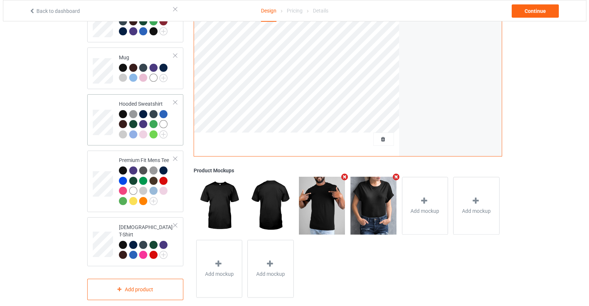
scroll to position [199, 0]
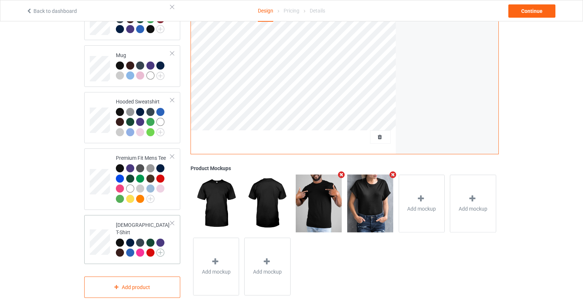
click at [159, 248] on img at bounding box center [160, 252] width 8 height 8
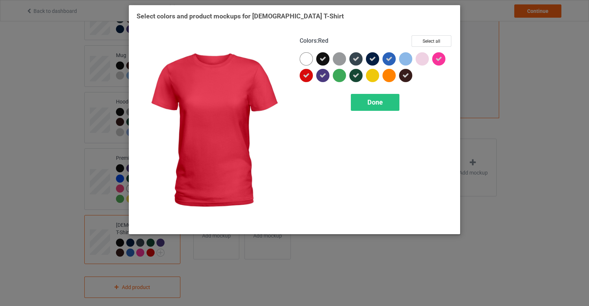
click at [303, 78] on icon at bounding box center [306, 75] width 7 height 7
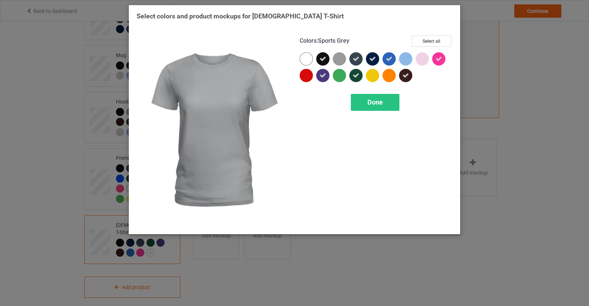
click at [342, 54] on div at bounding box center [339, 58] width 13 height 13
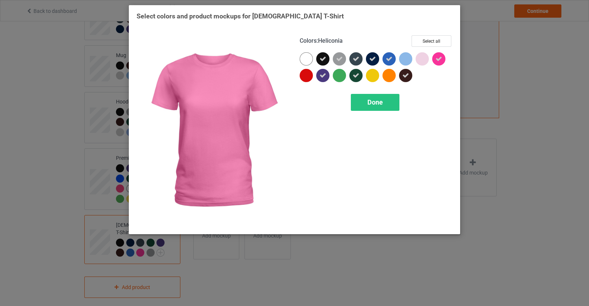
click at [443, 62] on div at bounding box center [438, 58] width 13 height 13
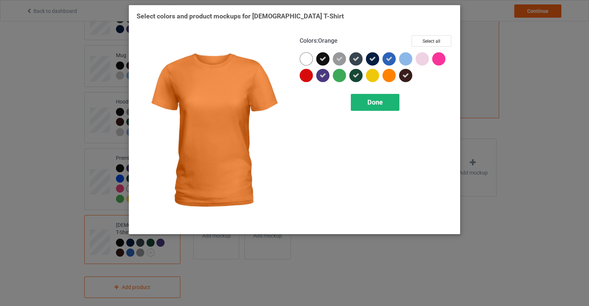
click at [384, 102] on div "Done" at bounding box center [375, 102] width 49 height 17
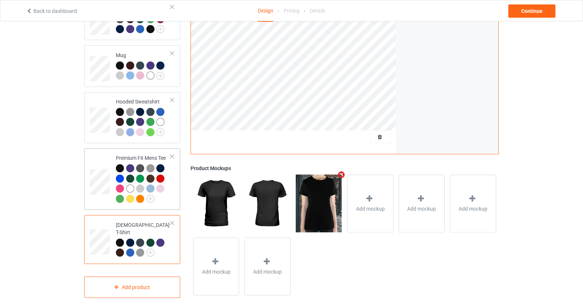
click at [150, 194] on div at bounding box center [151, 189] width 10 height 10
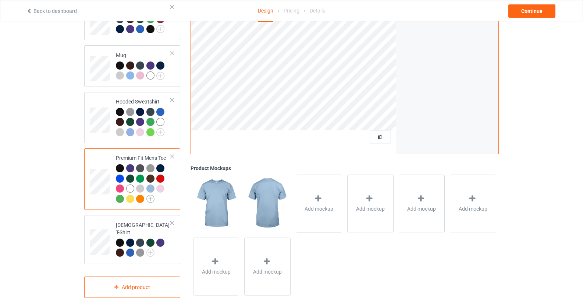
click at [152, 201] on img at bounding box center [150, 199] width 8 height 8
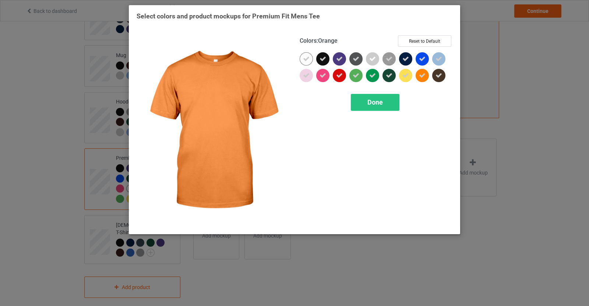
click at [423, 76] on icon at bounding box center [422, 75] width 7 height 7
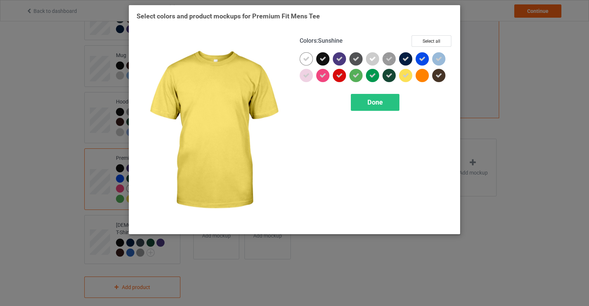
click at [403, 77] on icon at bounding box center [405, 75] width 7 height 7
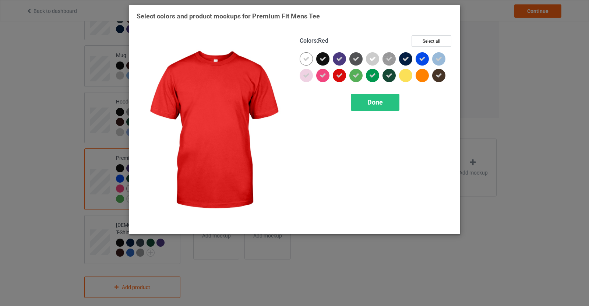
click at [341, 77] on icon at bounding box center [339, 75] width 7 height 7
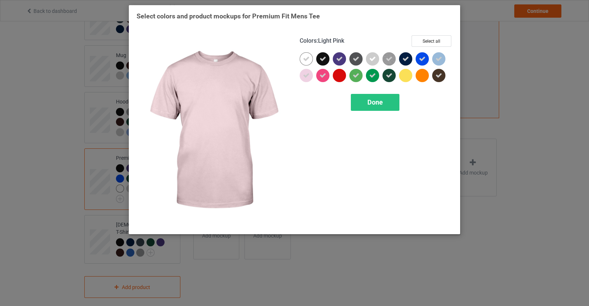
click at [309, 77] on div at bounding box center [306, 75] width 13 height 13
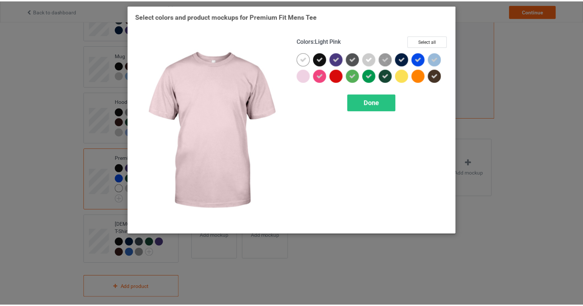
scroll to position [189, 0]
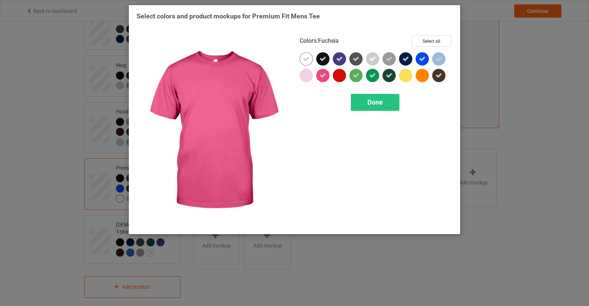
click at [322, 77] on icon at bounding box center [322, 75] width 7 height 7
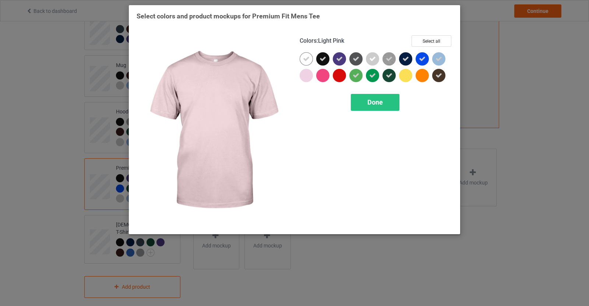
click at [310, 78] on div at bounding box center [306, 75] width 13 height 13
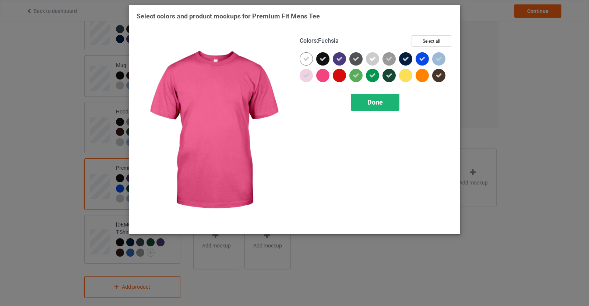
click at [378, 100] on span "Done" at bounding box center [374, 102] width 15 height 8
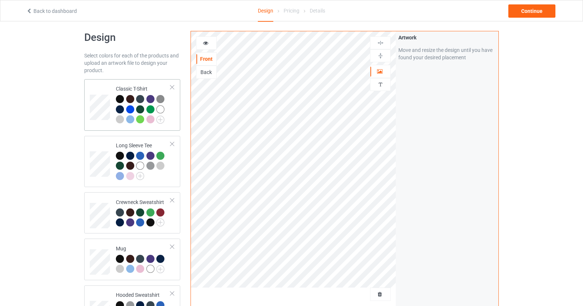
scroll to position [6, 0]
click at [528, 13] on div "Continue" at bounding box center [532, 10] width 47 height 13
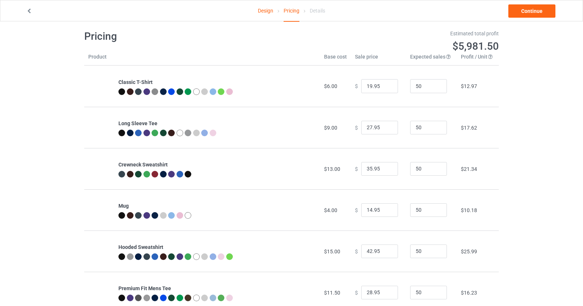
scroll to position [71, 0]
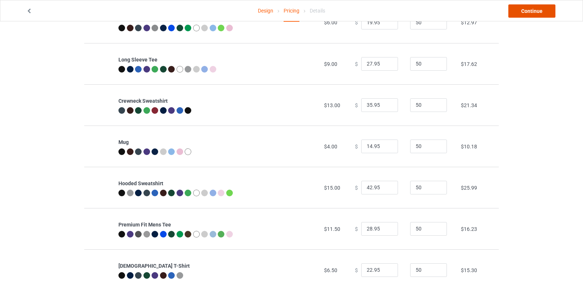
click at [545, 13] on link "Continue" at bounding box center [532, 10] width 47 height 13
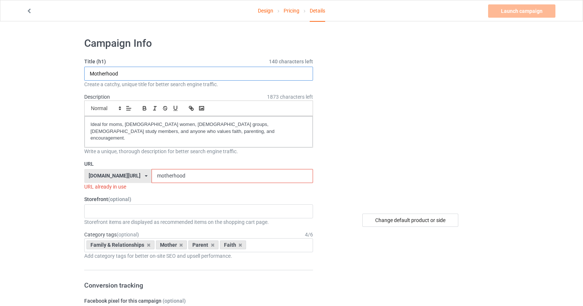
click at [196, 78] on input "Motherhood" at bounding box center [198, 74] width 229 height 14
paste input "Wife Mother Grandma Legend Custom Year"
click at [174, 132] on p "Ideal for moms, [DEMOGRAPHIC_DATA] women, [DEMOGRAPHIC_DATA] groups, [DEMOGRAPH…" at bounding box center [199, 131] width 216 height 21
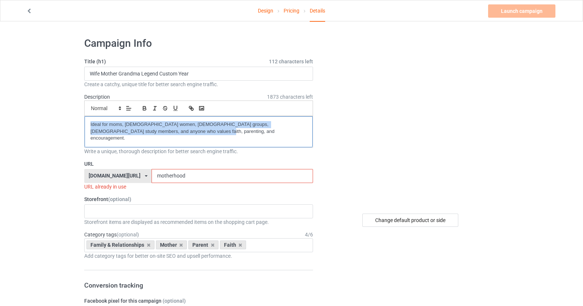
click at [174, 132] on p "Ideal for moms, [DEMOGRAPHIC_DATA] women, [DEMOGRAPHIC_DATA] groups, [DEMOGRAPH…" at bounding box center [199, 131] width 216 height 21
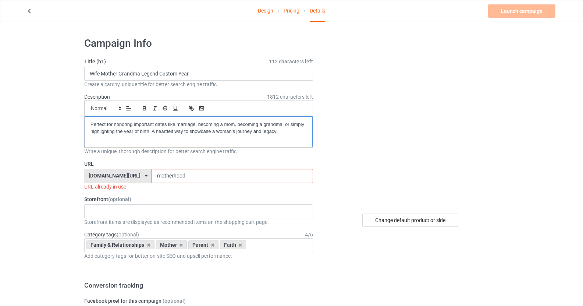
click at [92, 122] on p "Perfect for honoring important dates like marriage, becoming a mom, becoming a …" at bounding box center [199, 128] width 216 height 14
drag, startPoint x: 195, startPoint y: 173, endPoint x: 125, endPoint y: 171, distance: 69.9
click at [125, 171] on div "[DOMAIN_NAME][URL] [DOMAIN_NAME]/ [DOMAIN_NAME][URL] [DOMAIN_NAME][URL] [DOMAIN…" at bounding box center [198, 176] width 229 height 14
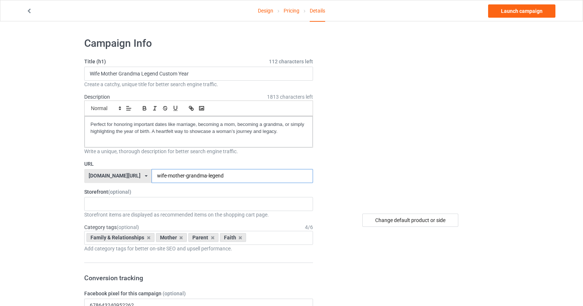
click at [168, 177] on input "wife-mother-grandma-legend" at bounding box center [232, 176] width 161 height 14
click at [261, 176] on input "wife-mother-grandma-legend" at bounding box center [232, 176] width 161 height 14
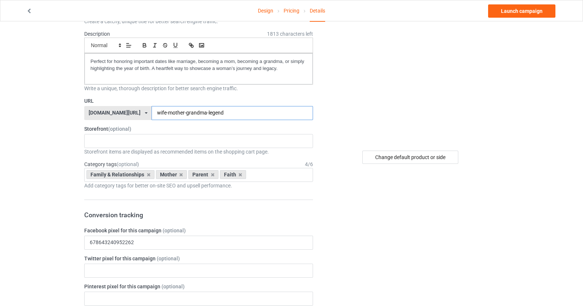
scroll to position [74, 0]
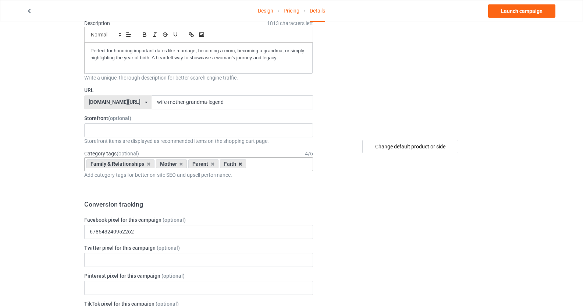
click at [240, 163] on icon at bounding box center [240, 164] width 4 height 5
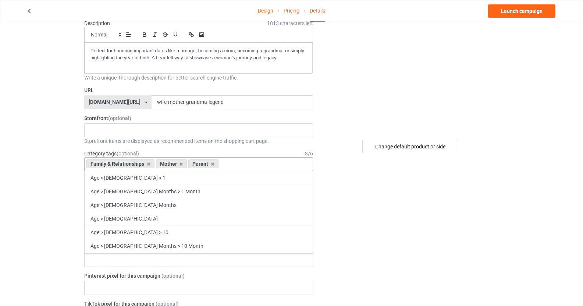
click at [240, 163] on div "Family & Relationships Mother Parent Age > [DEMOGRAPHIC_DATA] > 1 Age > [DEMOGR…" at bounding box center [198, 164] width 229 height 14
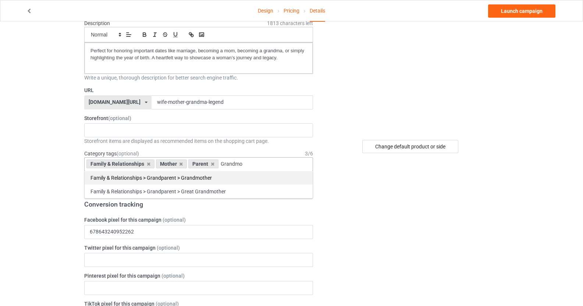
click at [190, 182] on div "Family & Relationships > Grandparent > Grandmother" at bounding box center [199, 178] width 228 height 14
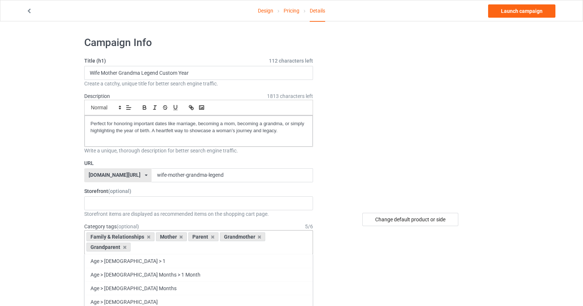
scroll to position [0, 0]
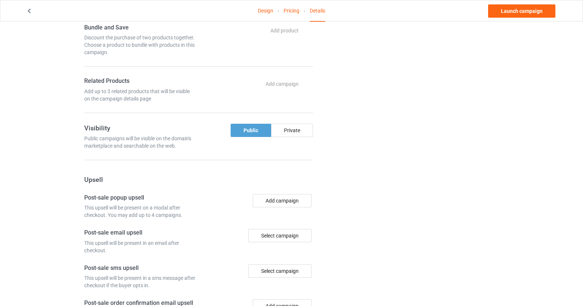
click at [51, 183] on div "Design Pricing Details Launch campaign Campaign Info Title (h1) 112 characters …" at bounding box center [291, 3] width 583 height 773
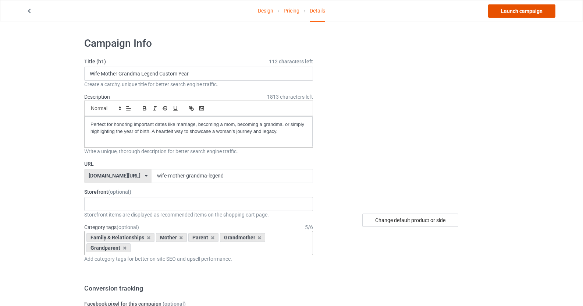
click at [539, 10] on link "Launch campaign" at bounding box center [521, 10] width 67 height 13
